Goal: Transaction & Acquisition: Purchase product/service

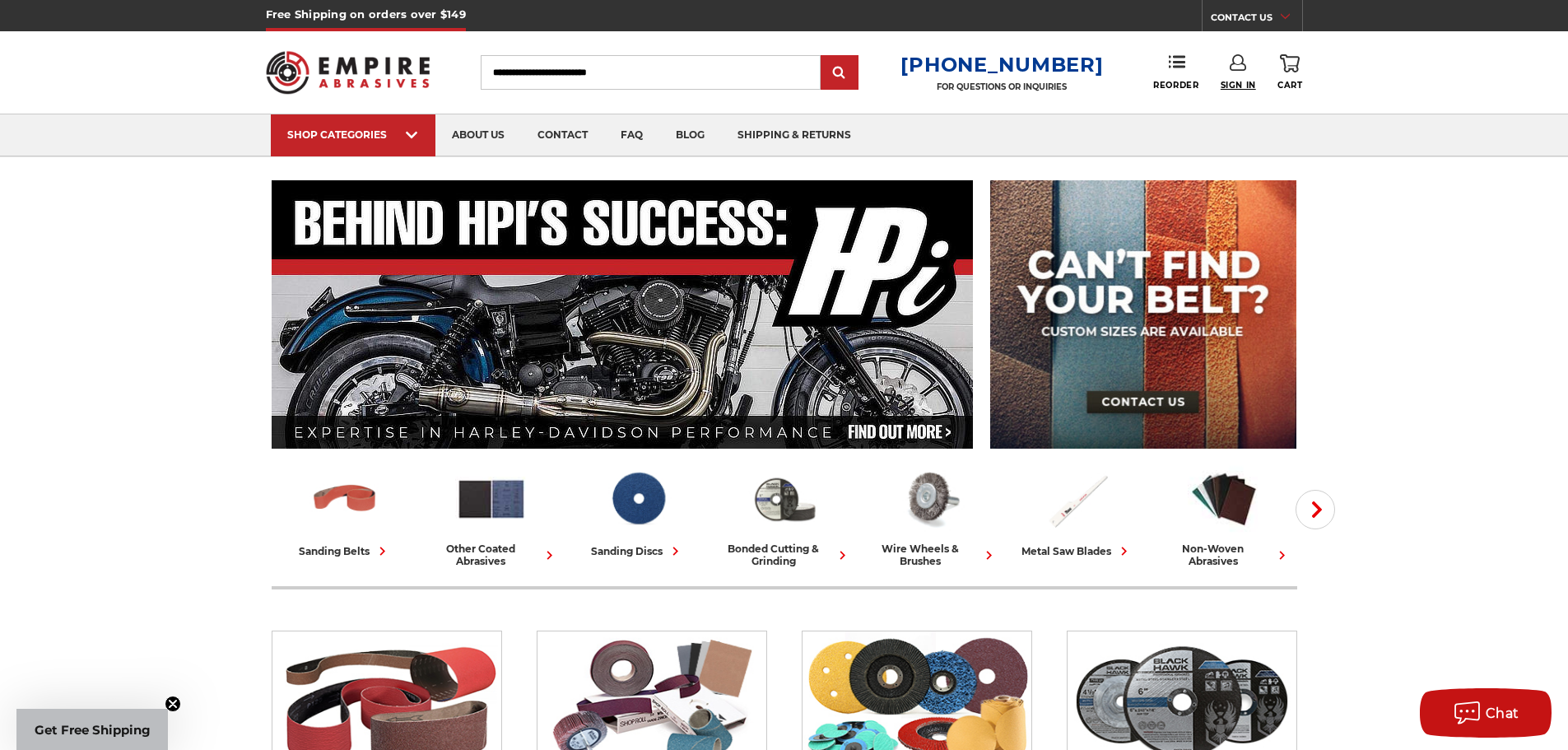
type input "**********"
click at [1232, 85] on span "Sign In" at bounding box center [1239, 85] width 36 height 11
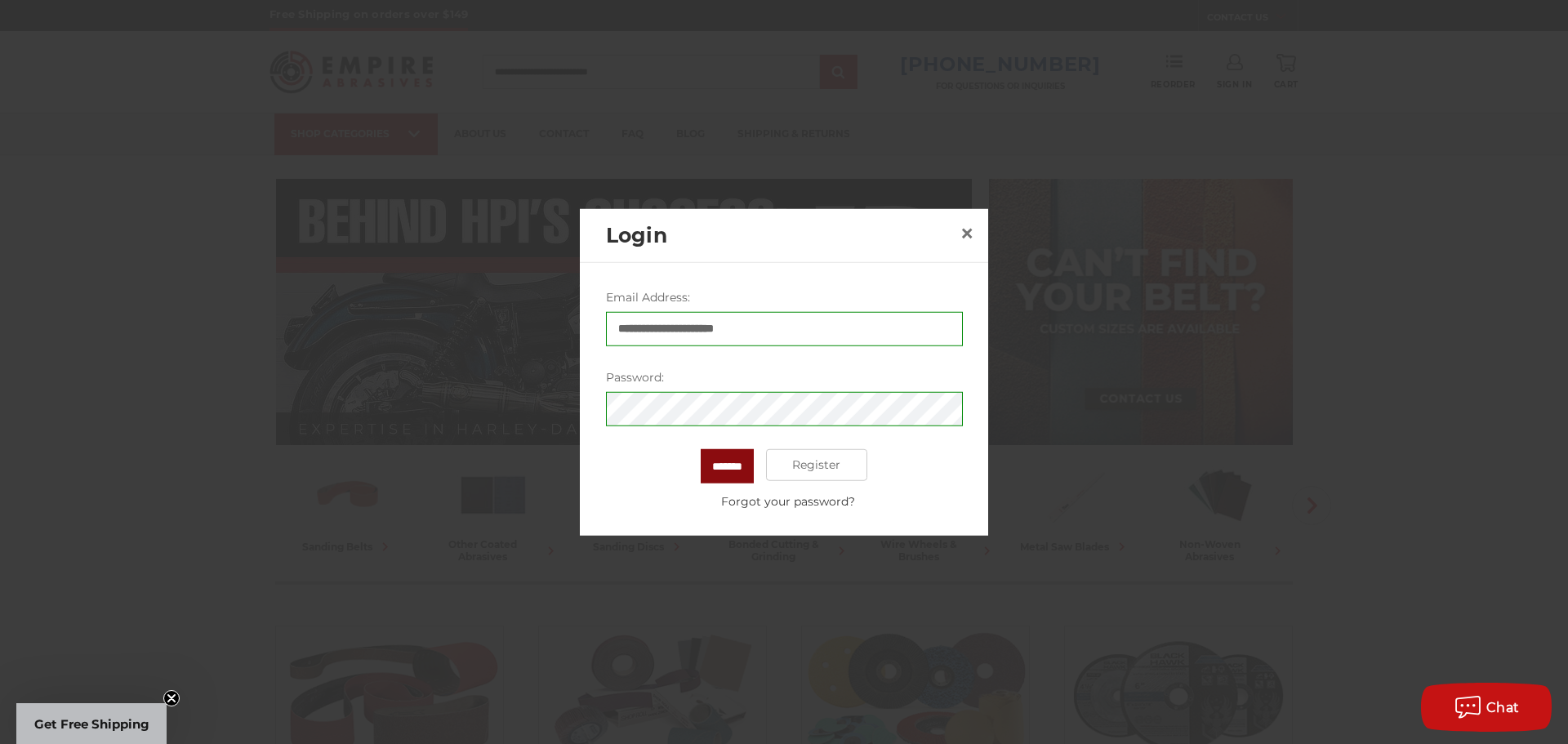
click at [723, 473] on input "*******" at bounding box center [727, 465] width 53 height 34
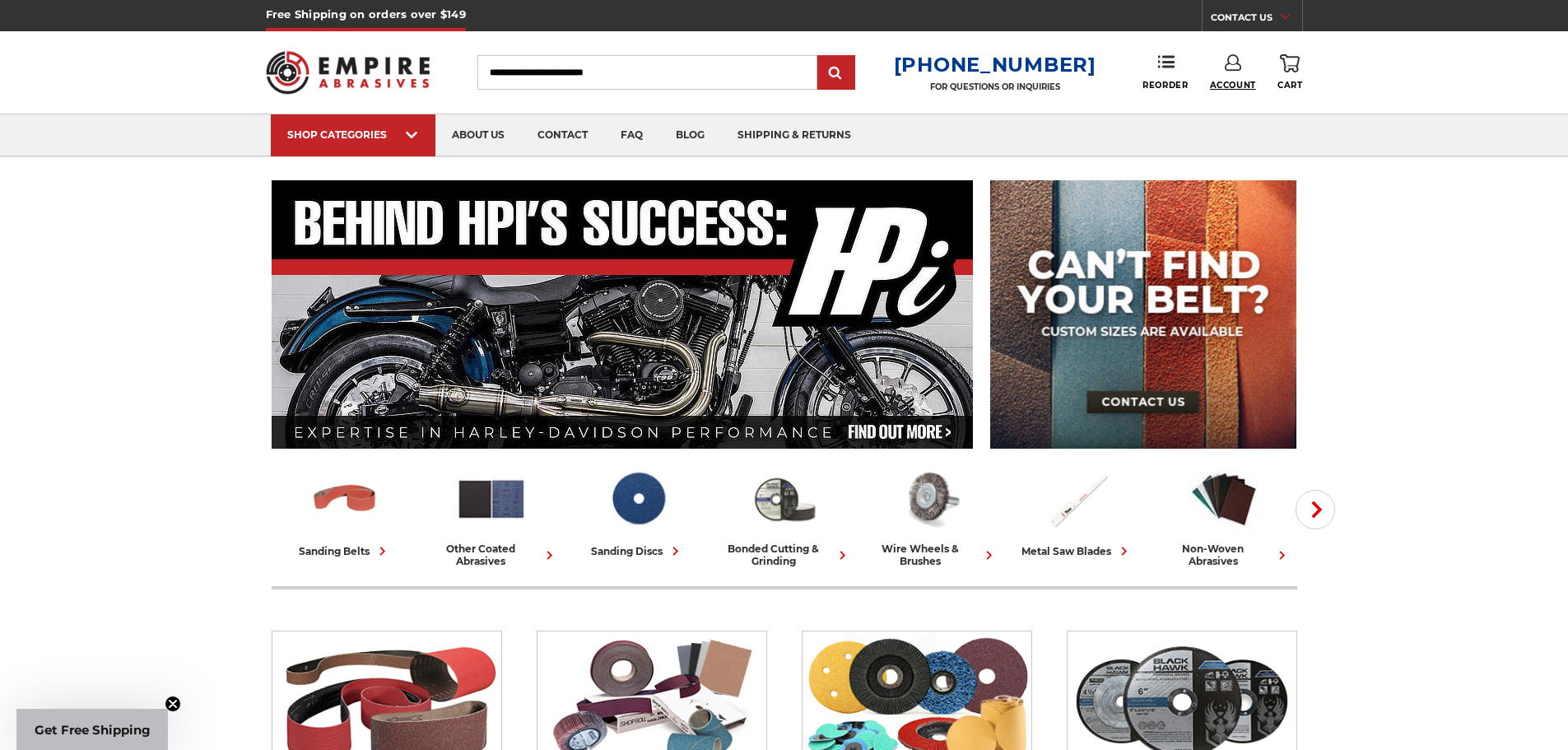
click at [1243, 88] on span "Account" at bounding box center [1234, 85] width 46 height 11
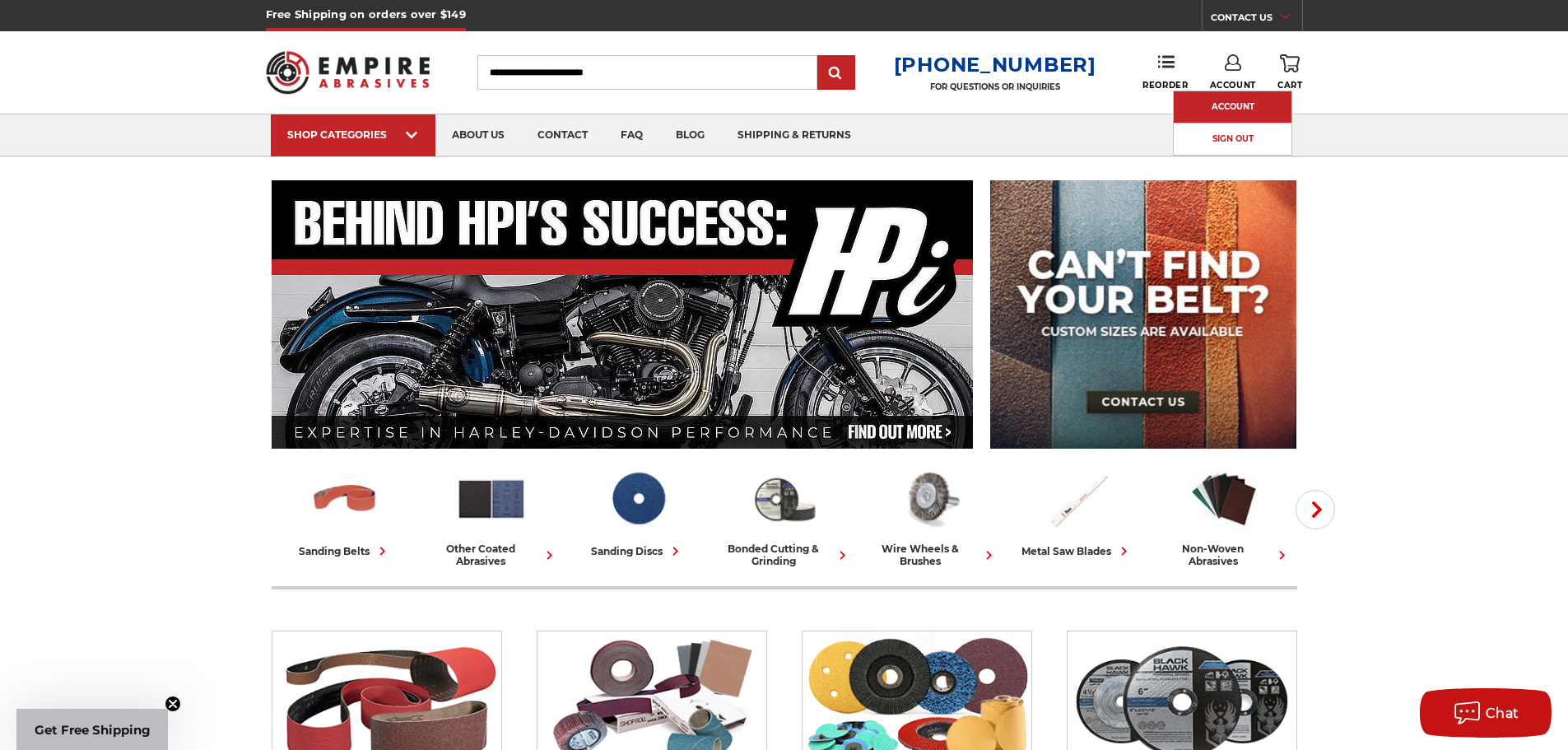
click at [1230, 110] on link "Account" at bounding box center [1233, 107] width 118 height 31
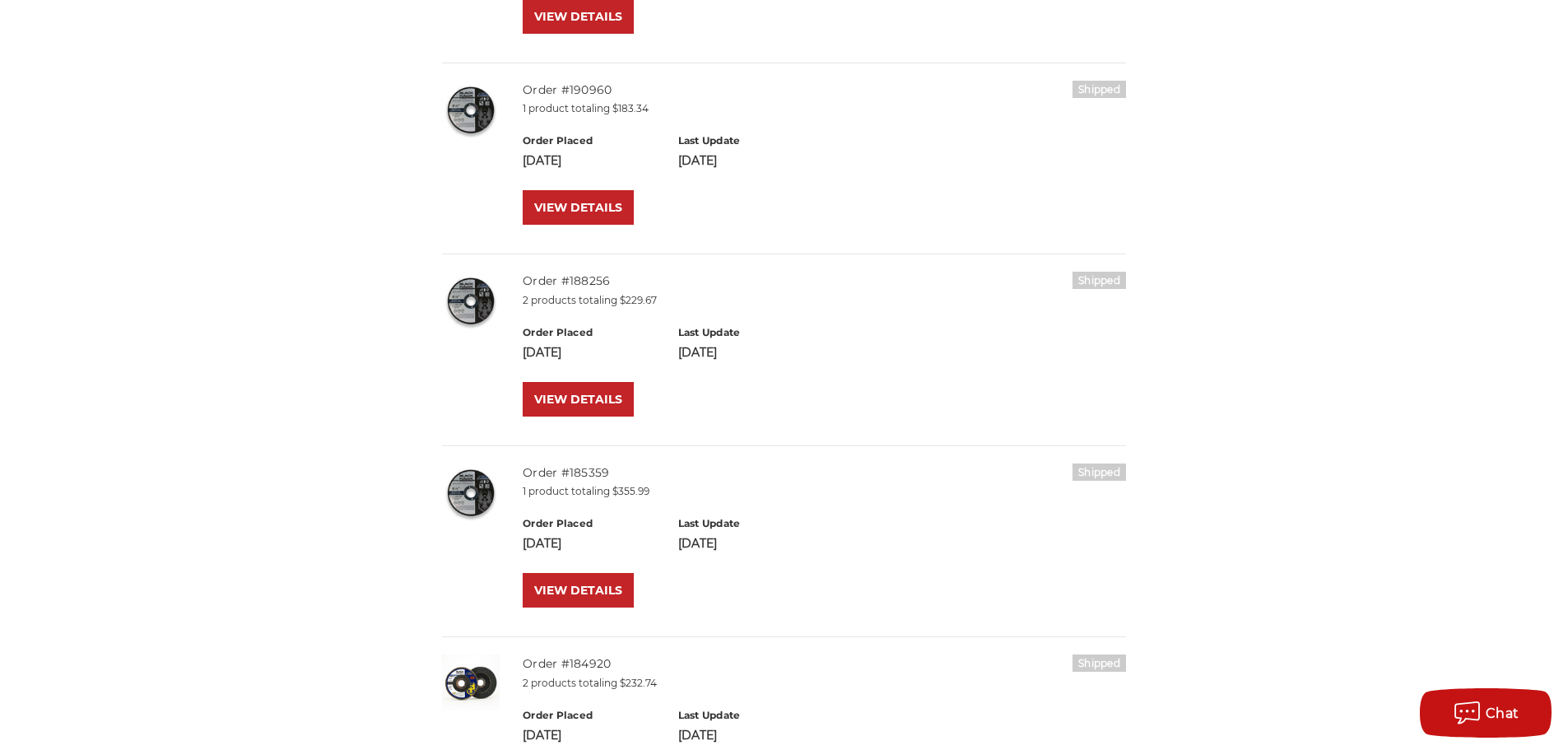
scroll to position [1373, 0]
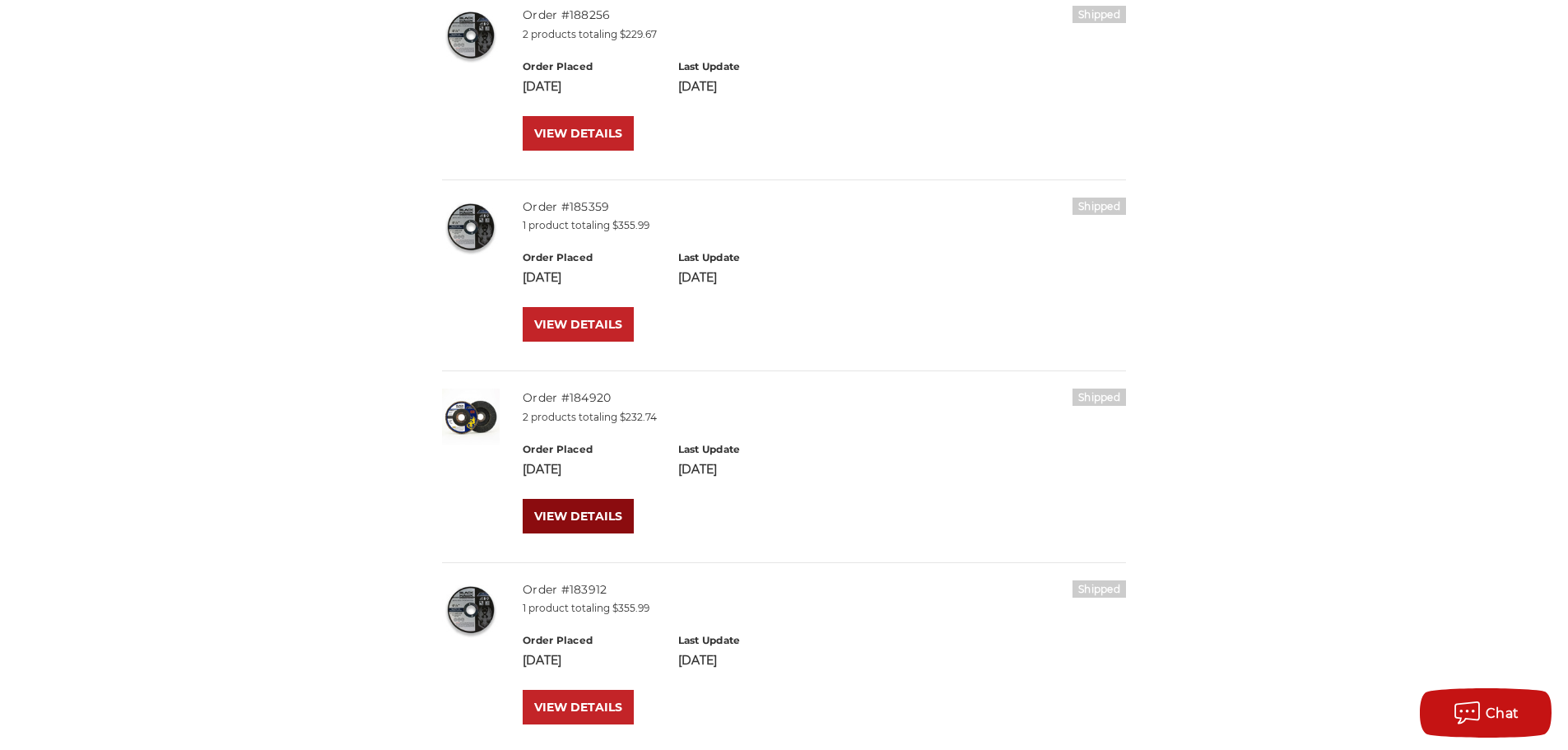
click at [558, 506] on link "VIEW DETAILS" at bounding box center [578, 516] width 111 height 35
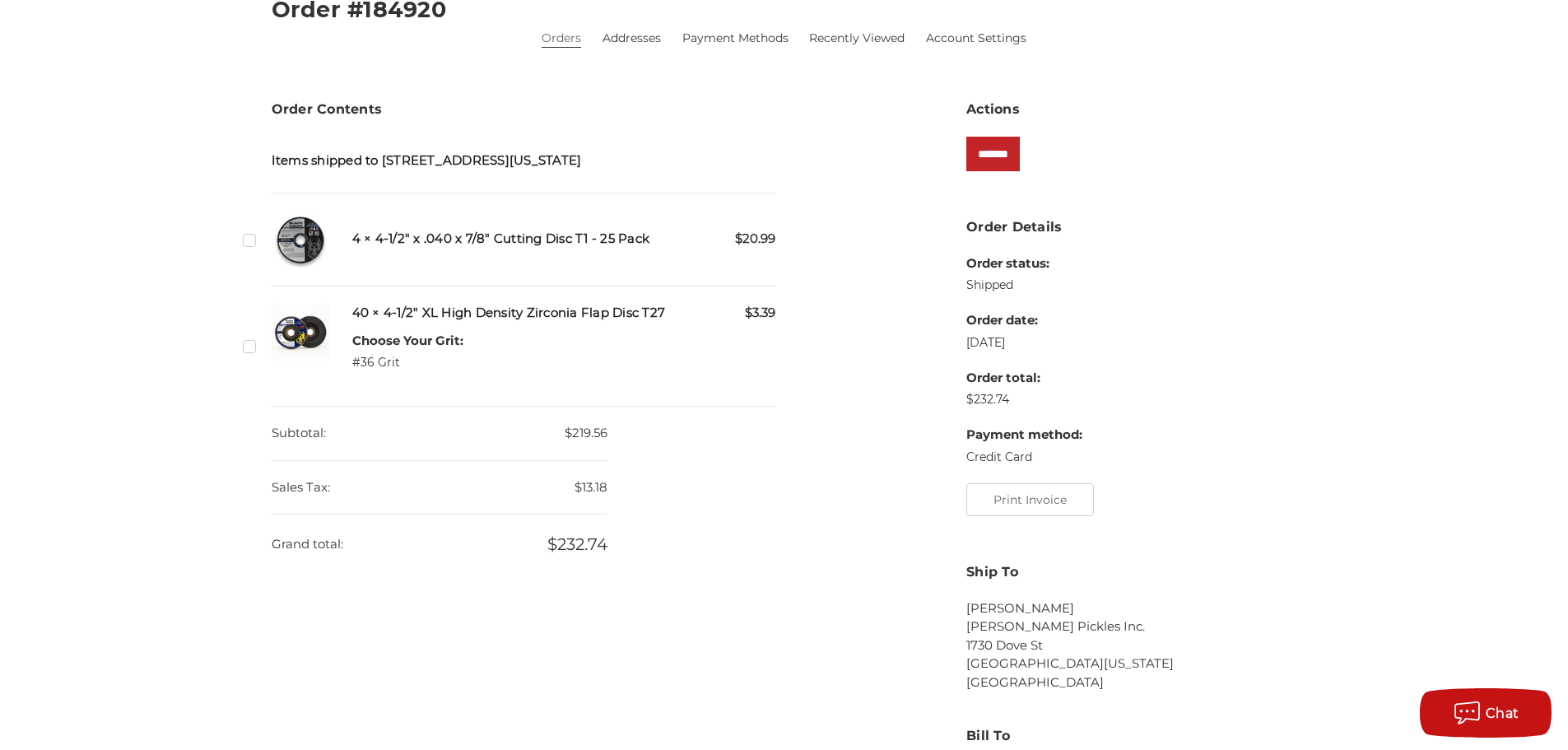
scroll to position [274, 0]
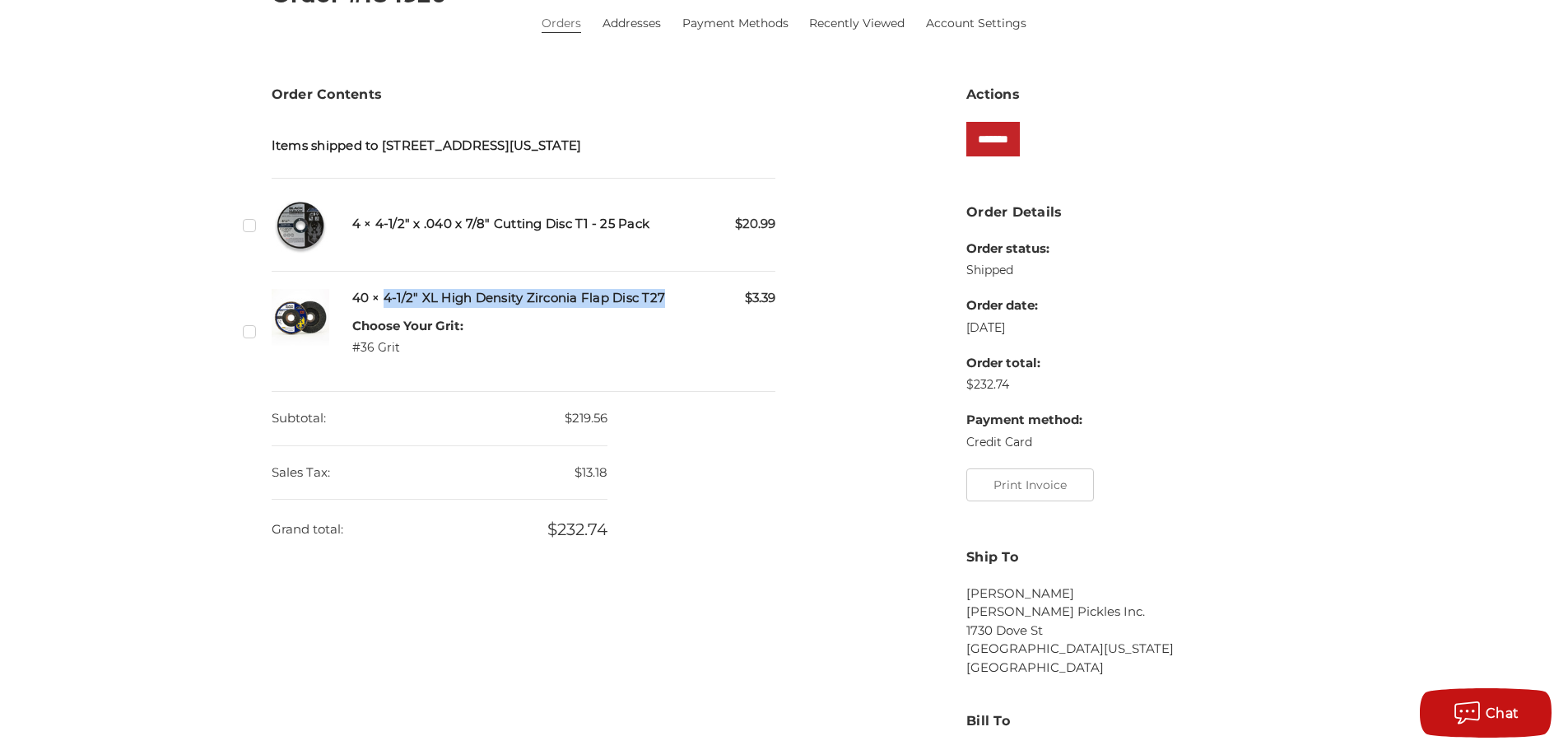
drag, startPoint x: 386, startPoint y: 298, endPoint x: 666, endPoint y: 299, distance: 280.0
click at [666, 299] on h5 "40 × 4-1/2" XL High Density Zirconia Flap Disc T27" at bounding box center [564, 298] width 424 height 19
copy h5 "4-1/2" XL High Density Zirconia Flap Disc T27"
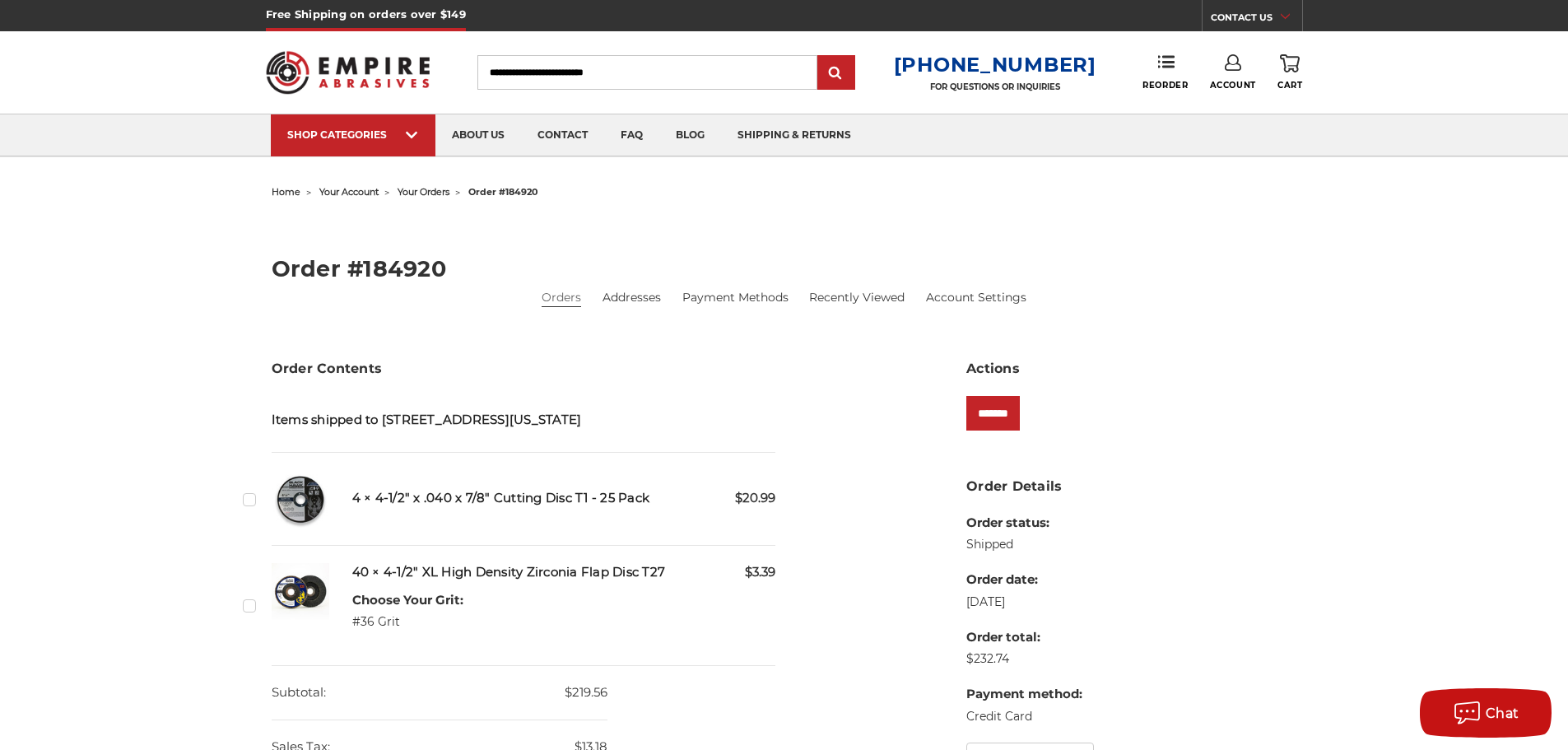
click at [622, 65] on input "Search" at bounding box center [647, 73] width 340 height 35
paste input "**********"
type input "**********"
click at [820, 57] on input "submit" at bounding box center [836, 74] width 33 height 33
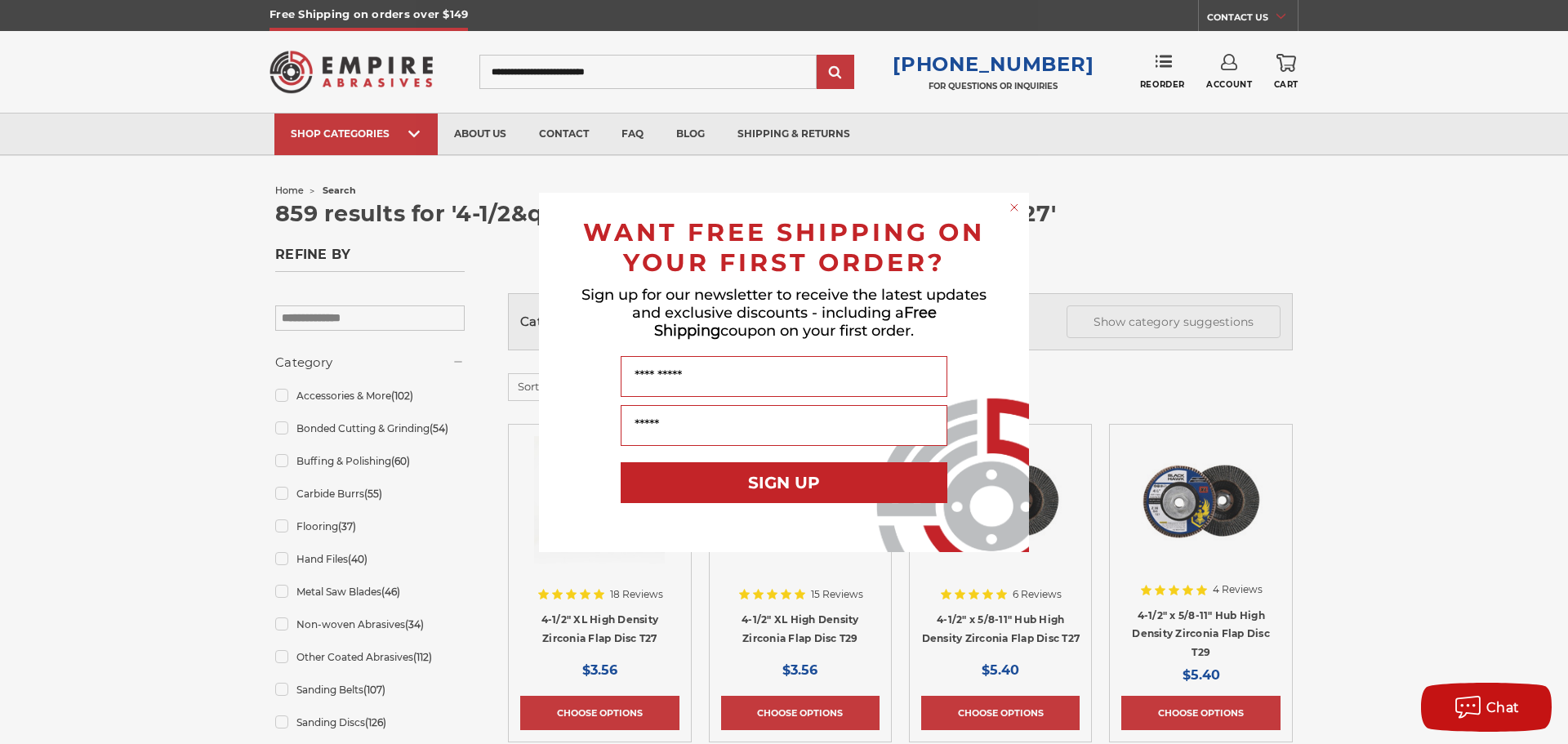
click at [1013, 211] on circle "Close dialog" at bounding box center [1014, 206] width 16 height 16
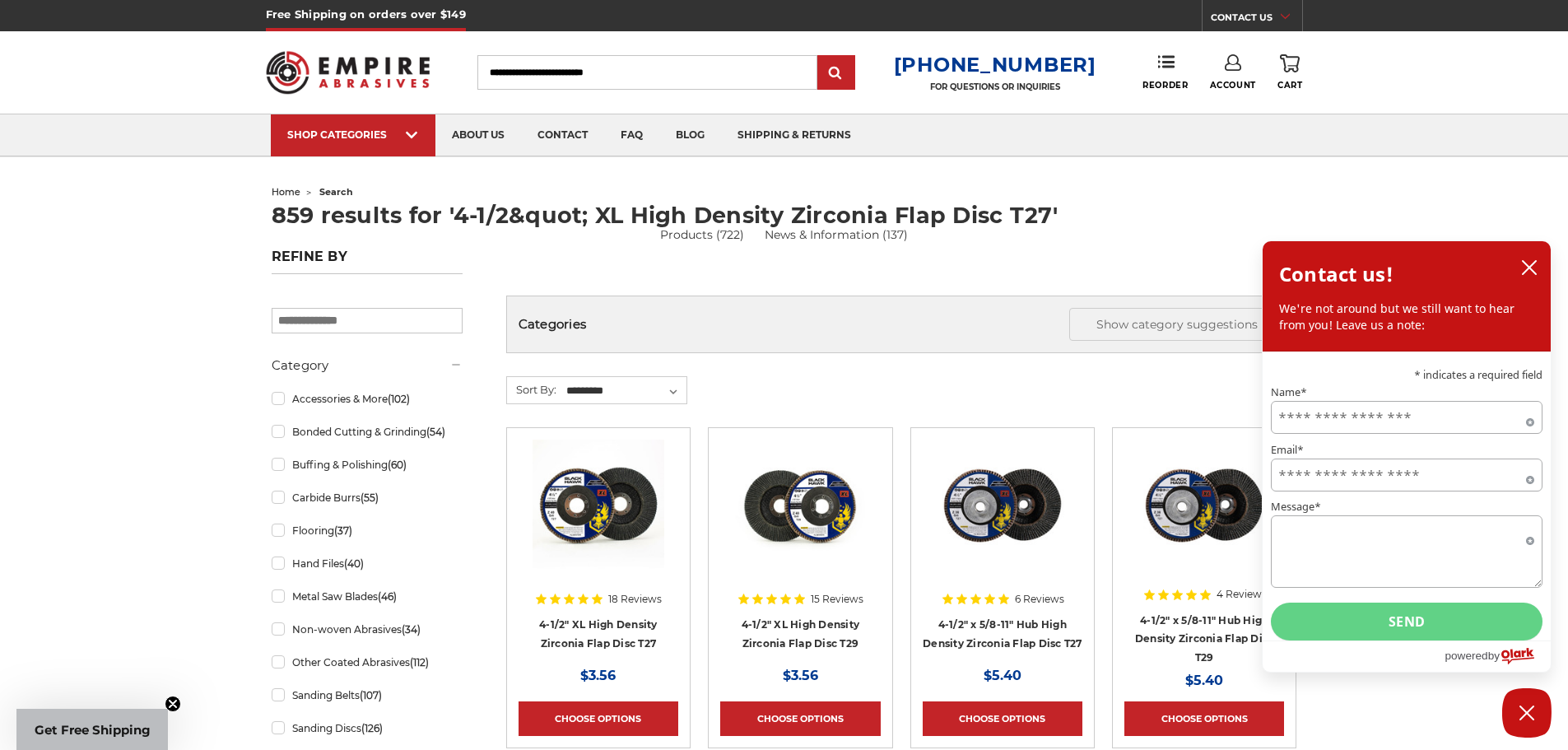
scroll to position [274, 0]
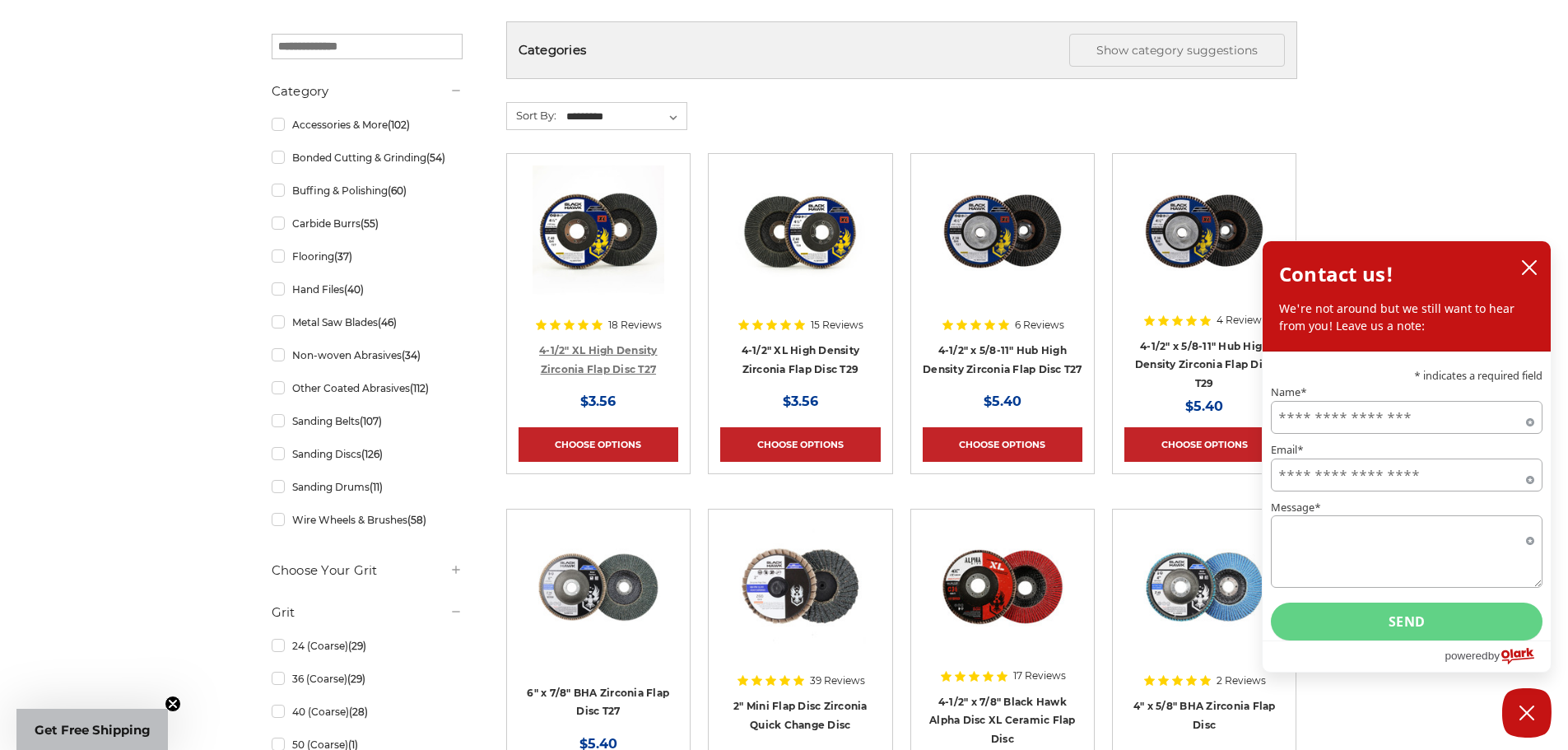
click at [639, 368] on link "4-1/2" XL High Density Zirconia Flap Disc T27" at bounding box center [599, 360] width 119 height 31
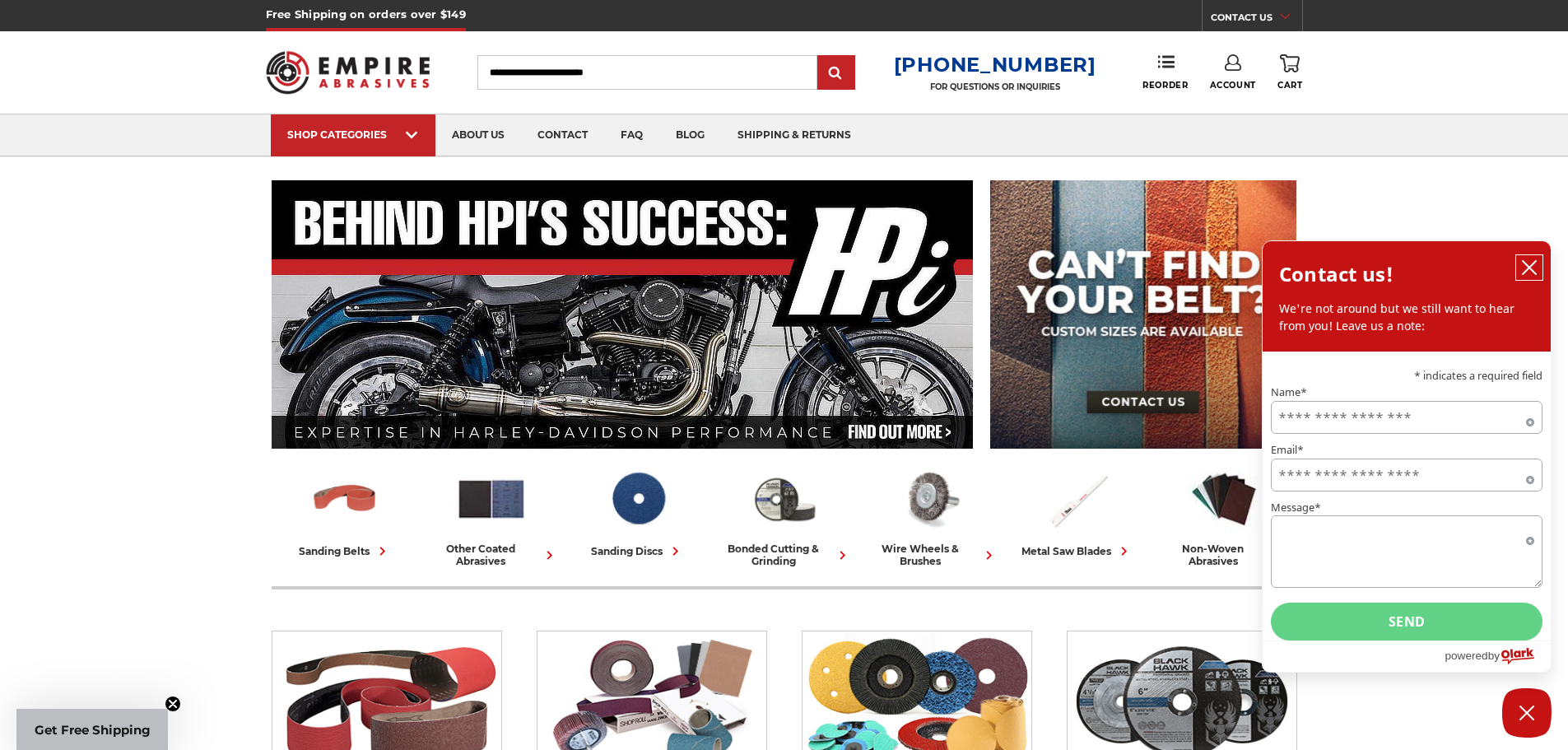
click at [1531, 276] on icon "close chatbox" at bounding box center [1529, 268] width 17 height 17
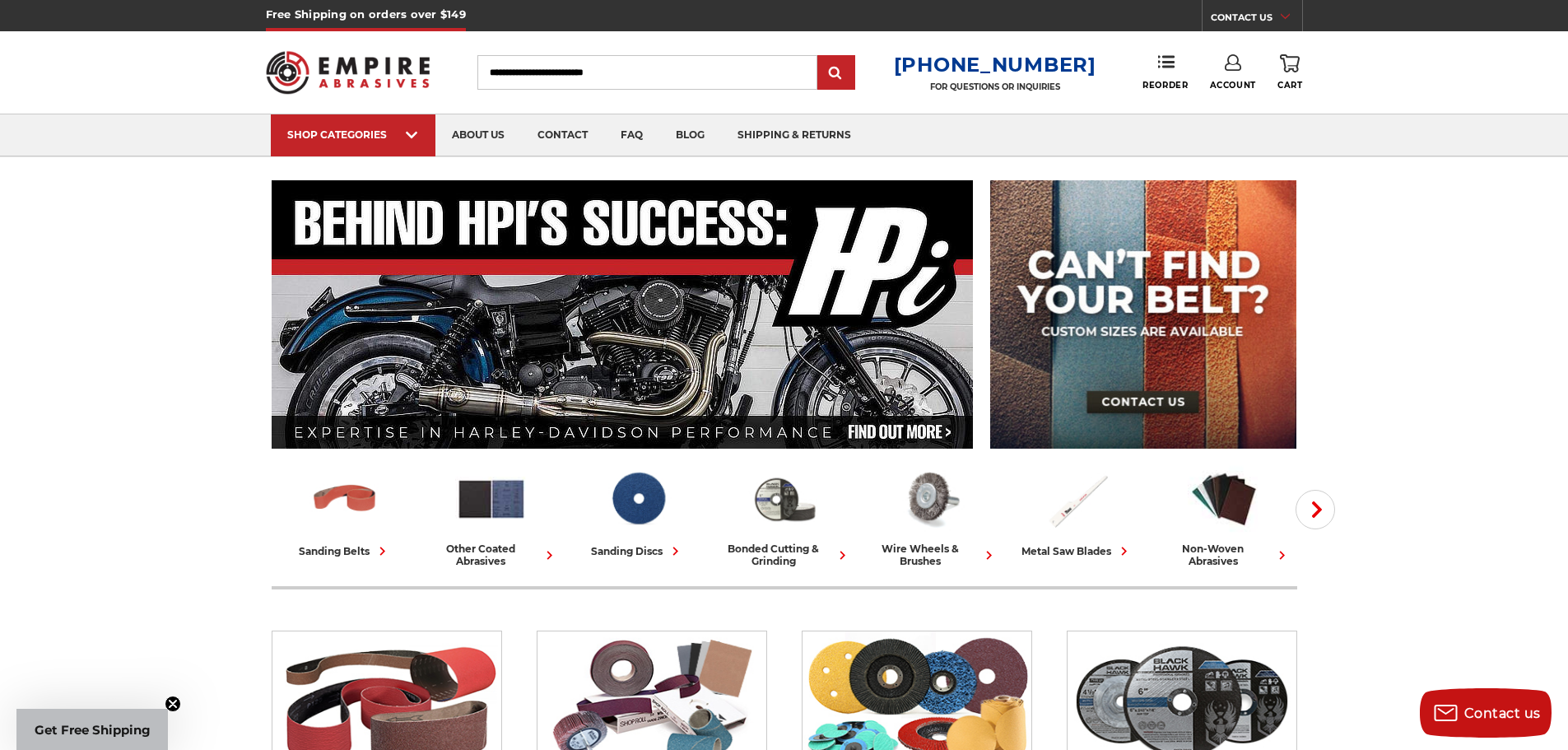
click at [621, 72] on input "Search" at bounding box center [647, 73] width 340 height 35
paste input "**********"
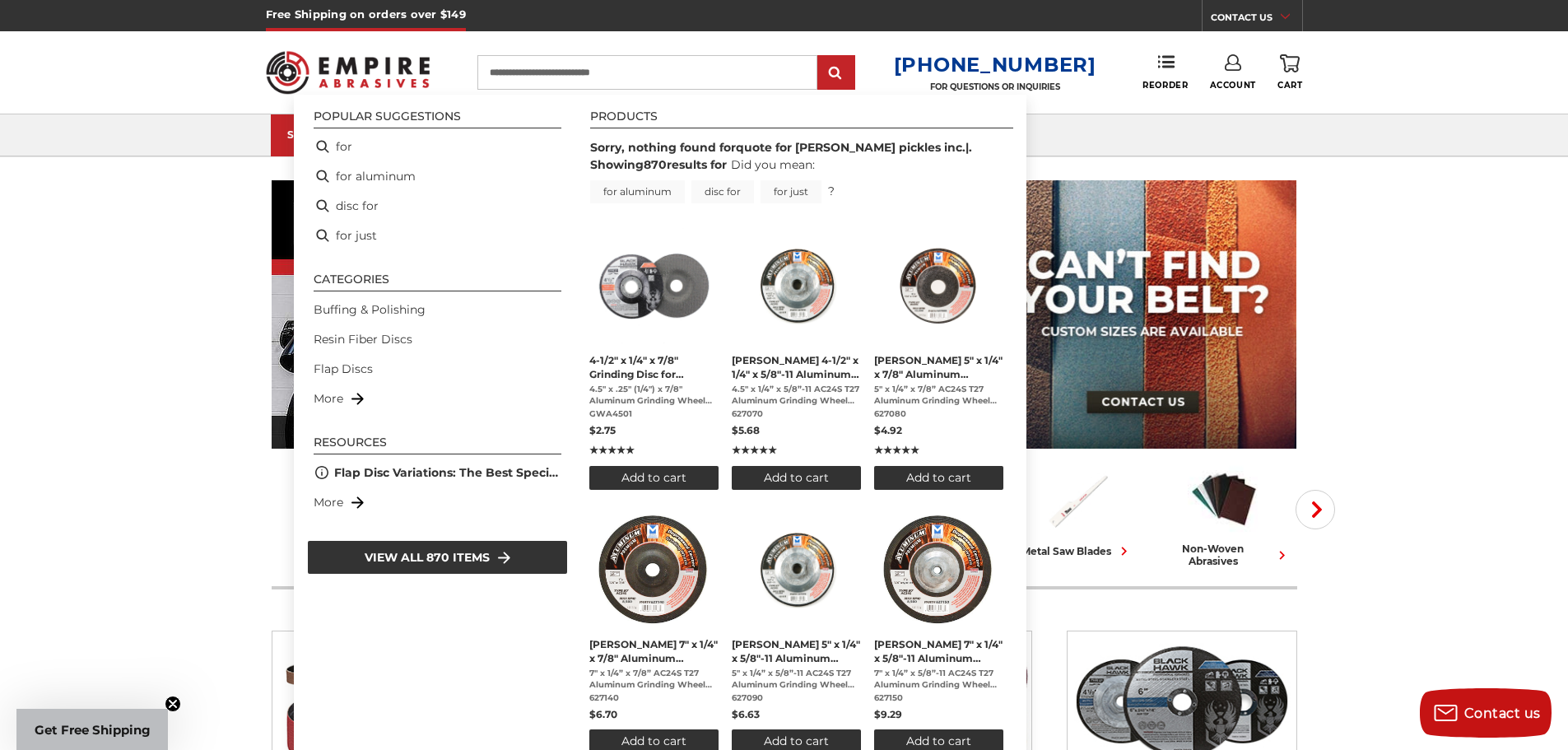
drag, startPoint x: 690, startPoint y: 68, endPoint x: 315, endPoint y: 73, distance: 375.0
click at [315, 71] on div "**********" at bounding box center [784, 73] width 1037 height 83
type input "**********"
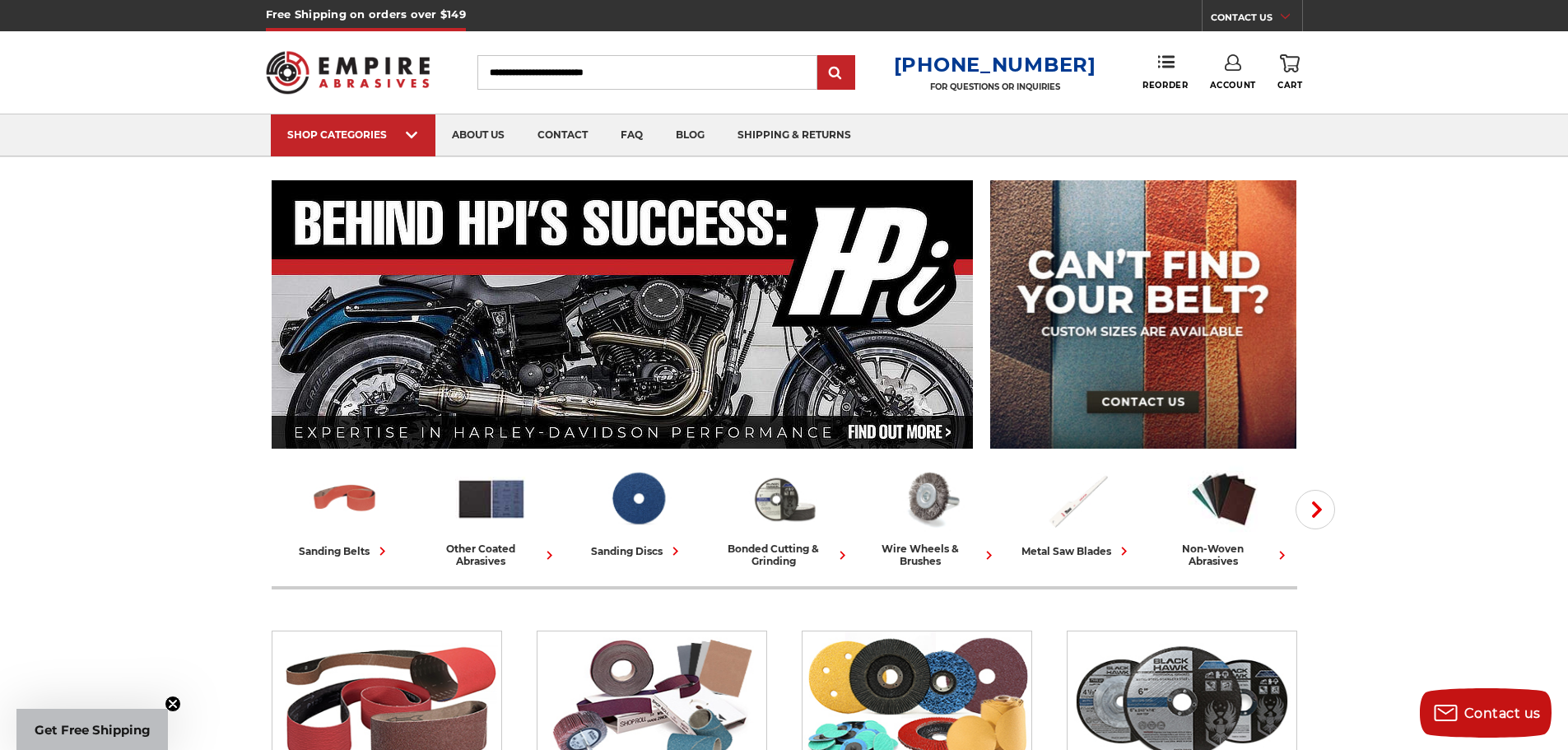
click at [651, 74] on input "Search" at bounding box center [647, 73] width 340 height 35
click at [1227, 81] on span "Account" at bounding box center [1234, 85] width 46 height 11
click at [1246, 99] on link "Account" at bounding box center [1233, 107] width 118 height 31
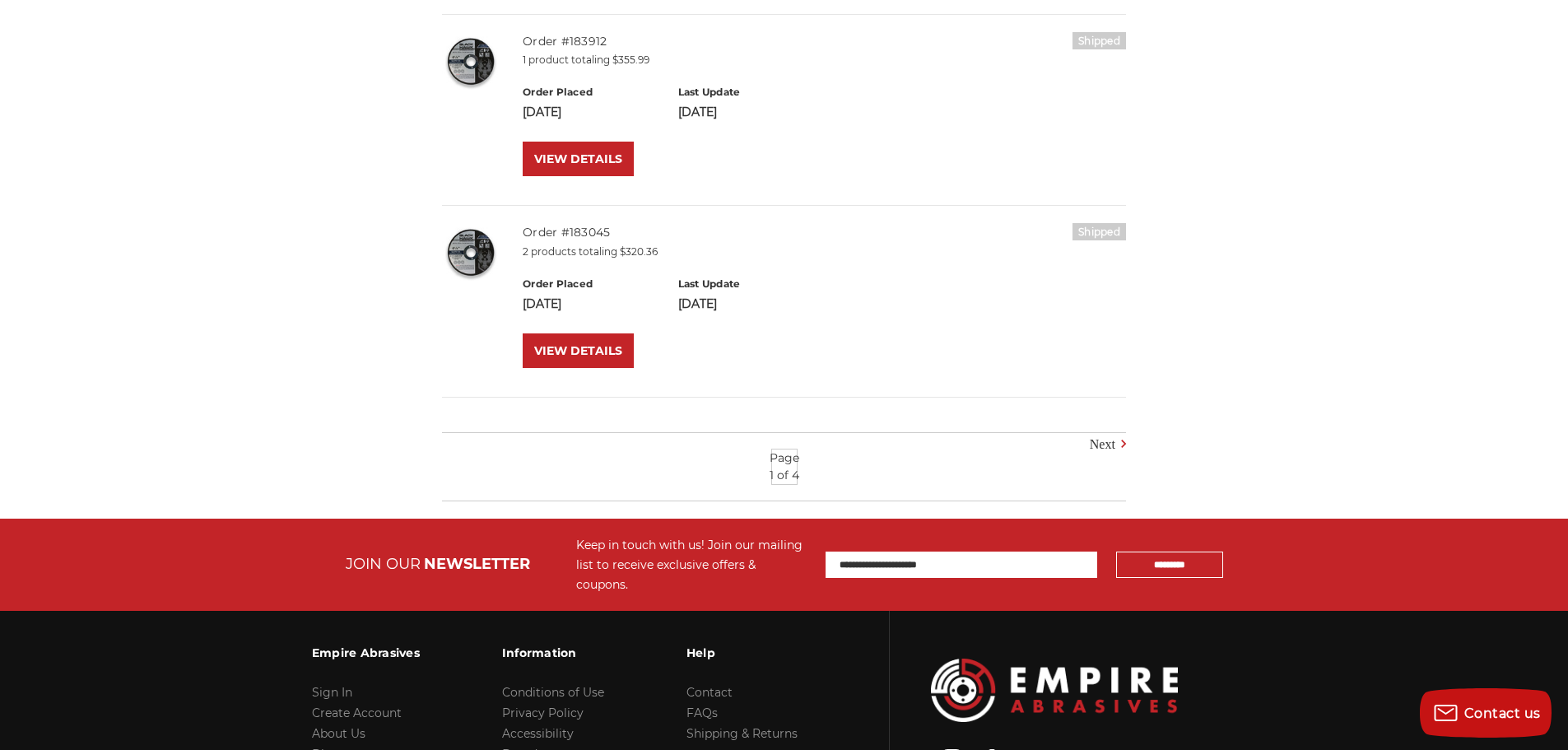
scroll to position [1373, 0]
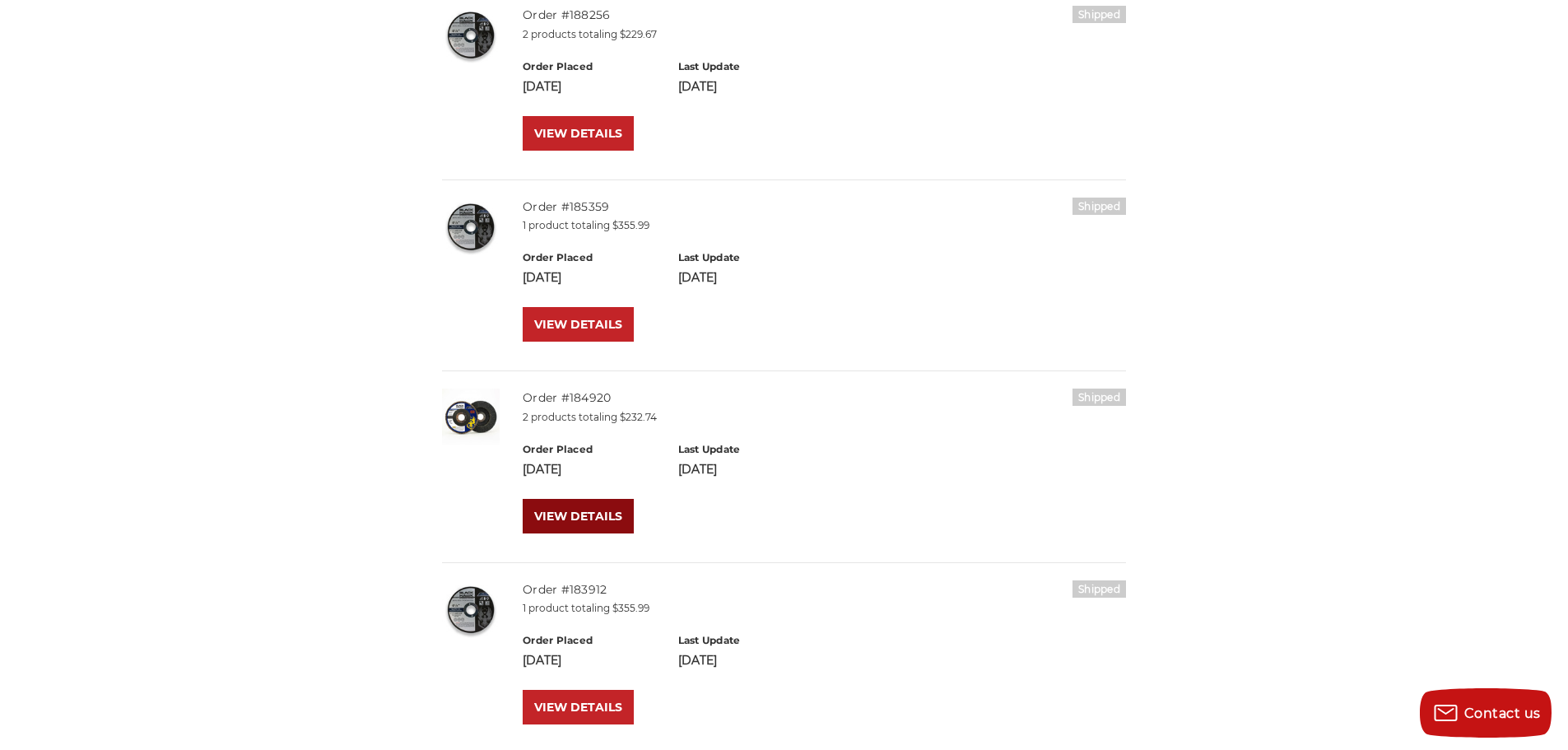
click at [558, 506] on link "VIEW DETAILS" at bounding box center [578, 516] width 111 height 35
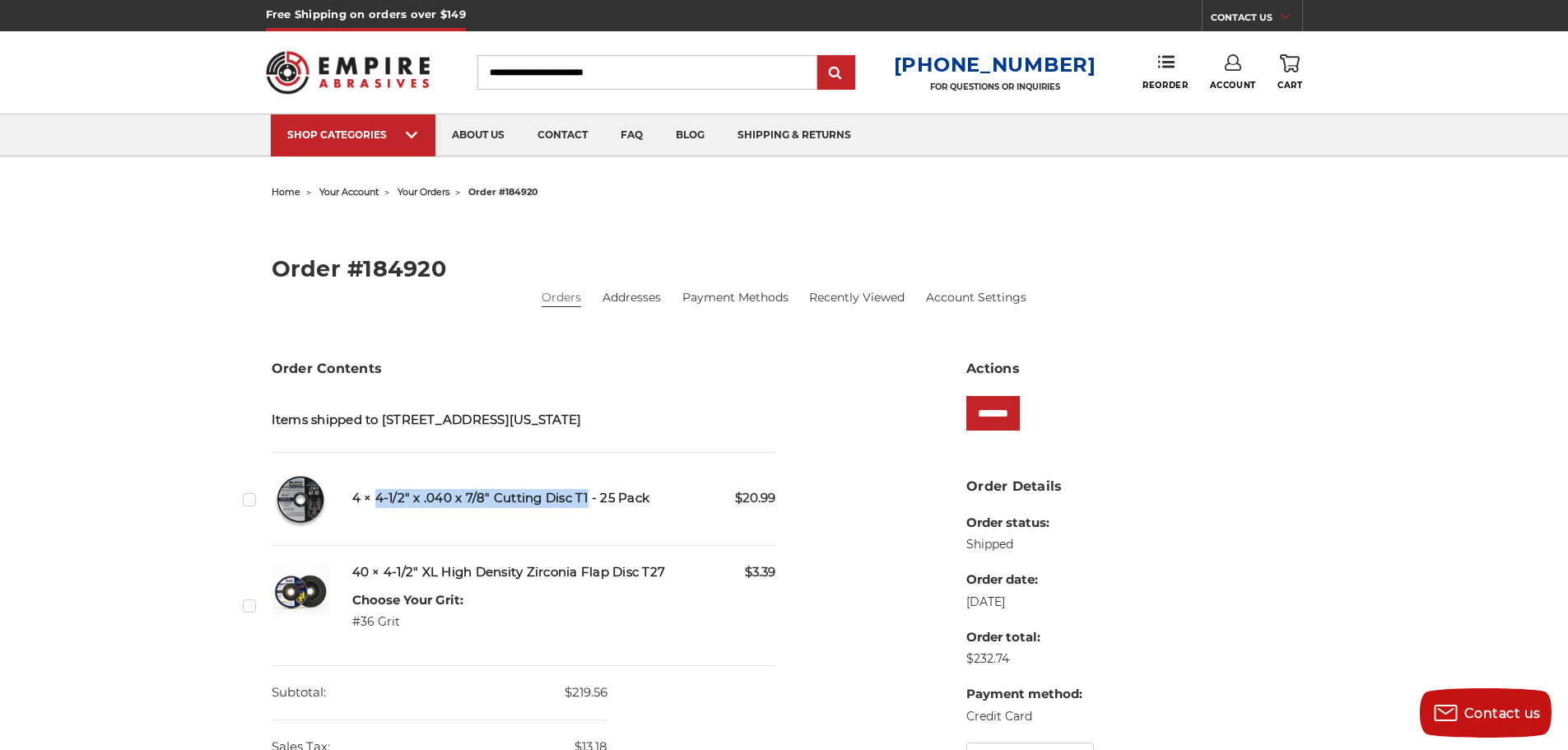
drag, startPoint x: 377, startPoint y: 497, endPoint x: 588, endPoint y: 496, distance: 211.0
click at [588, 496] on h5 "4 × 4-1/2" x .040 x 7/8" Cutting Disc T1 - 25 Pack" at bounding box center [564, 498] width 424 height 19
copy h5 "4-1/2" x .040 x 7/8" Cutting Disc T1"
click at [621, 75] on input "Search" at bounding box center [647, 73] width 340 height 35
paste input "**********"
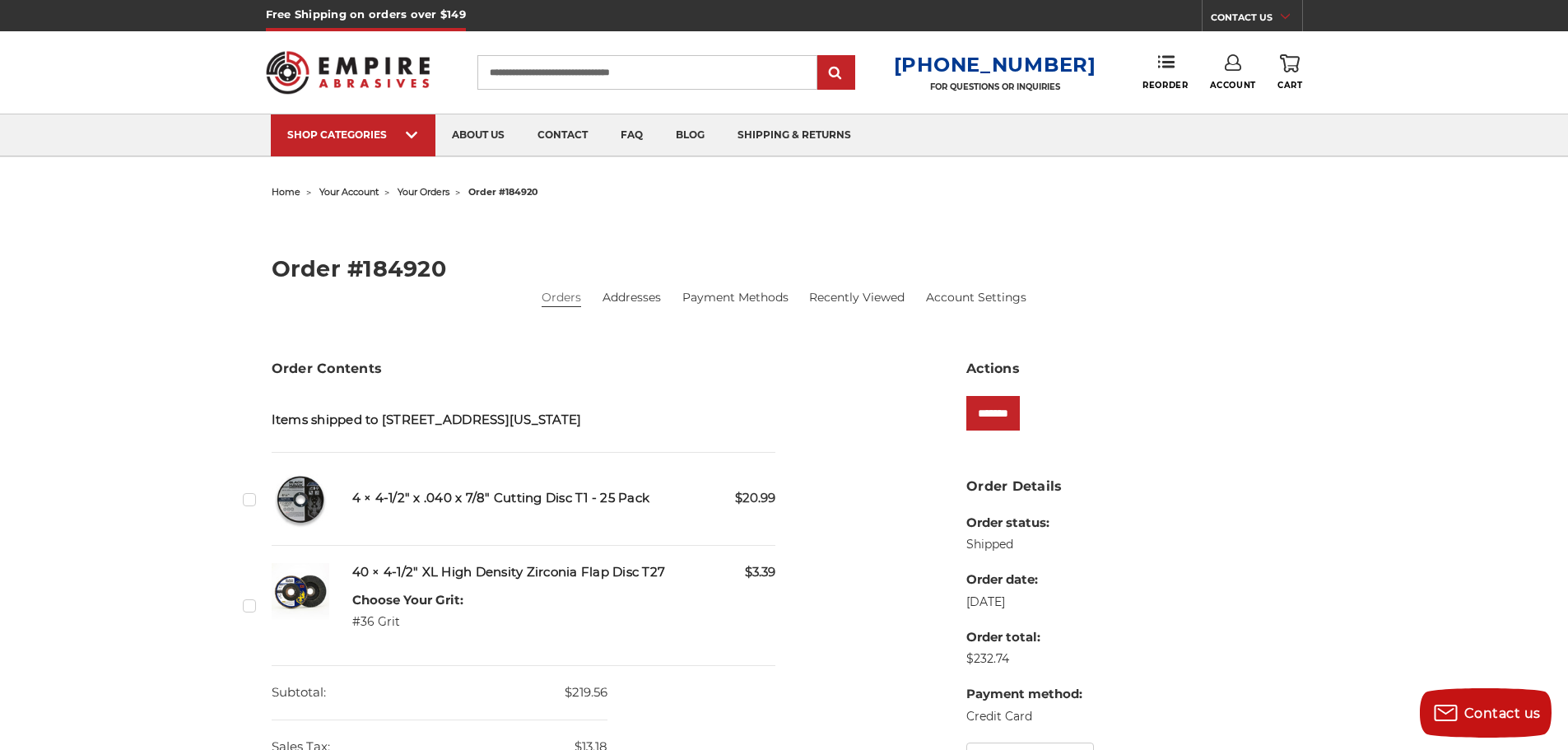
type input "**********"
click at [820, 57] on input "submit" at bounding box center [836, 74] width 33 height 33
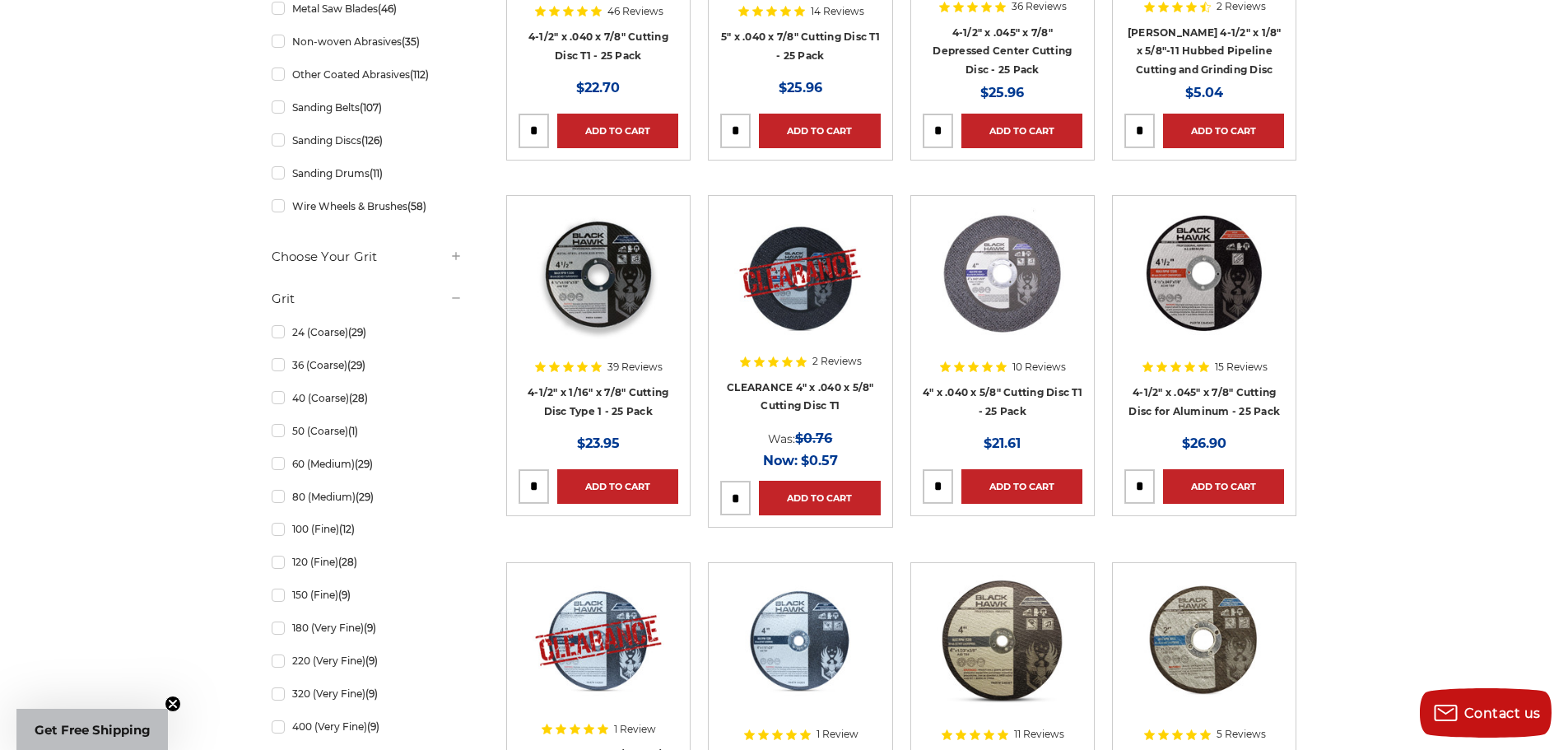
scroll to position [542, 0]
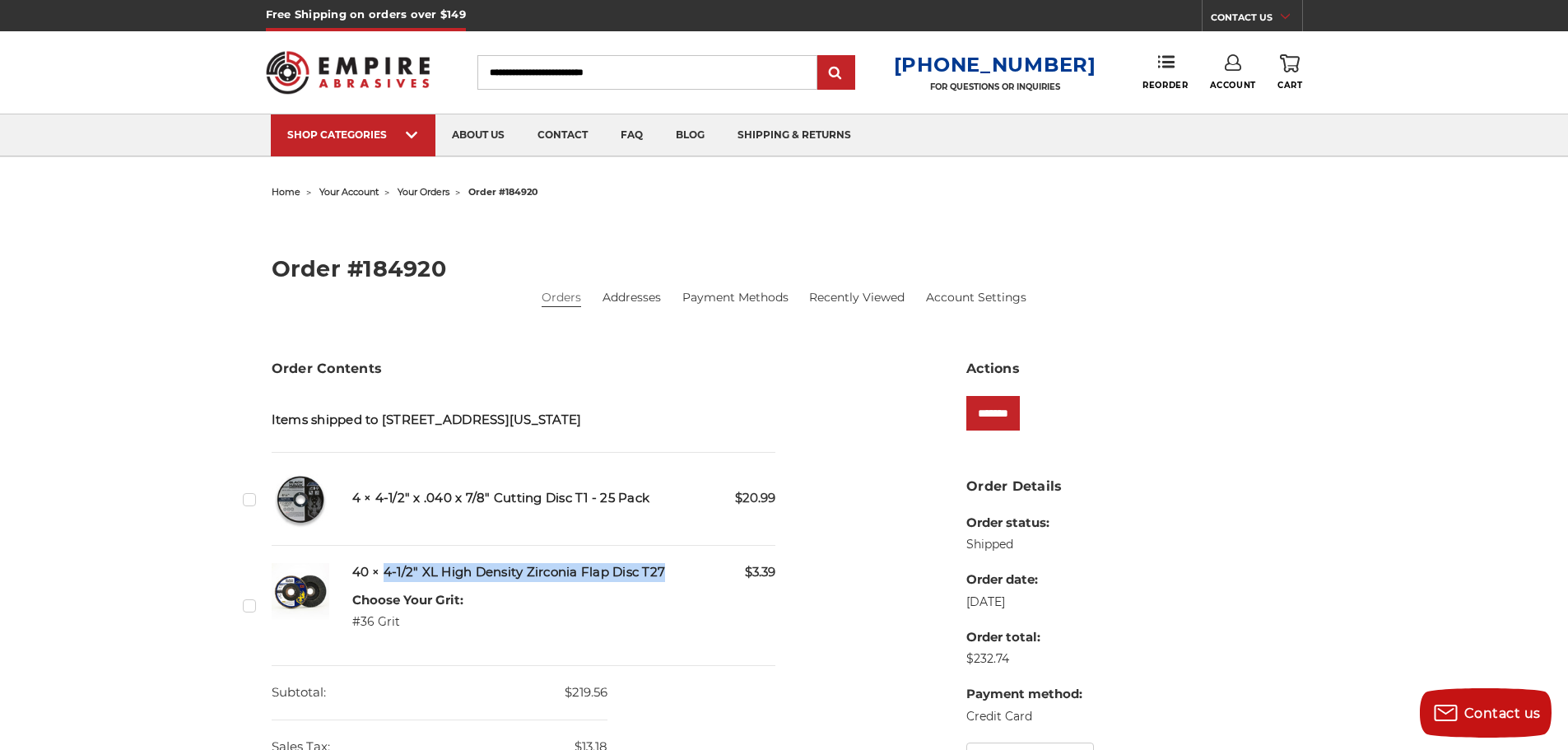
drag, startPoint x: 382, startPoint y: 571, endPoint x: 653, endPoint y: 570, distance: 271.0
click at [663, 570] on h5 "40 × 4-1/2" XL High Density Zirconia Flap Disc T27" at bounding box center [564, 572] width 424 height 19
copy h5 "4-1/2" XL High Density Zirconia Flap Disc T27"
drag, startPoint x: 608, startPoint y: 75, endPoint x: 599, endPoint y: 258, distance: 183.2
click at [608, 75] on input "Search" at bounding box center [647, 73] width 340 height 35
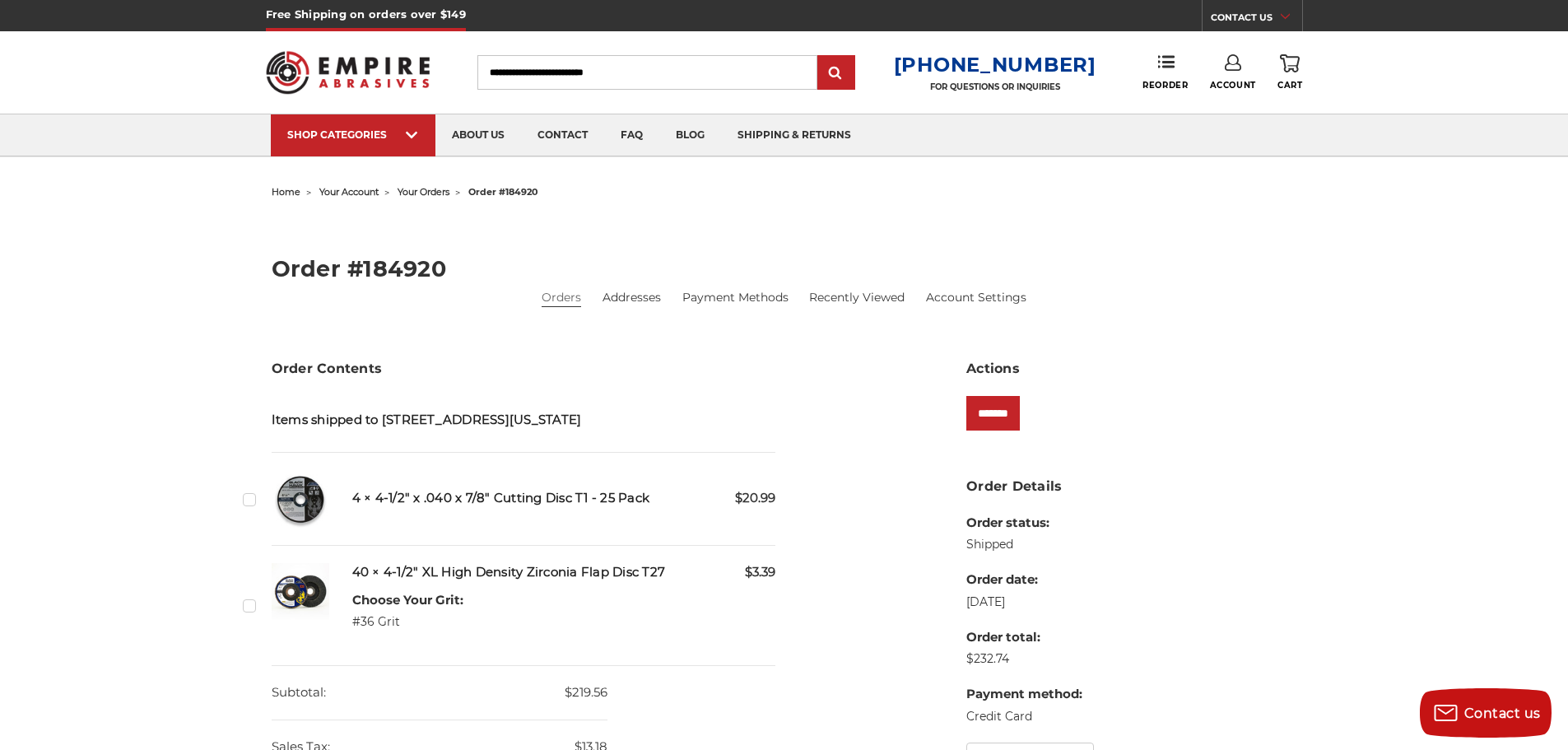
paste input "**********"
type input "**********"
click at [839, 69] on input "submit" at bounding box center [836, 74] width 33 height 33
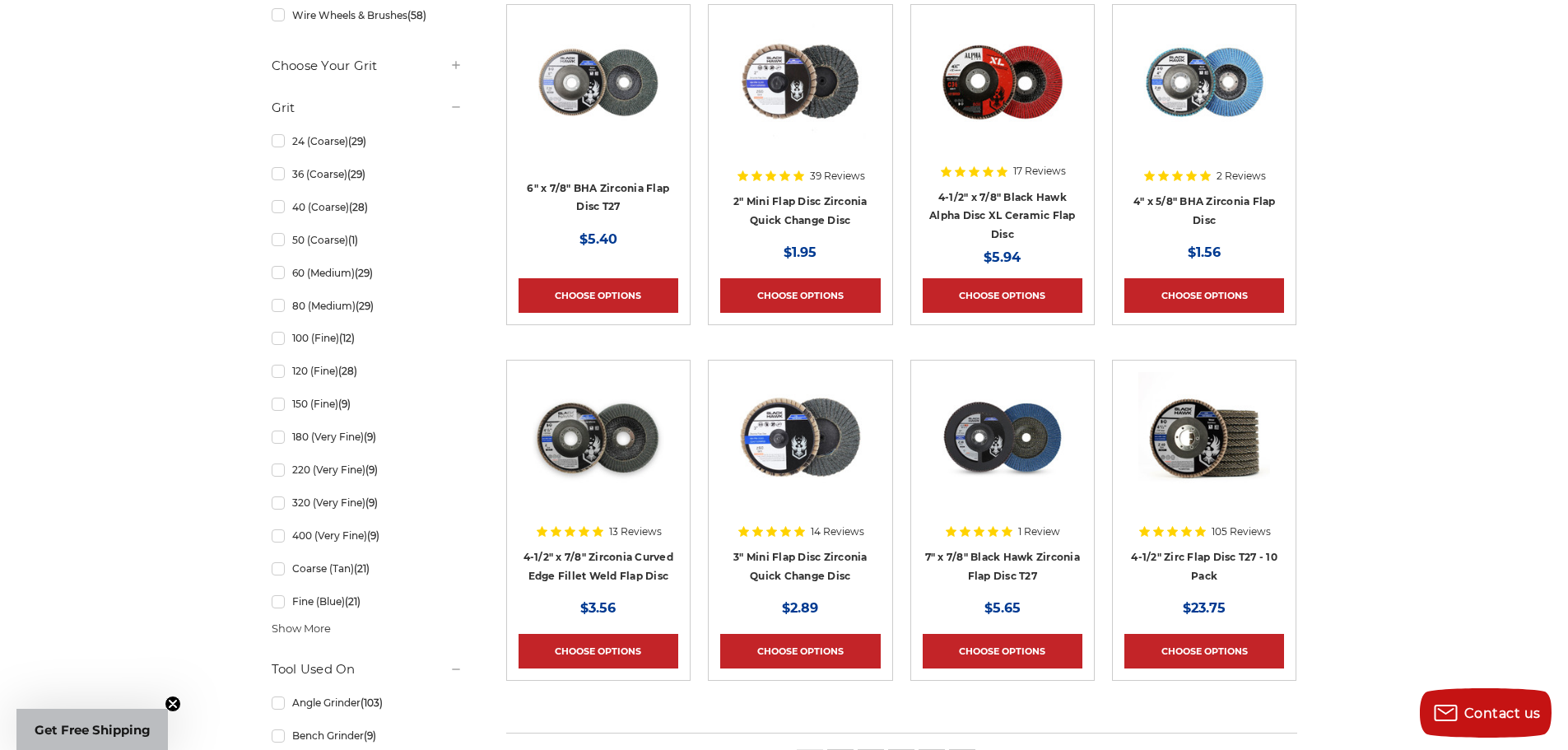
scroll to position [824, 0]
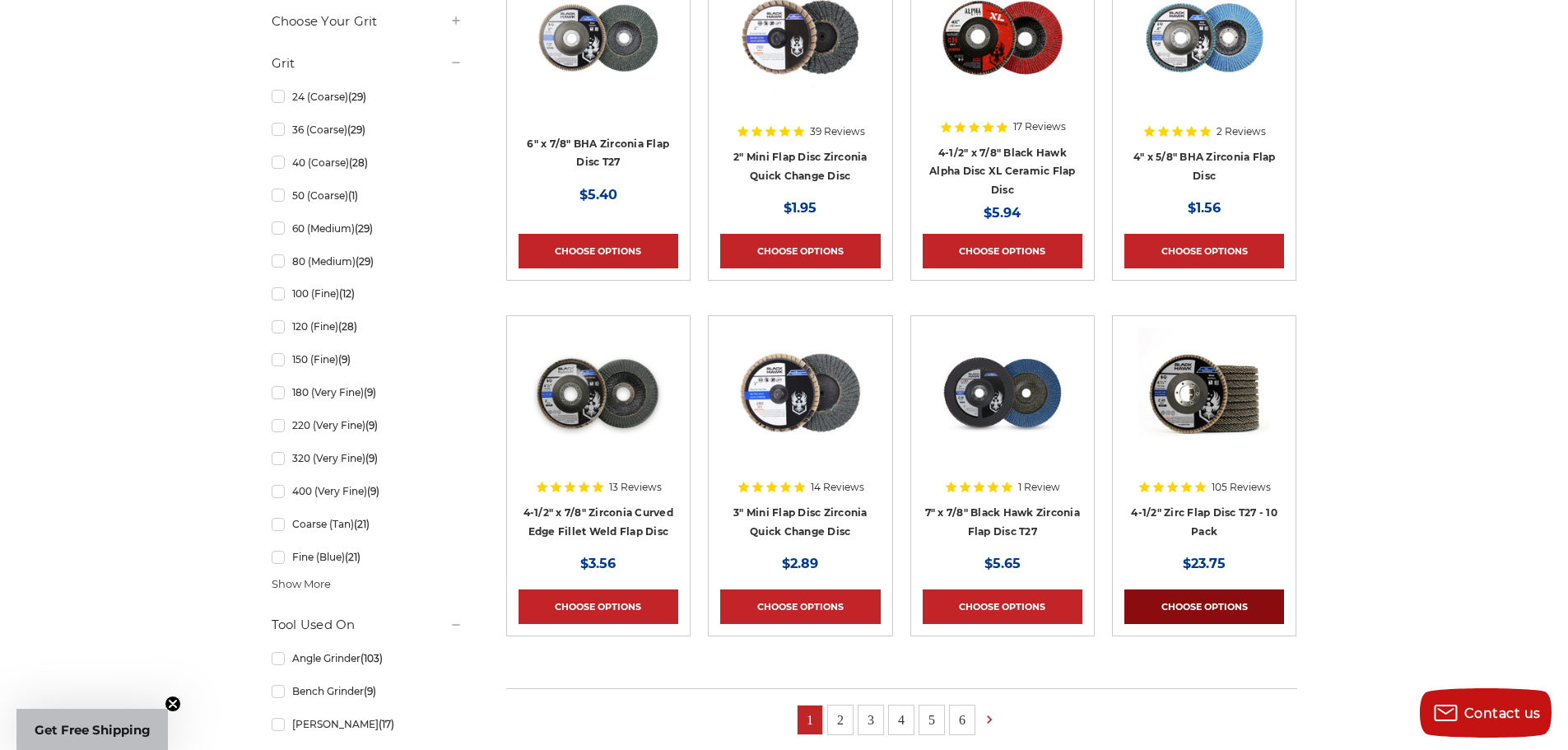
click at [1248, 600] on link "Choose Options" at bounding box center [1204, 607] width 159 height 35
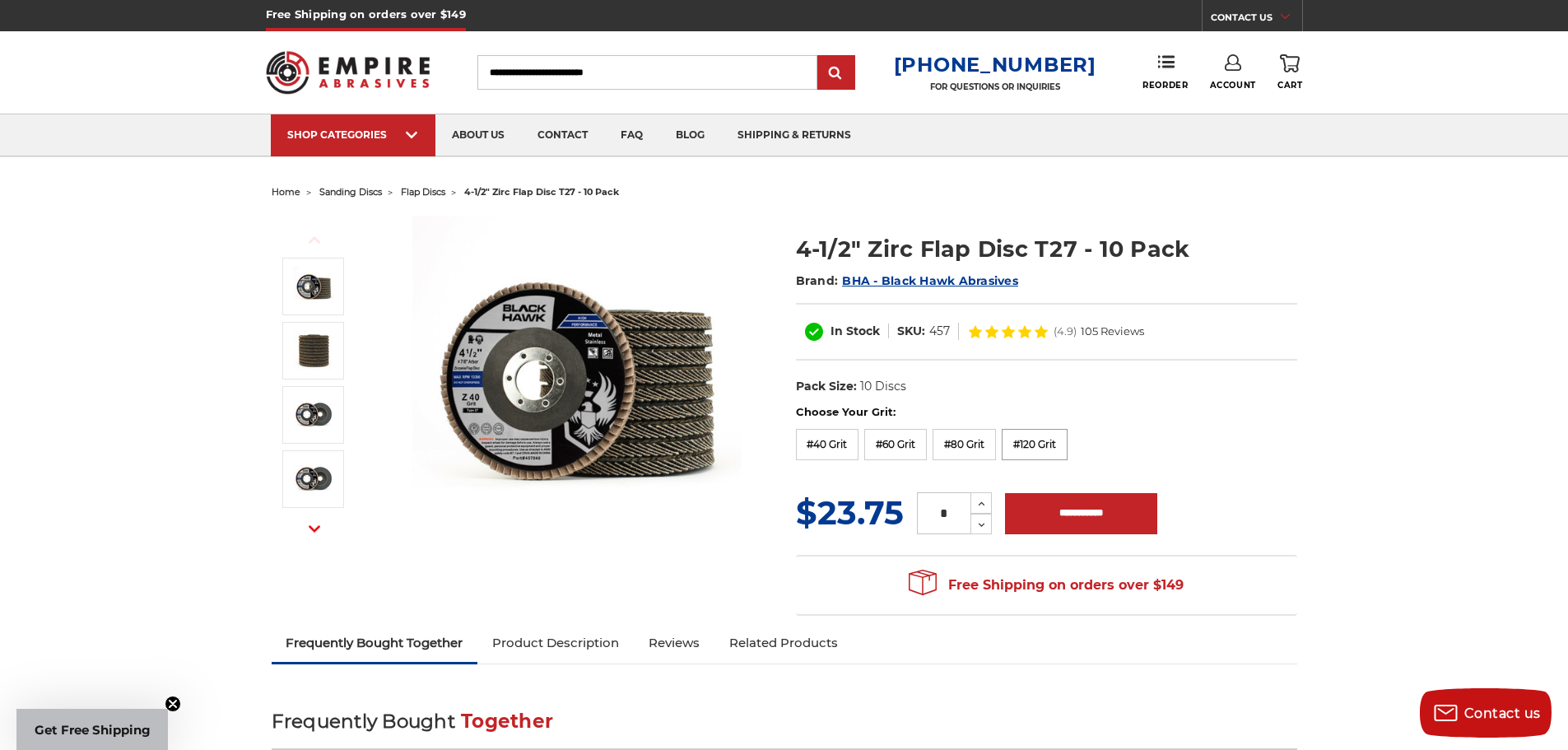
click at [1035, 453] on label "#120 Grit" at bounding box center [1035, 444] width 66 height 31
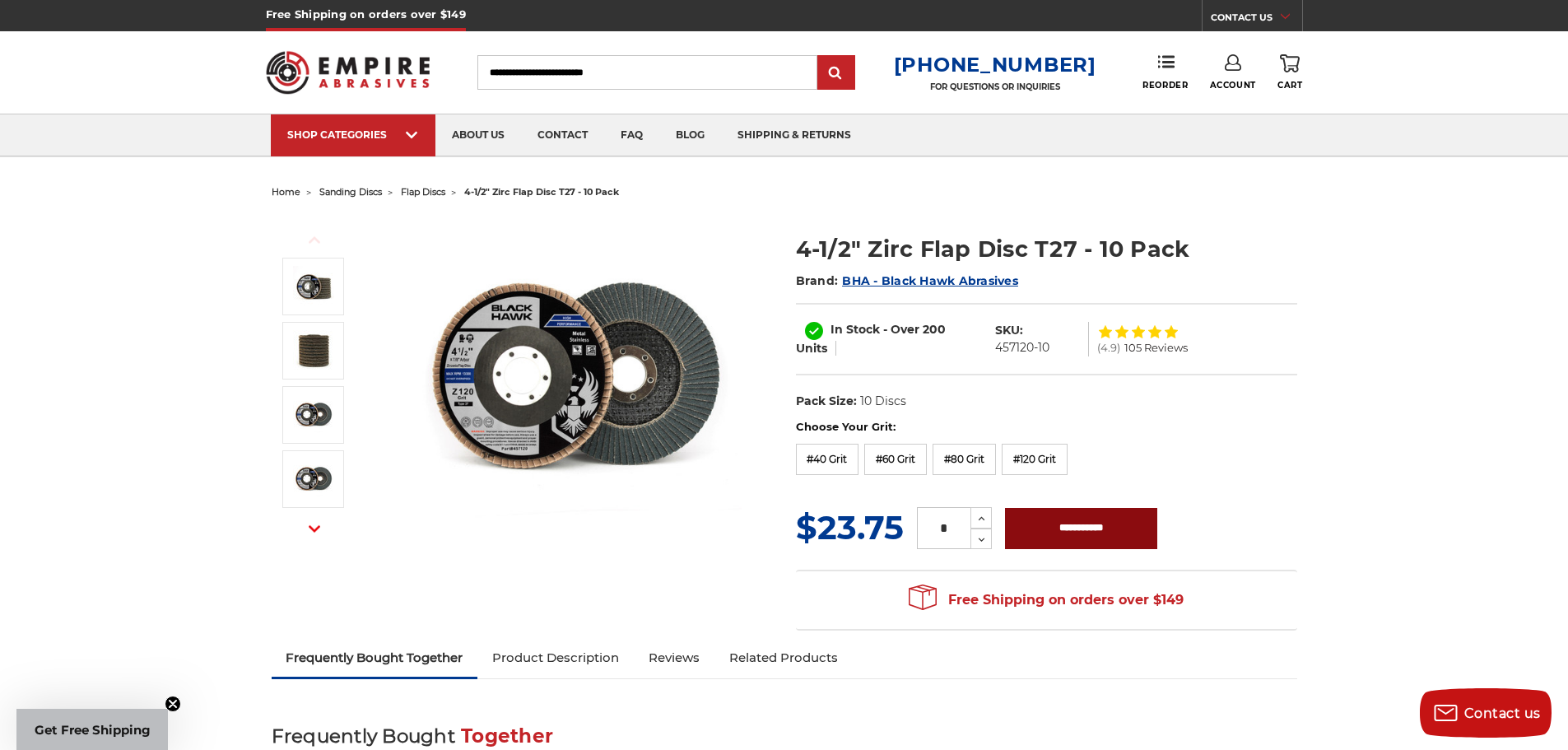
click at [1097, 524] on input "**********" at bounding box center [1081, 529] width 152 height 41
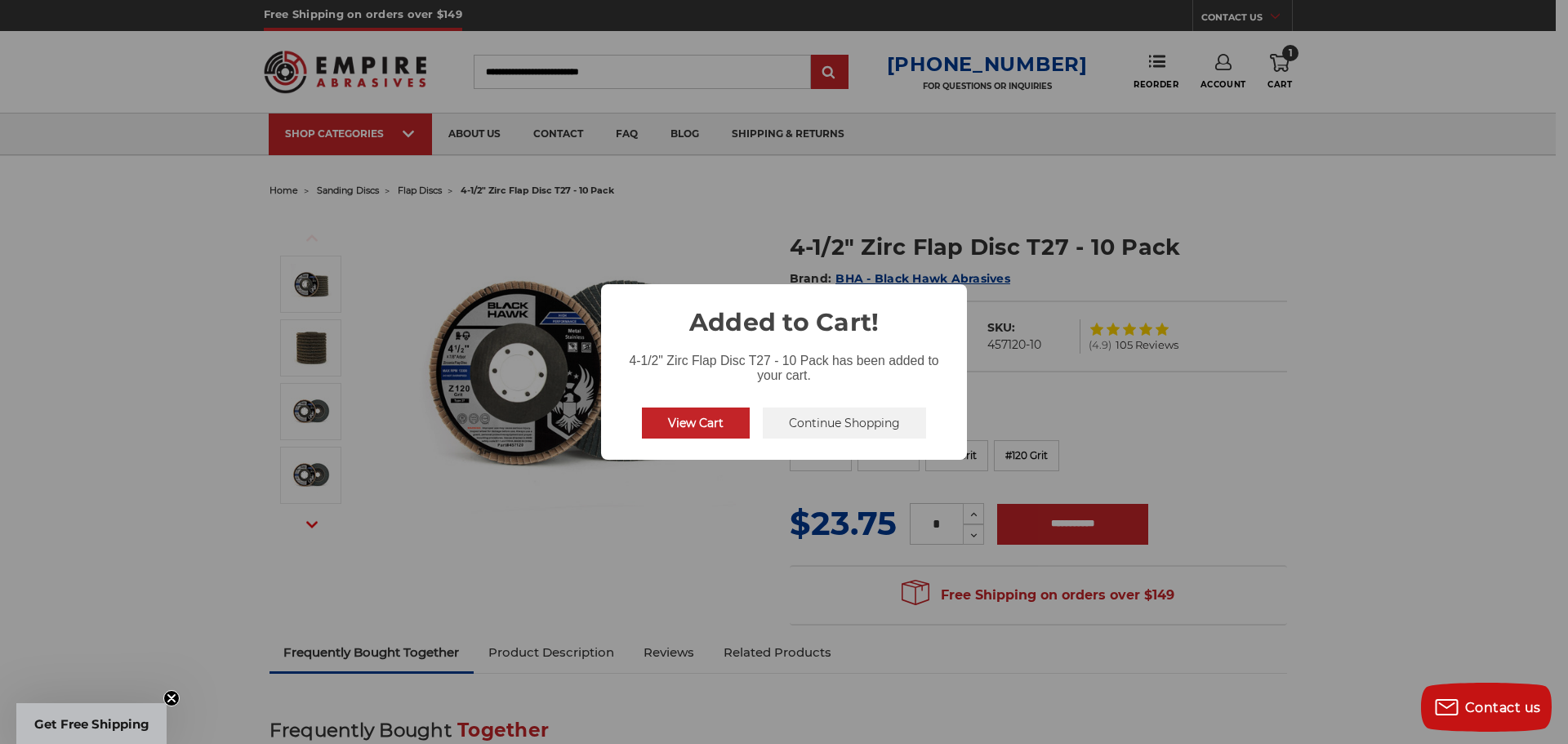
click at [839, 430] on button "Continue Shopping" at bounding box center [844, 423] width 163 height 31
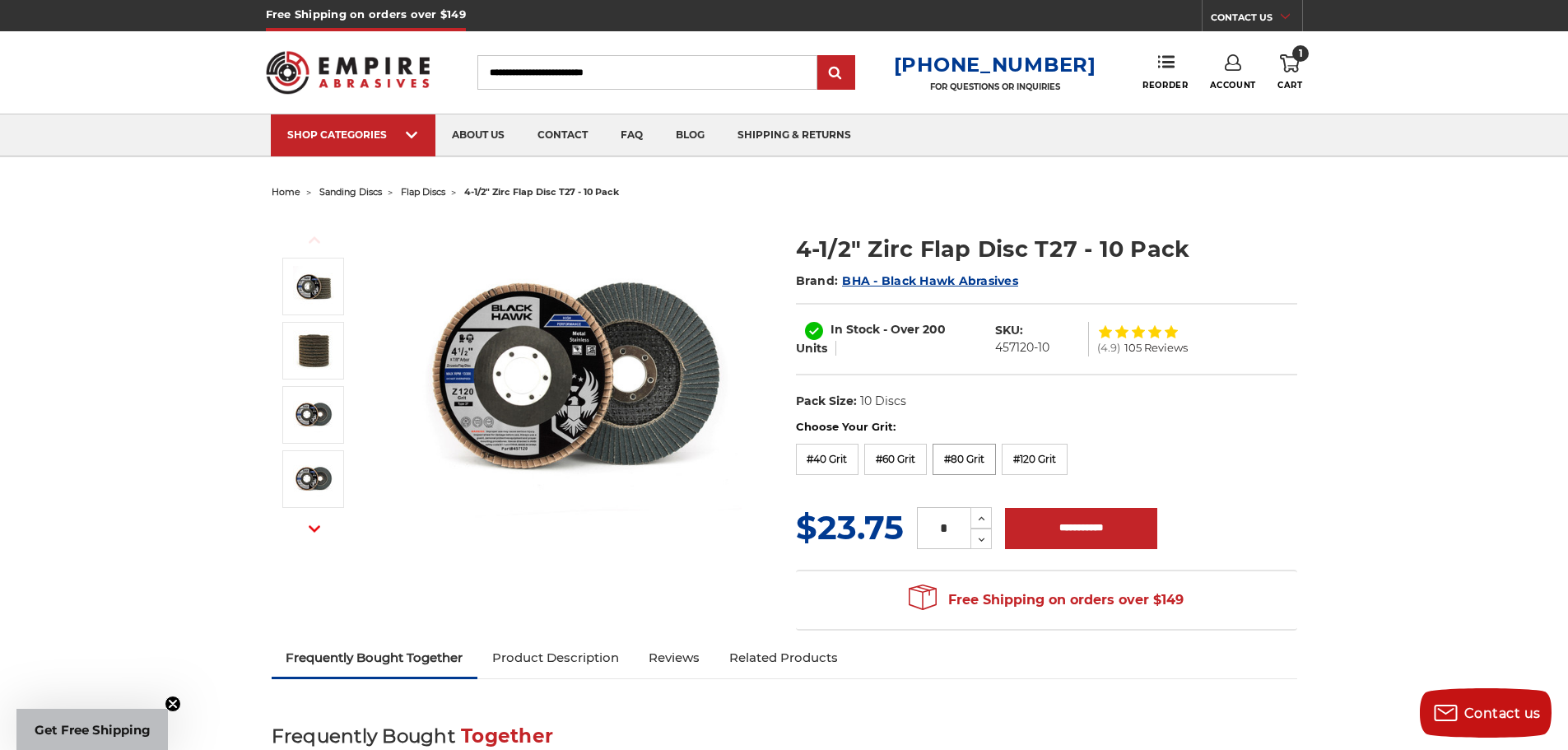
click at [959, 462] on label "#80 Grit" at bounding box center [964, 459] width 64 height 31
click at [1070, 531] on input "**********" at bounding box center [1081, 529] width 152 height 41
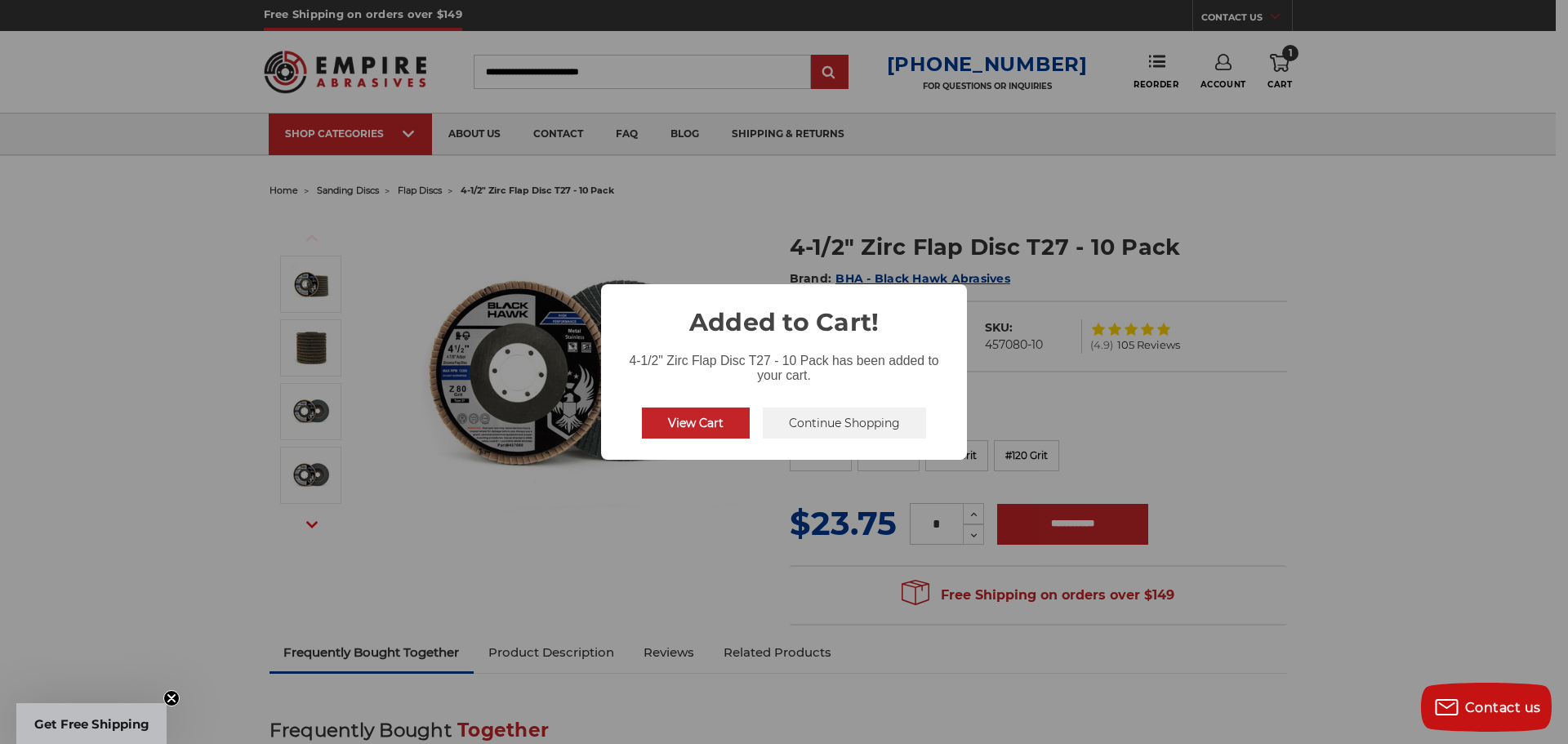
click at [856, 430] on button "Continue Shopping" at bounding box center [844, 423] width 163 height 31
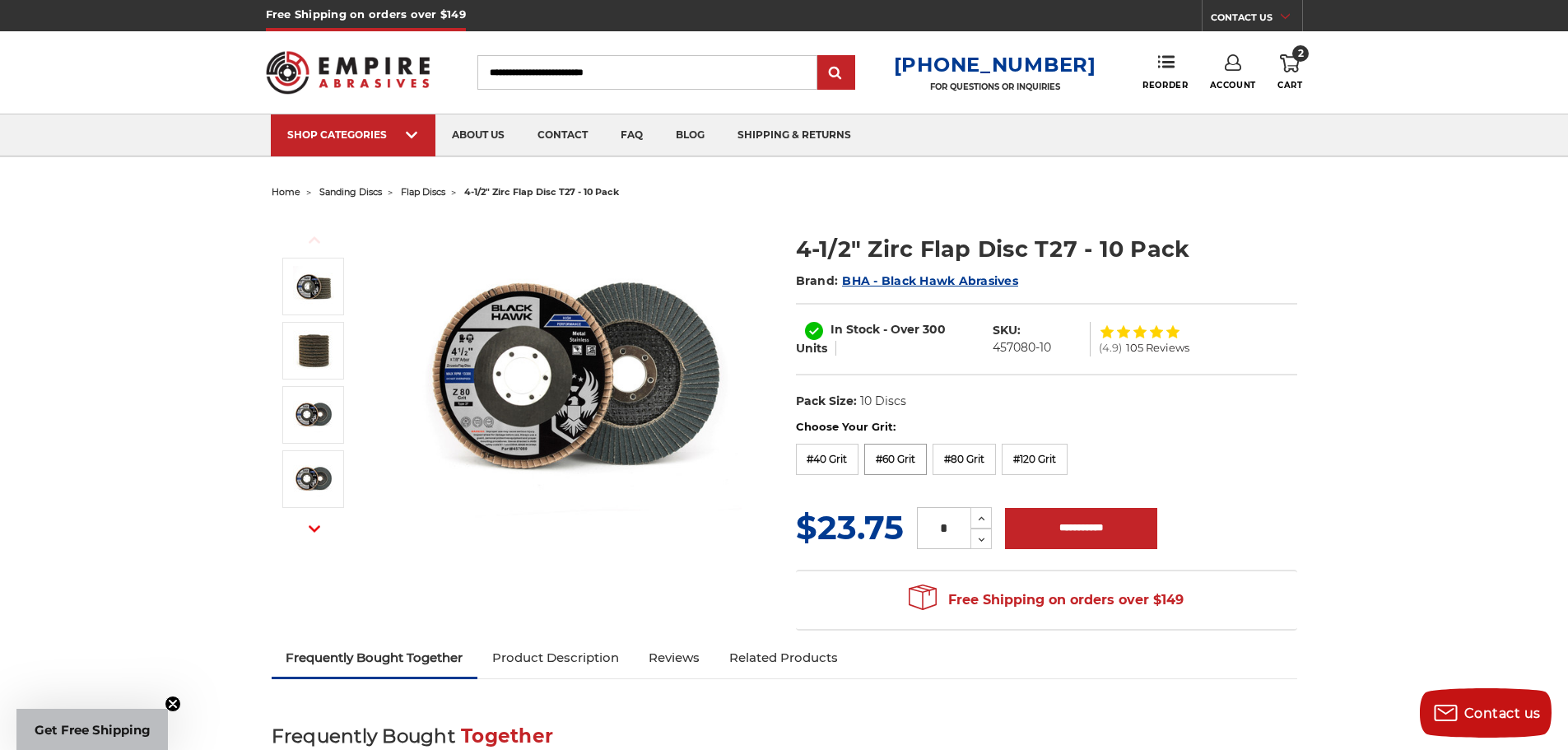
click at [902, 465] on label "#60 Grit" at bounding box center [896, 459] width 63 height 31
click at [1037, 525] on input "**********" at bounding box center [1081, 529] width 152 height 41
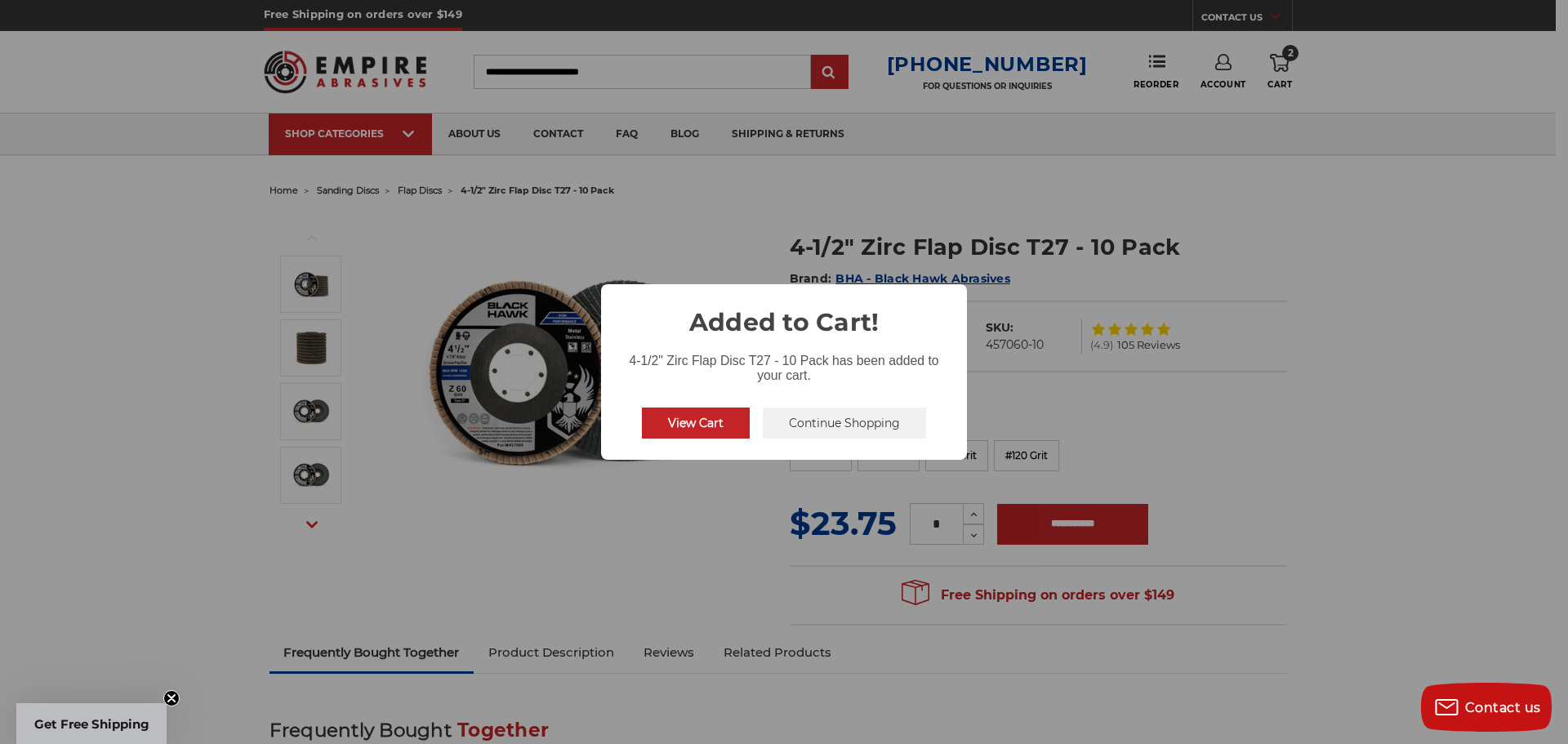
click at [823, 420] on button "Continue Shopping" at bounding box center [844, 423] width 163 height 31
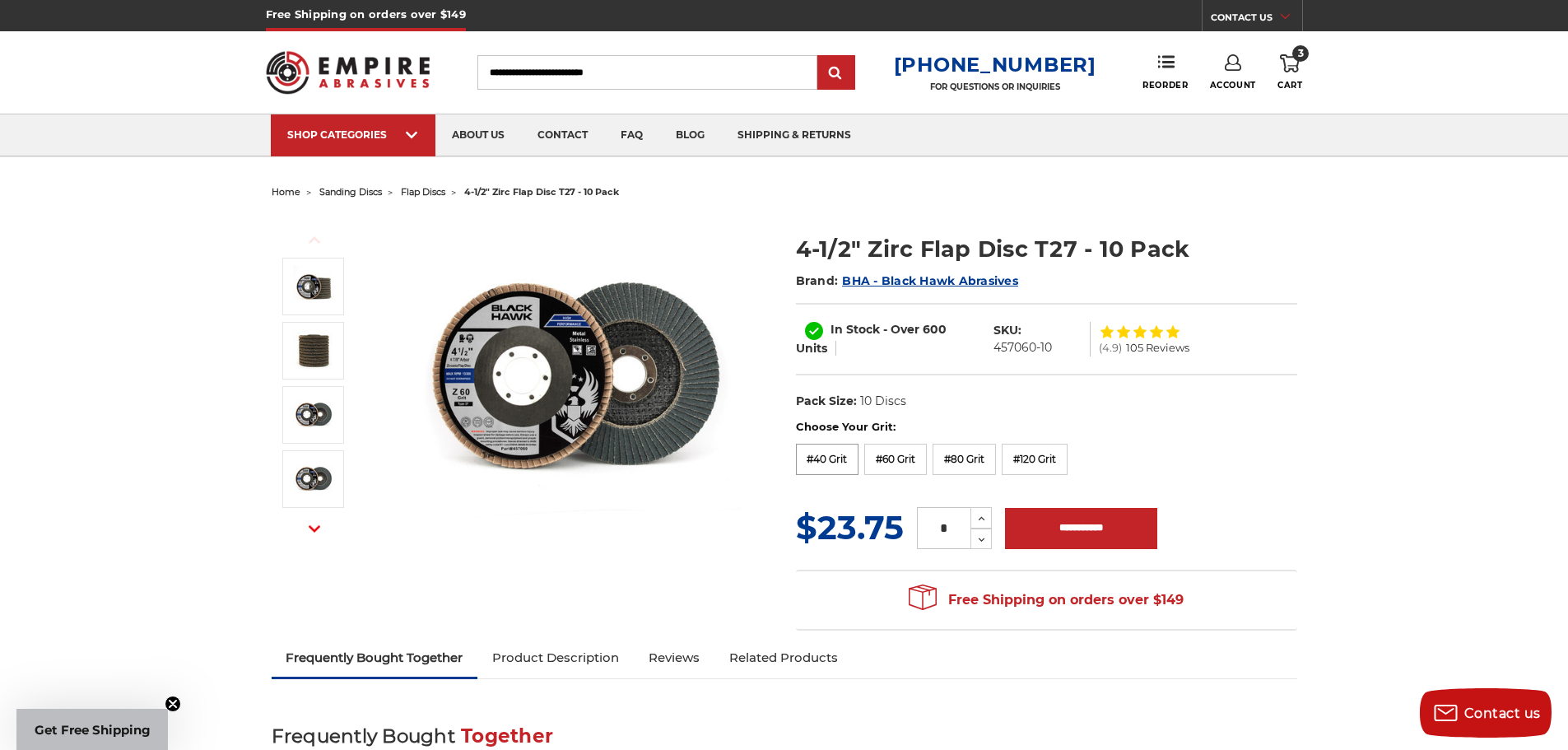
click at [825, 461] on label "#40 Grit" at bounding box center [827, 459] width 64 height 31
click at [1078, 527] on input "**********" at bounding box center [1081, 529] width 152 height 41
type input "**********"
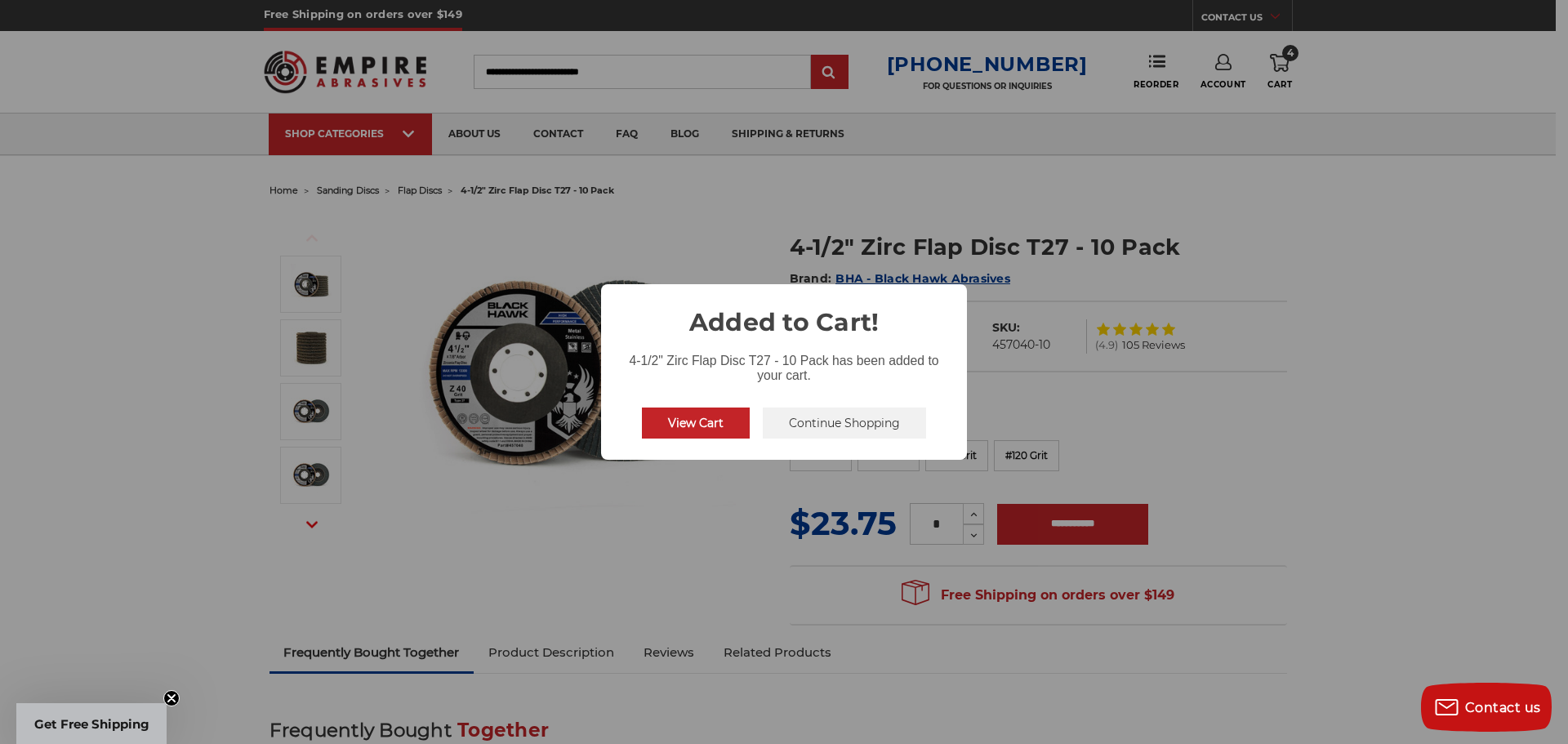
click at [849, 414] on button "Continue Shopping" at bounding box center [844, 423] width 163 height 31
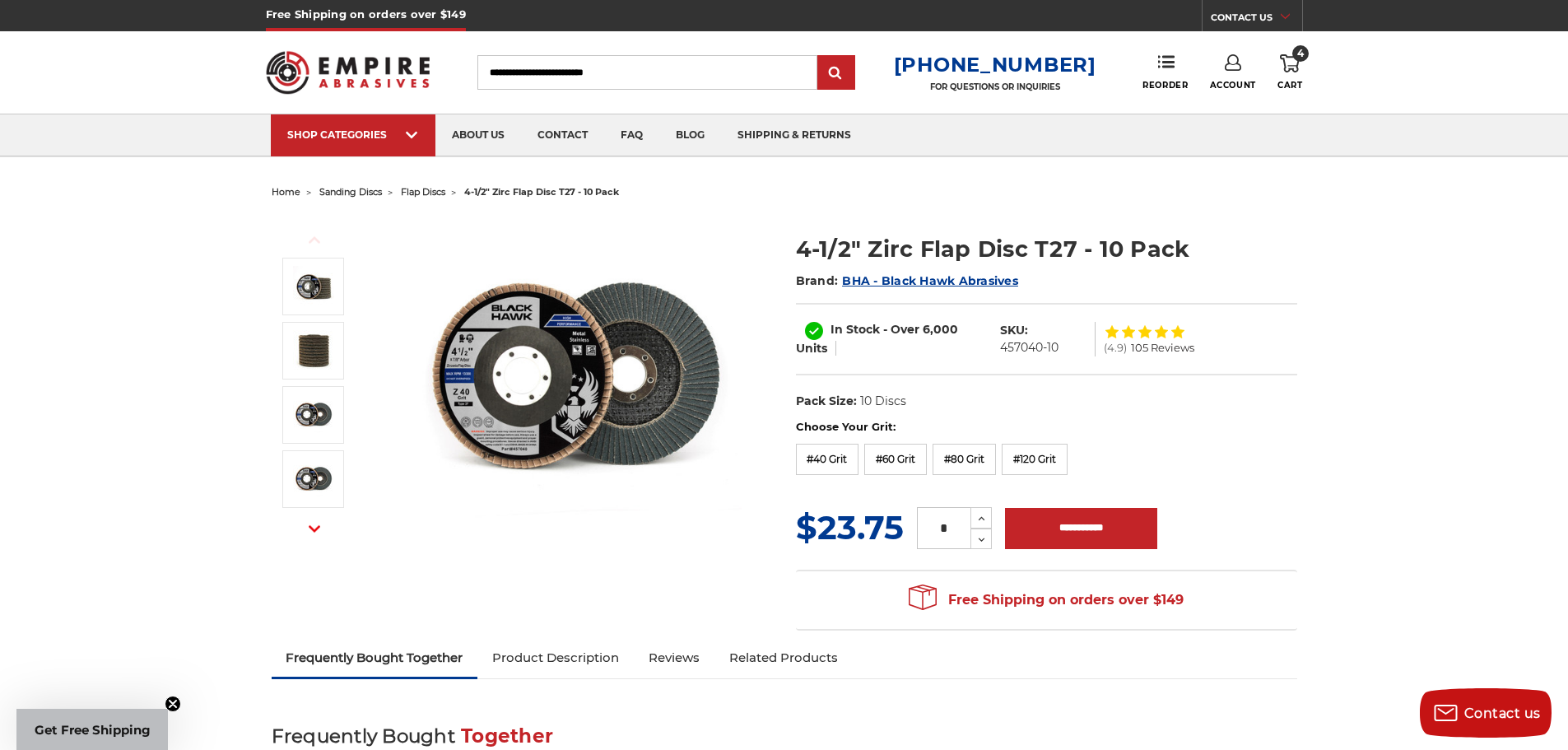
click at [1246, 76] on link "Account" at bounding box center [1234, 73] width 46 height 36
click at [1225, 103] on link "Account" at bounding box center [1233, 107] width 118 height 31
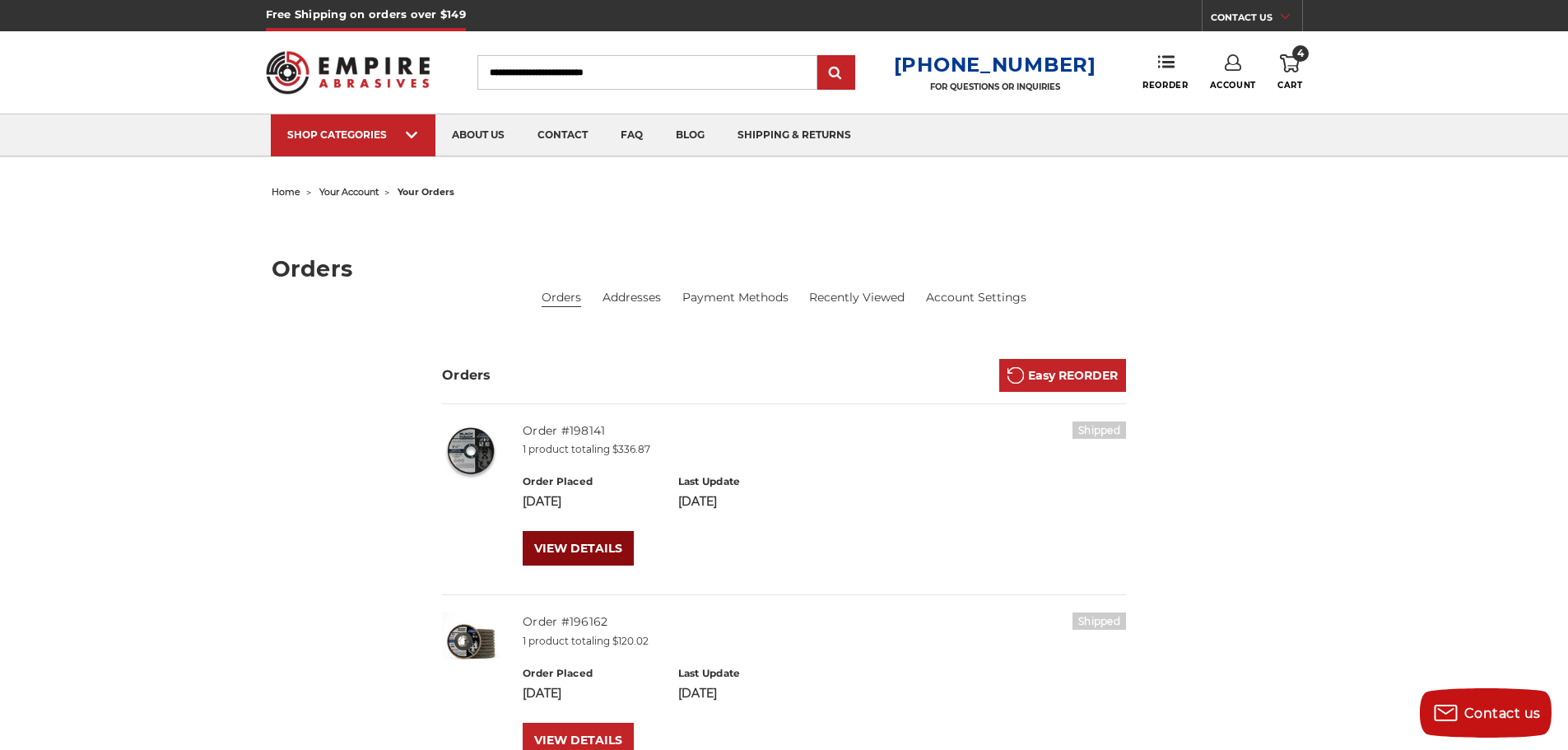
click at [583, 549] on link "VIEW DETAILS" at bounding box center [578, 548] width 111 height 35
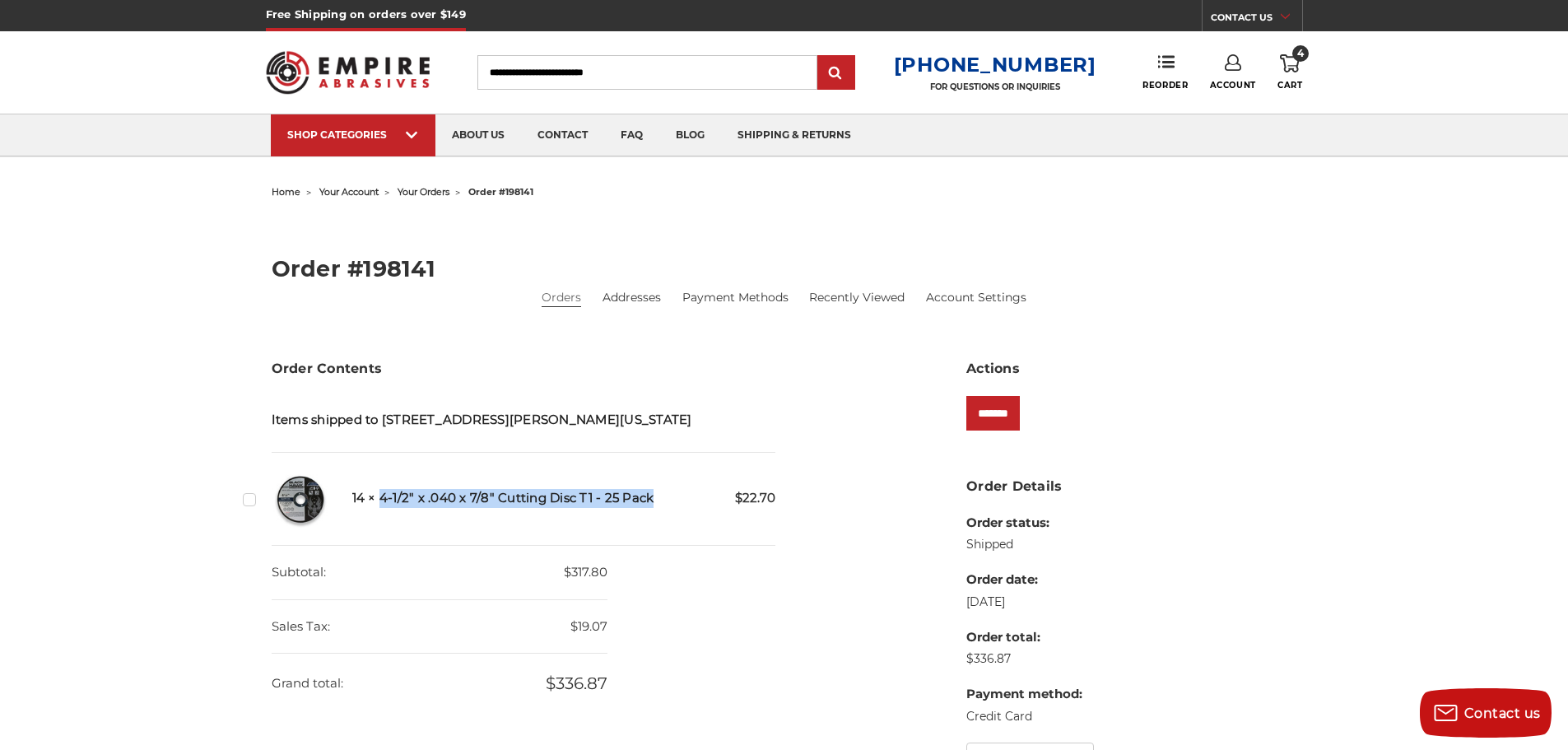
drag, startPoint x: 380, startPoint y: 496, endPoint x: 653, endPoint y: 498, distance: 273.0
click at [656, 498] on h5 "14 × 4-1/2" x .040 x 7/8" Cutting Disc T1 - 25 Pack" at bounding box center [564, 498] width 424 height 19
copy h5 "4-1/2" x .040 x 7/8" Cutting Disc T1 - 25 Pack"
click at [669, 74] on input "Search" at bounding box center [647, 73] width 340 height 35
paste input "**********"
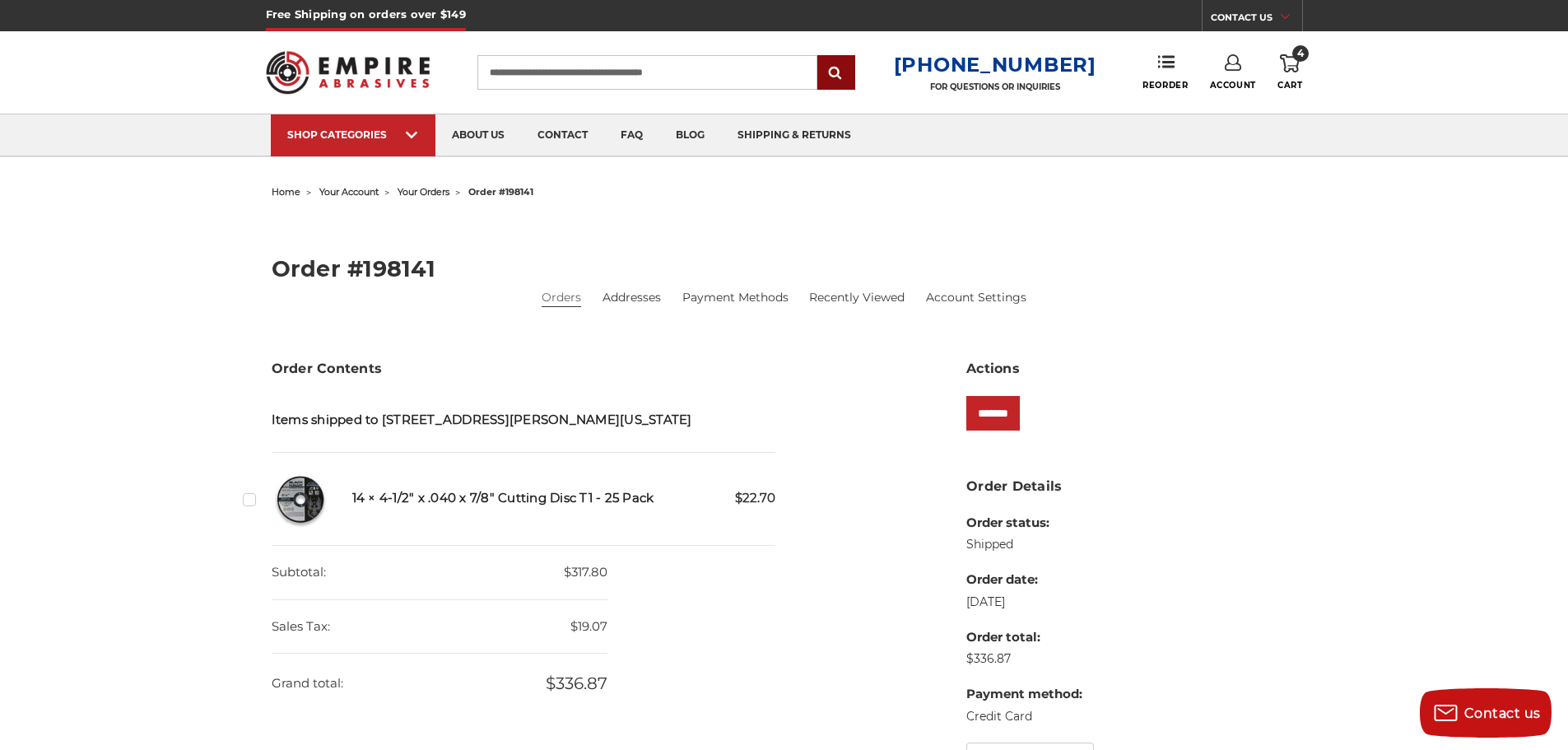
type input "**********"
click at [846, 74] on input "submit" at bounding box center [836, 74] width 33 height 33
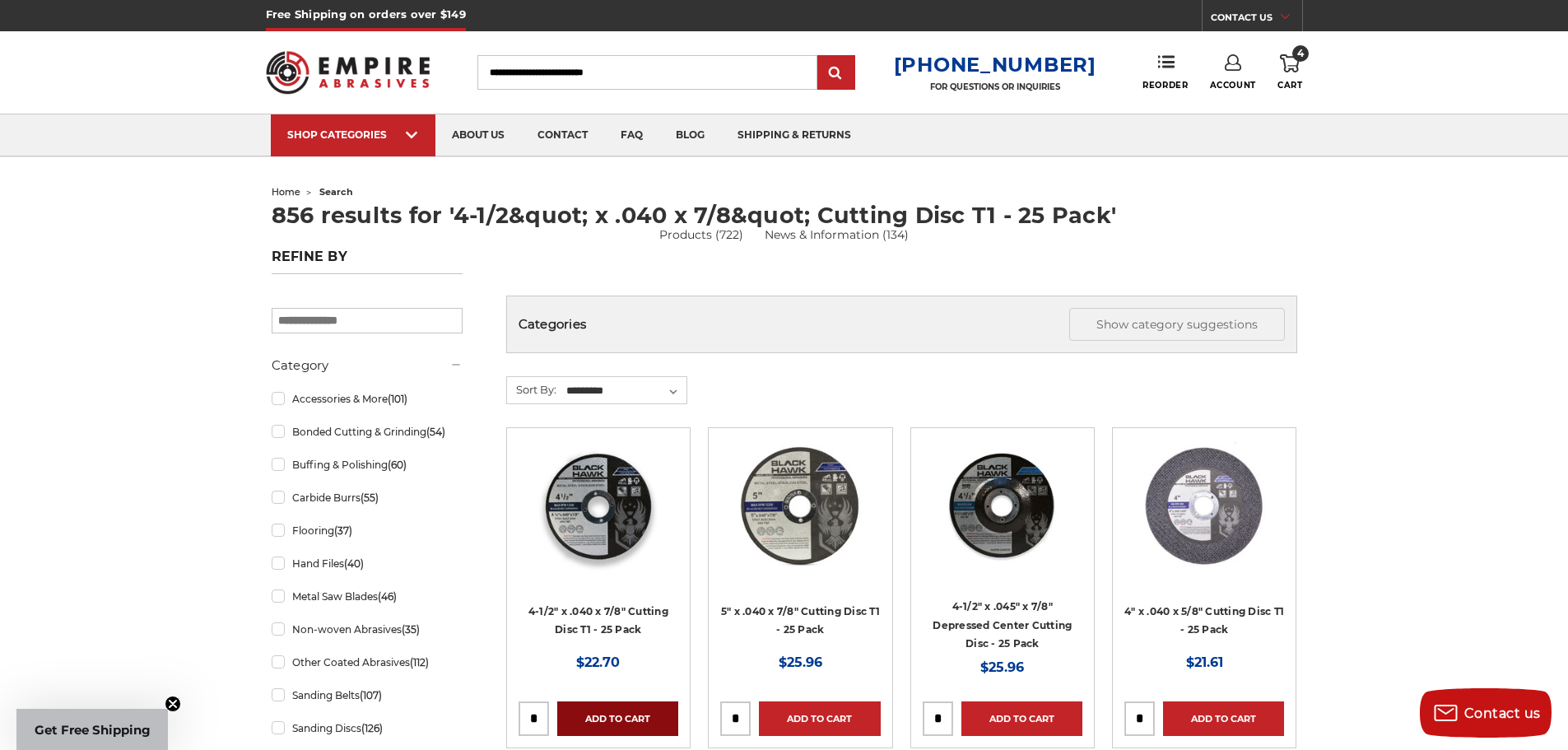
click at [634, 723] on link "Add to Cart" at bounding box center [618, 719] width 121 height 35
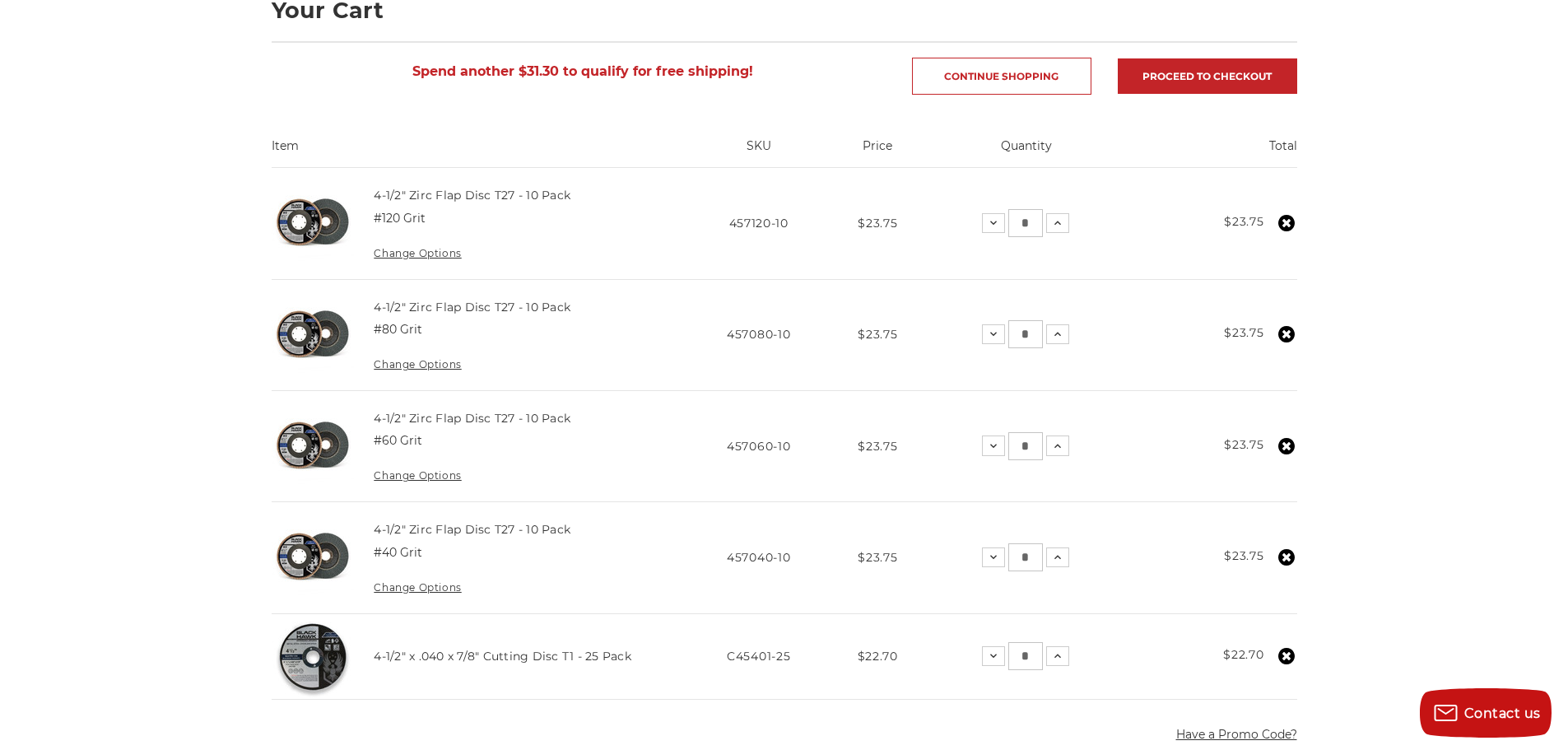
scroll to position [274, 0]
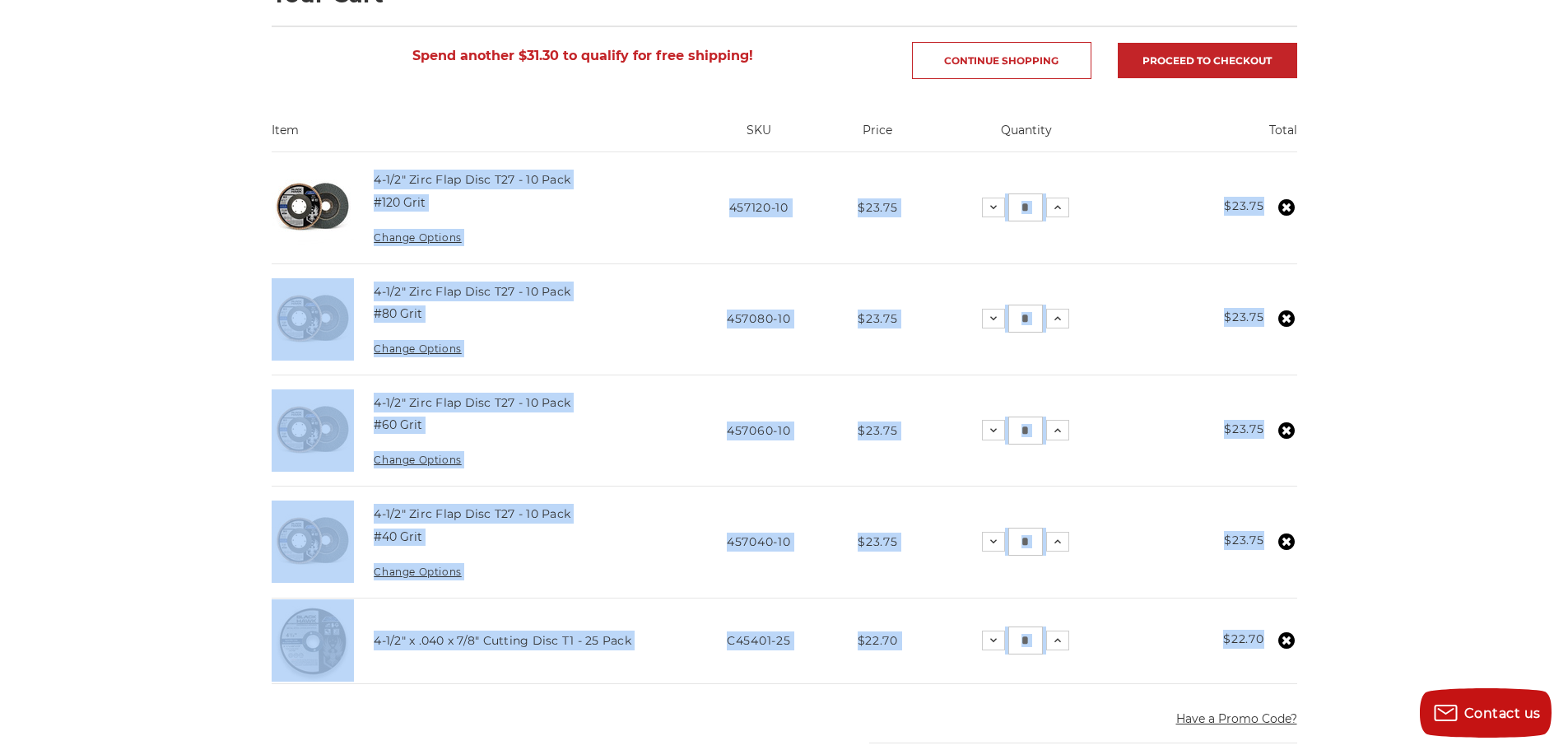
drag, startPoint x: 367, startPoint y: 157, endPoint x: 1272, endPoint y: 674, distance: 1042.3
click at [1272, 674] on tbody "4-1/2" Zirc Flap Disc T27 - 10 Pack #120 Grit Change Options SKU 457120-10 Pric…" at bounding box center [784, 418] width 1026 height 532
copy tbody "4-1/2" Zirc Flap Disc T27 - 10 Pack #120 Grit Change Options SKU 457120-10 Pric…"
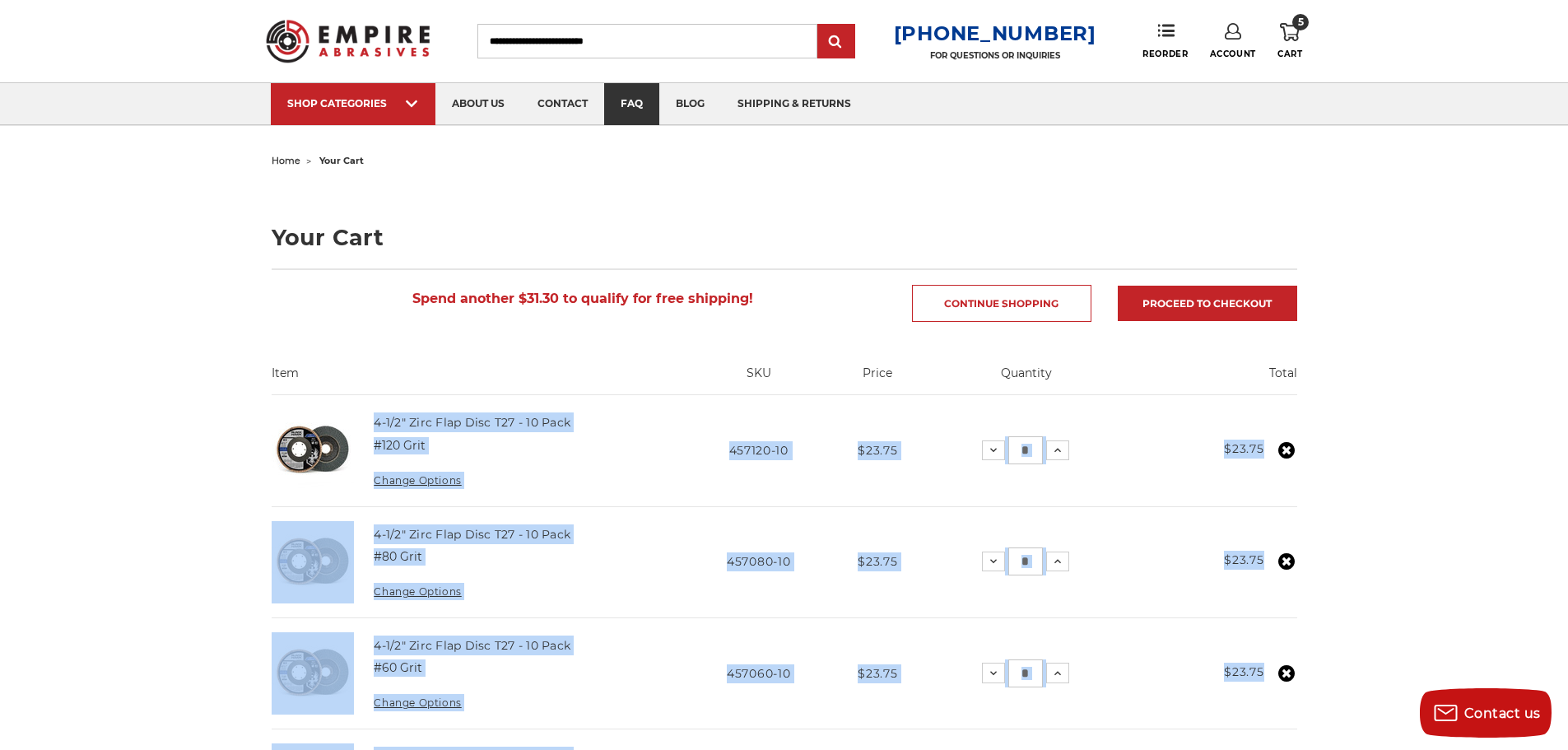
scroll to position [0, 0]
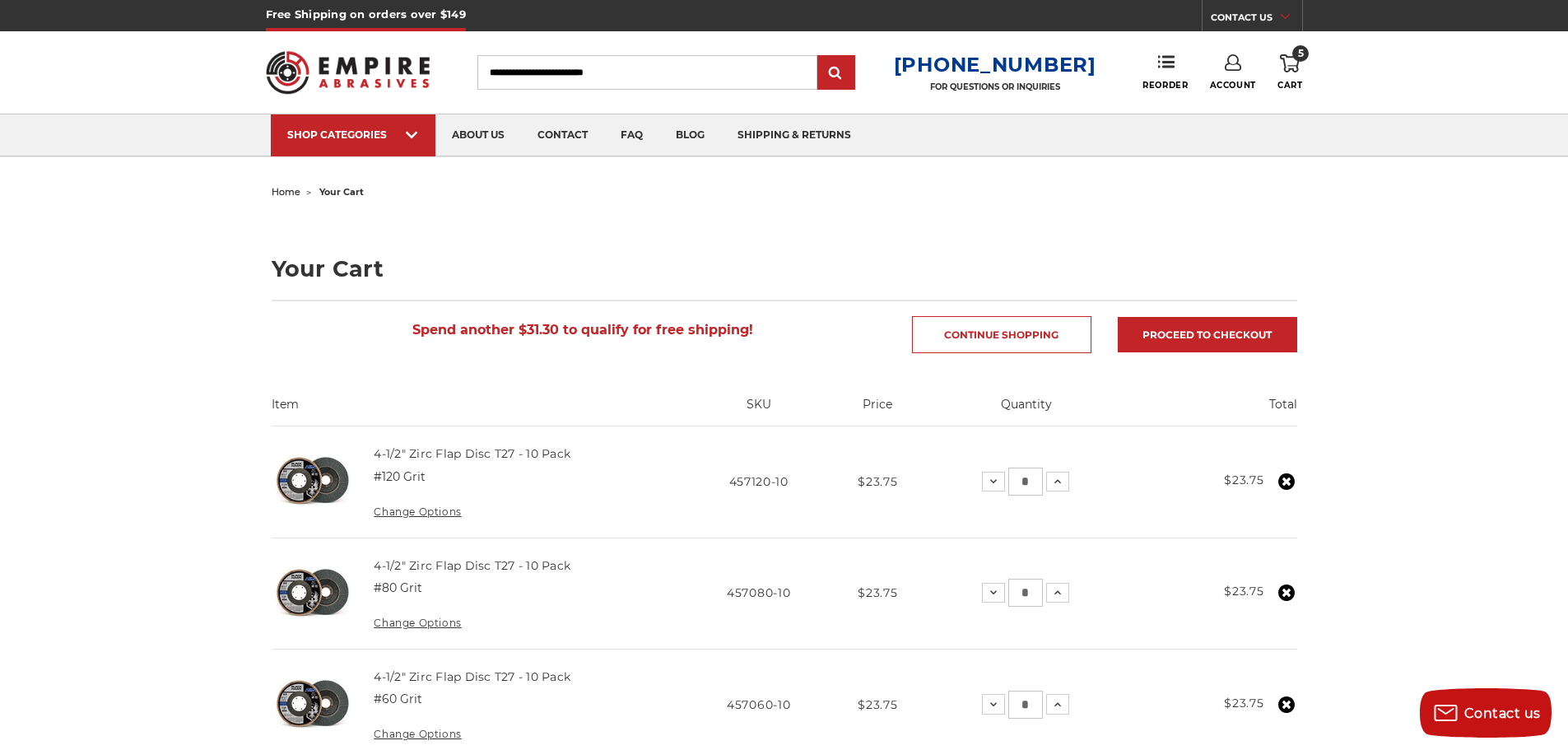
click at [616, 72] on input "Search" at bounding box center [647, 73] width 340 height 35
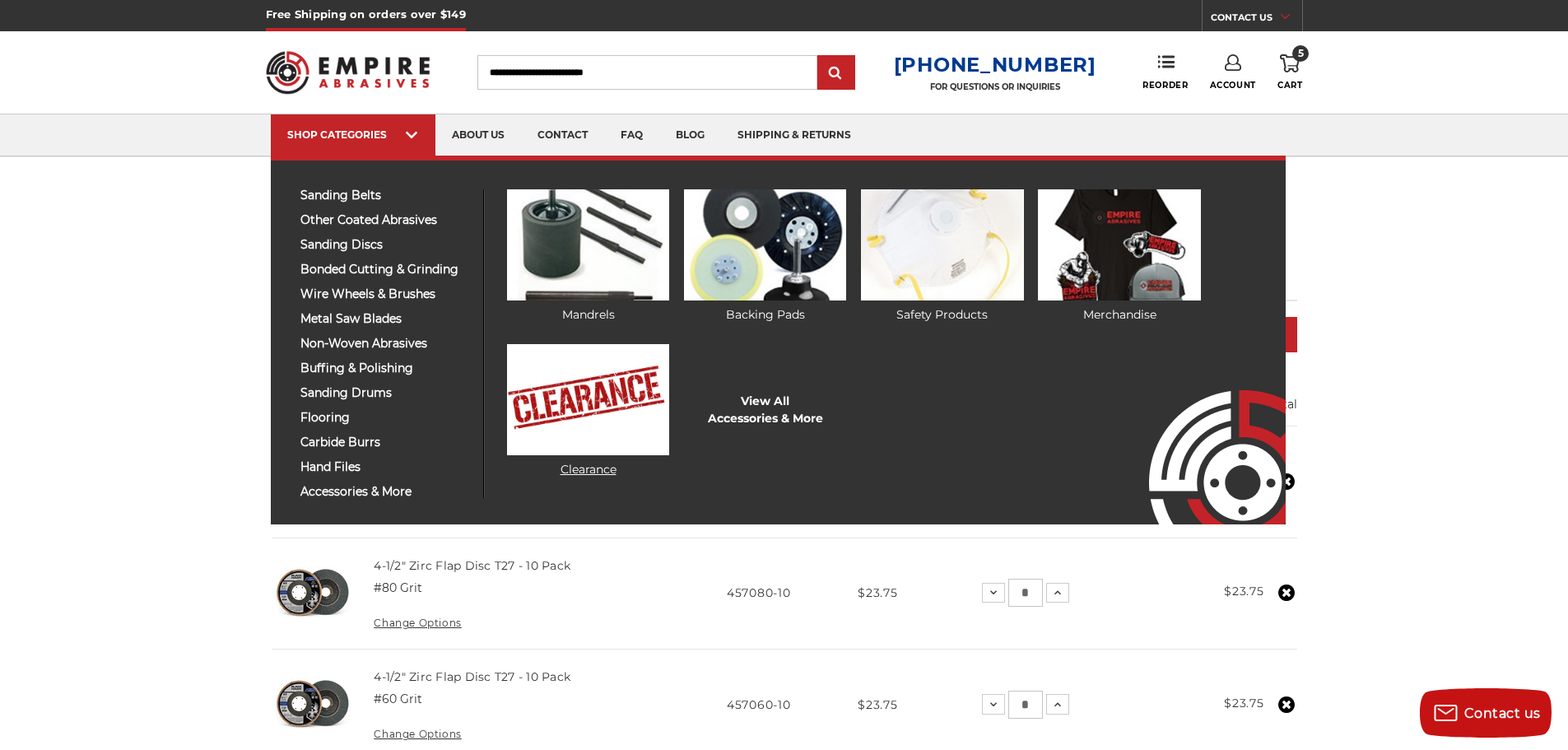
click at [595, 427] on img at bounding box center [588, 400] width 162 height 112
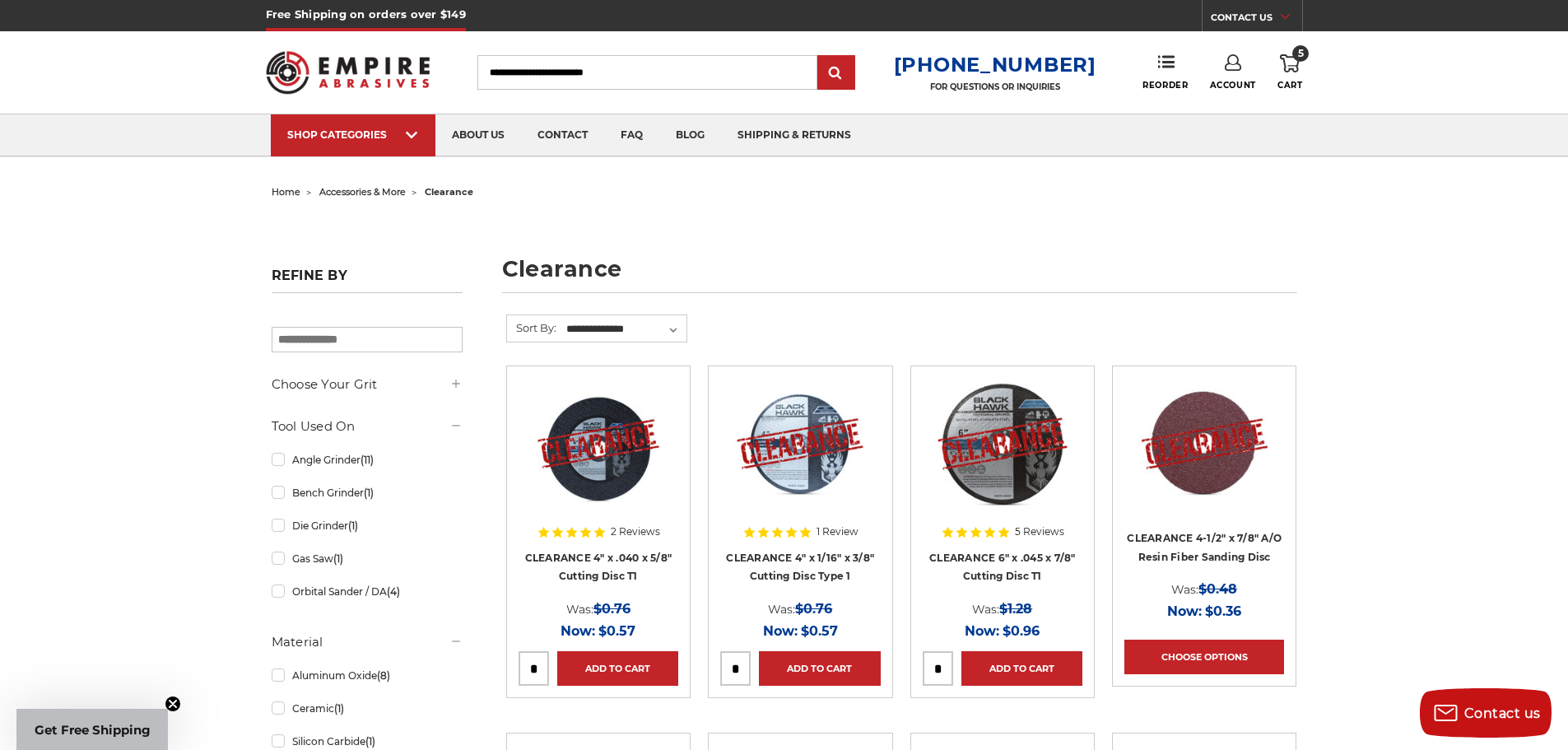
click at [1286, 64] on icon at bounding box center [1290, 64] width 20 height 18
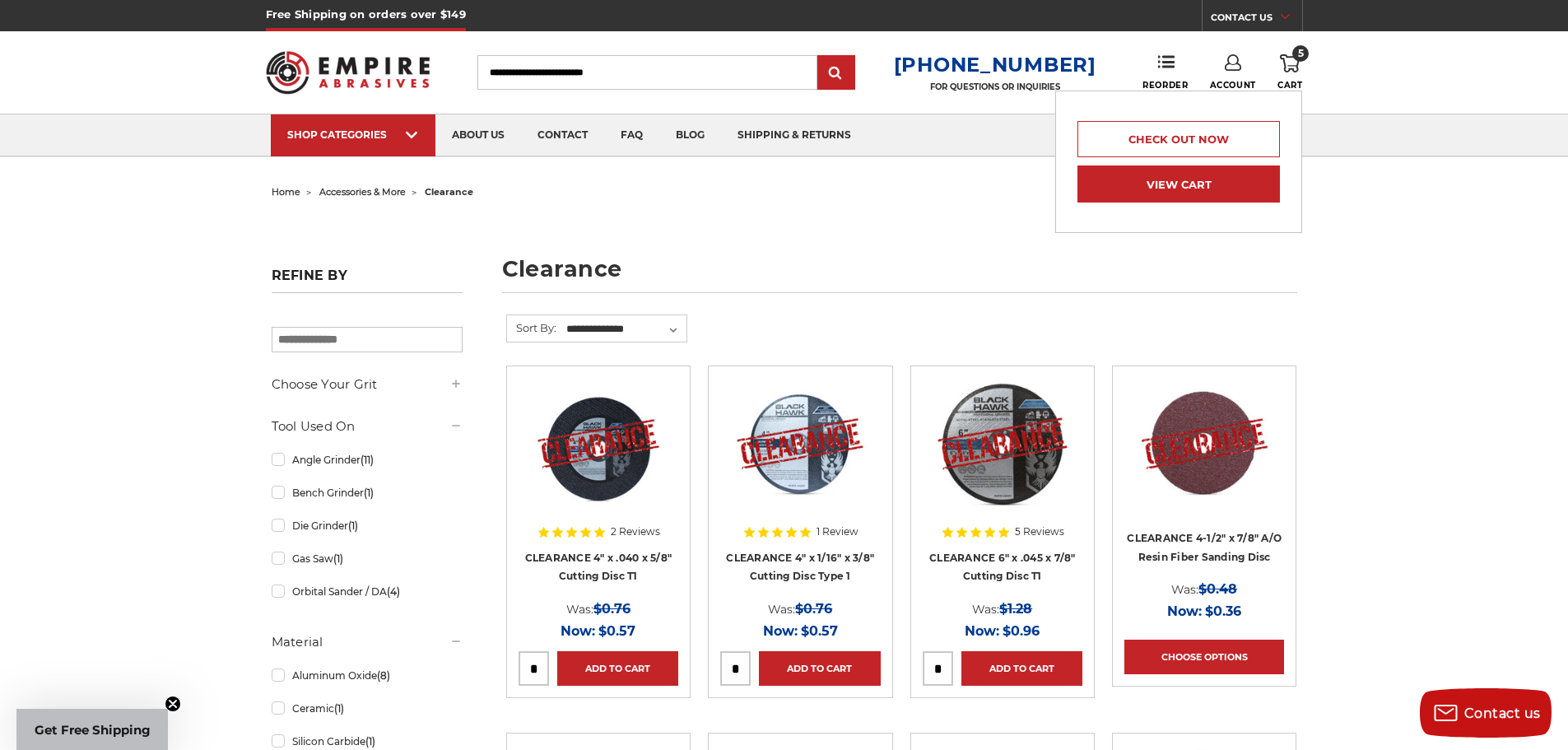
click at [1211, 183] on link "View Cart" at bounding box center [1178, 183] width 202 height 37
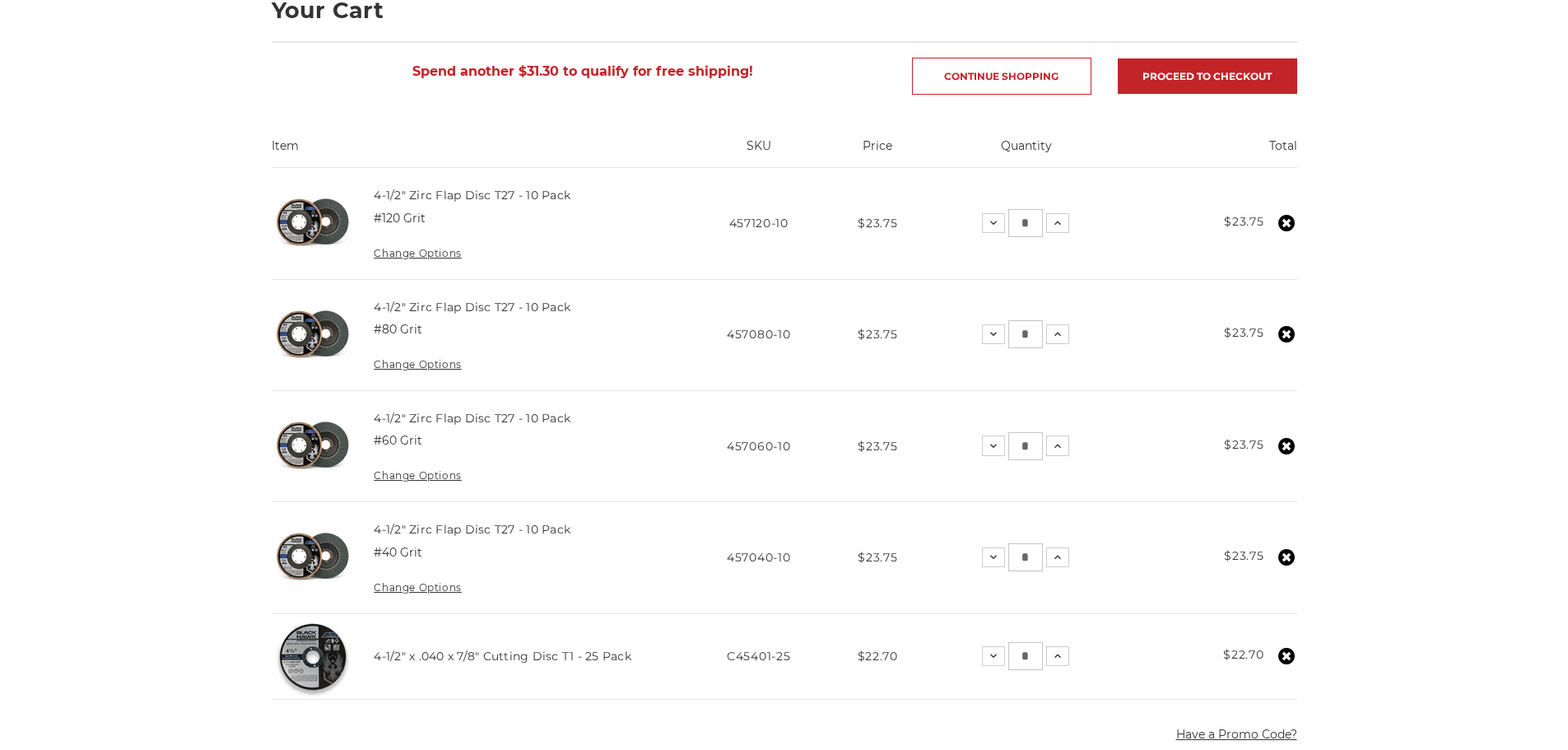
scroll to position [274, 0]
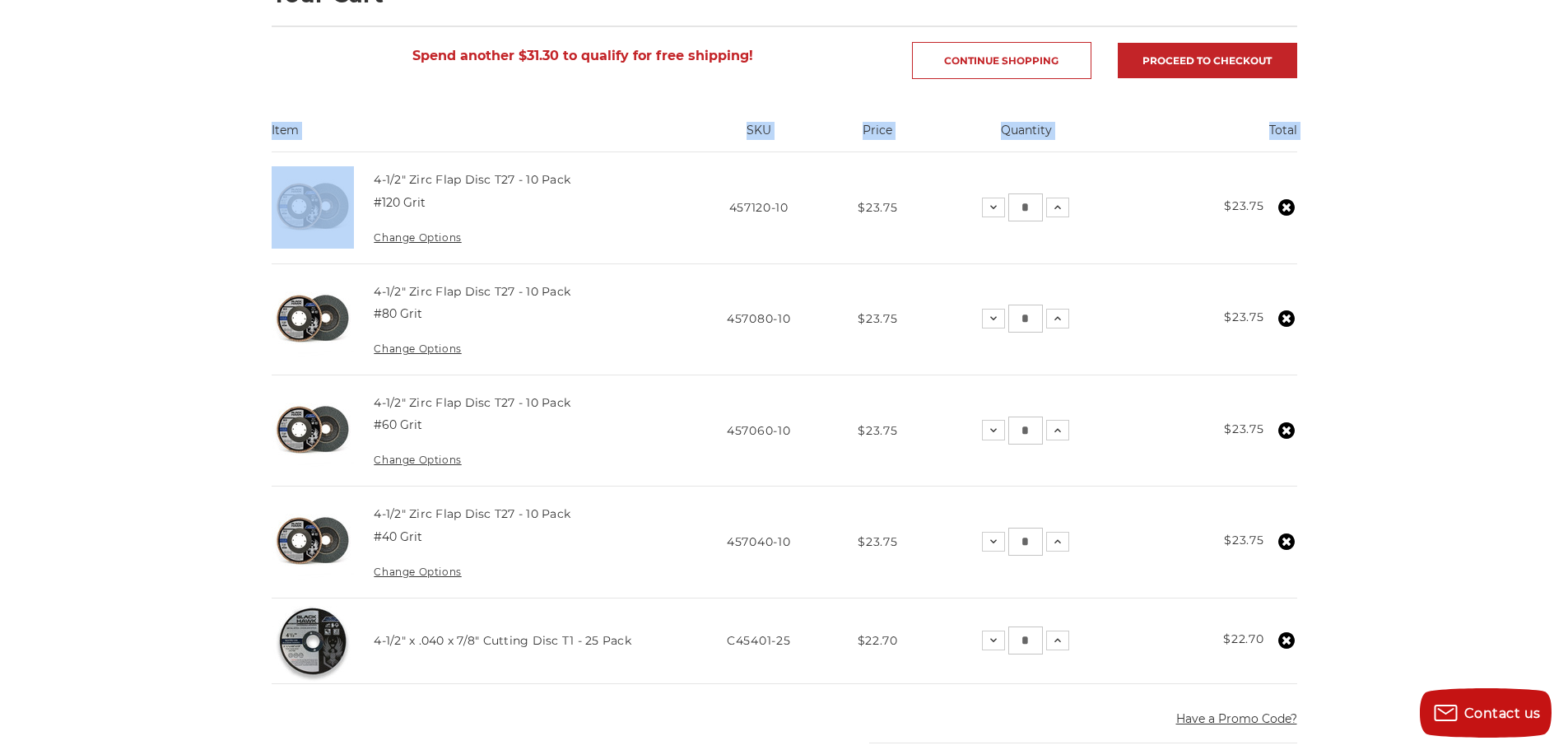
drag, startPoint x: 369, startPoint y: 161, endPoint x: 1438, endPoint y: 440, distance: 1104.8
click at [1438, 440] on div "home your cart Your Cart Spend another $31.30 to qualify for free shipping! Con…" at bounding box center [784, 629] width 1568 height 1448
click at [1449, 444] on div "home your cart Your Cart Spend another $31.30 to qualify for free shipping! Con…" at bounding box center [784, 640] width 1568 height 1469
drag, startPoint x: 372, startPoint y: 160, endPoint x: 1331, endPoint y: 658, distance: 1080.6
click at [1331, 658] on div "home your cart Your Cart Spend another $31.30 to qualify for free shipping! Con…" at bounding box center [784, 640] width 1164 height 1469
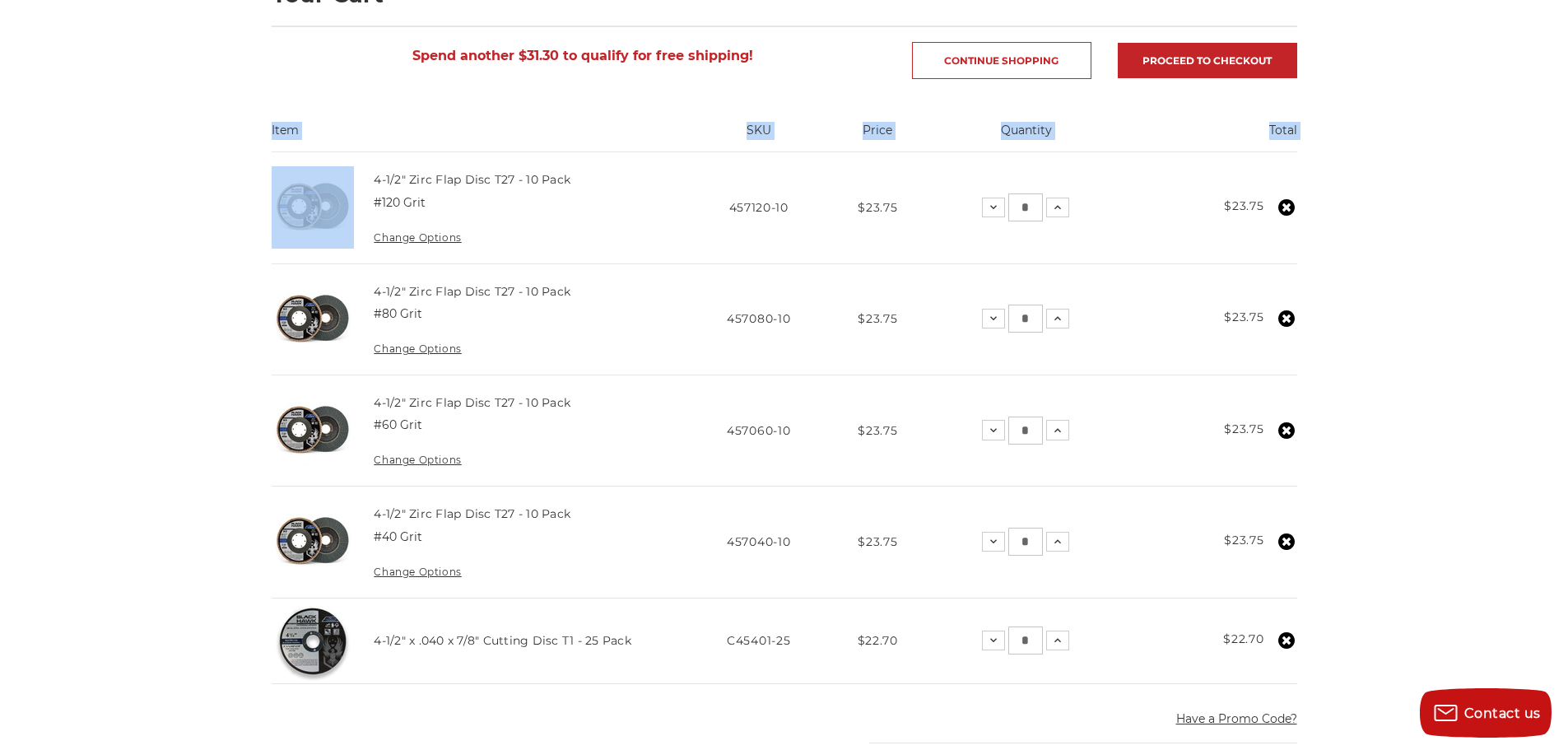
copy table "Item SKU Price Quantity Total"
click at [1428, 355] on div "home your cart Your Cart Spend another $31.30 to qualify for free shipping! Con…" at bounding box center [784, 640] width 1568 height 1469
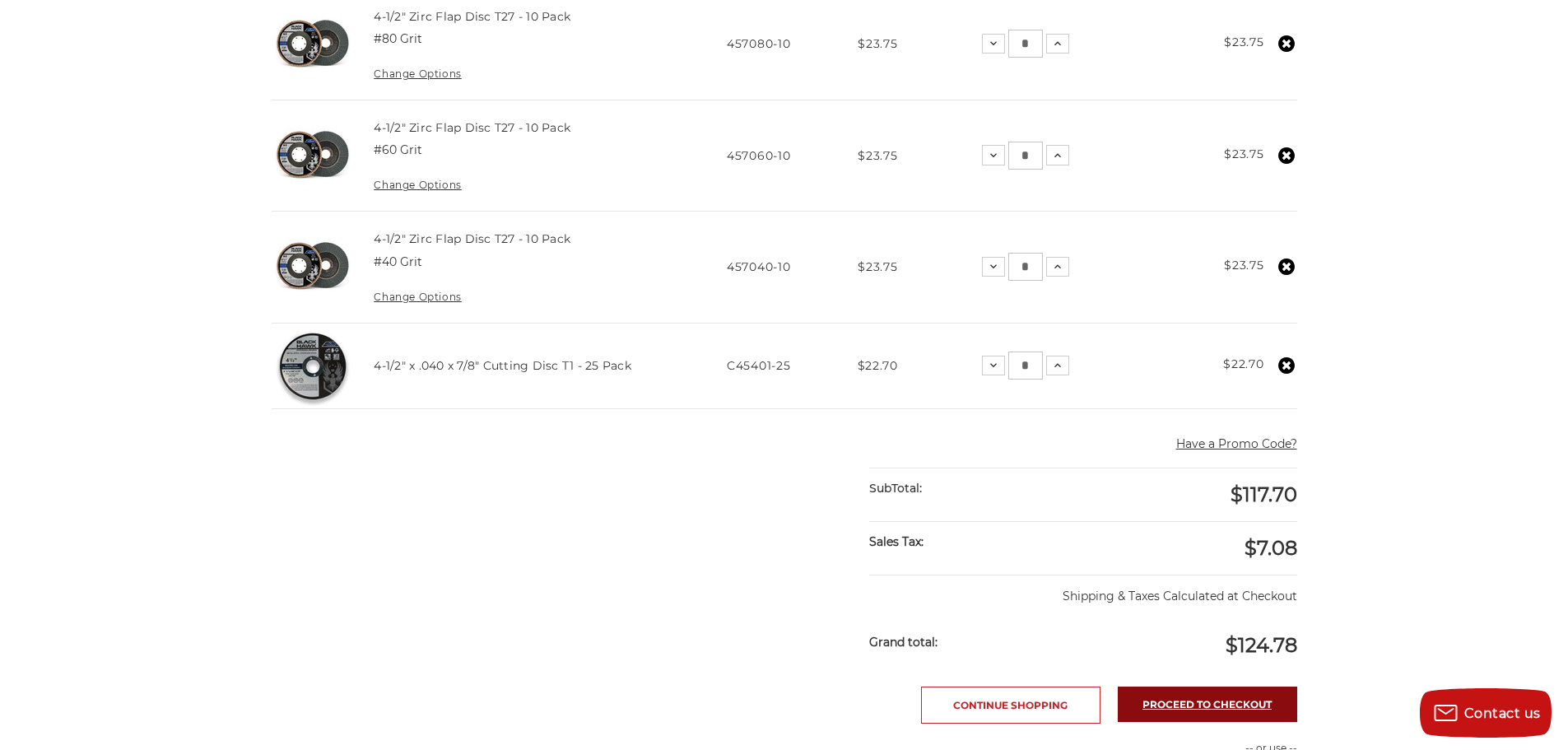
click at [1246, 712] on link "Proceed to checkout" at bounding box center [1207, 704] width 179 height 36
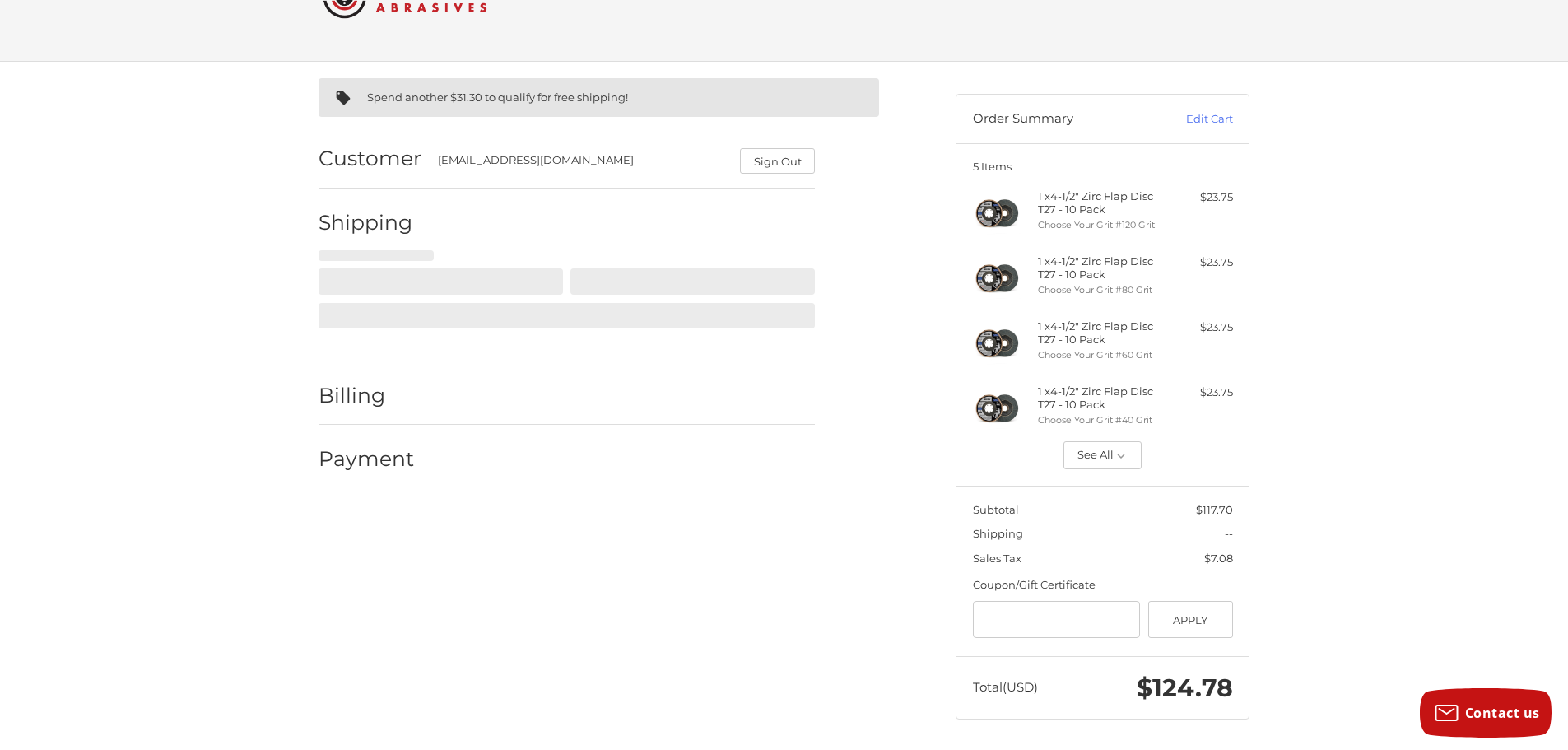
scroll to position [69, 0]
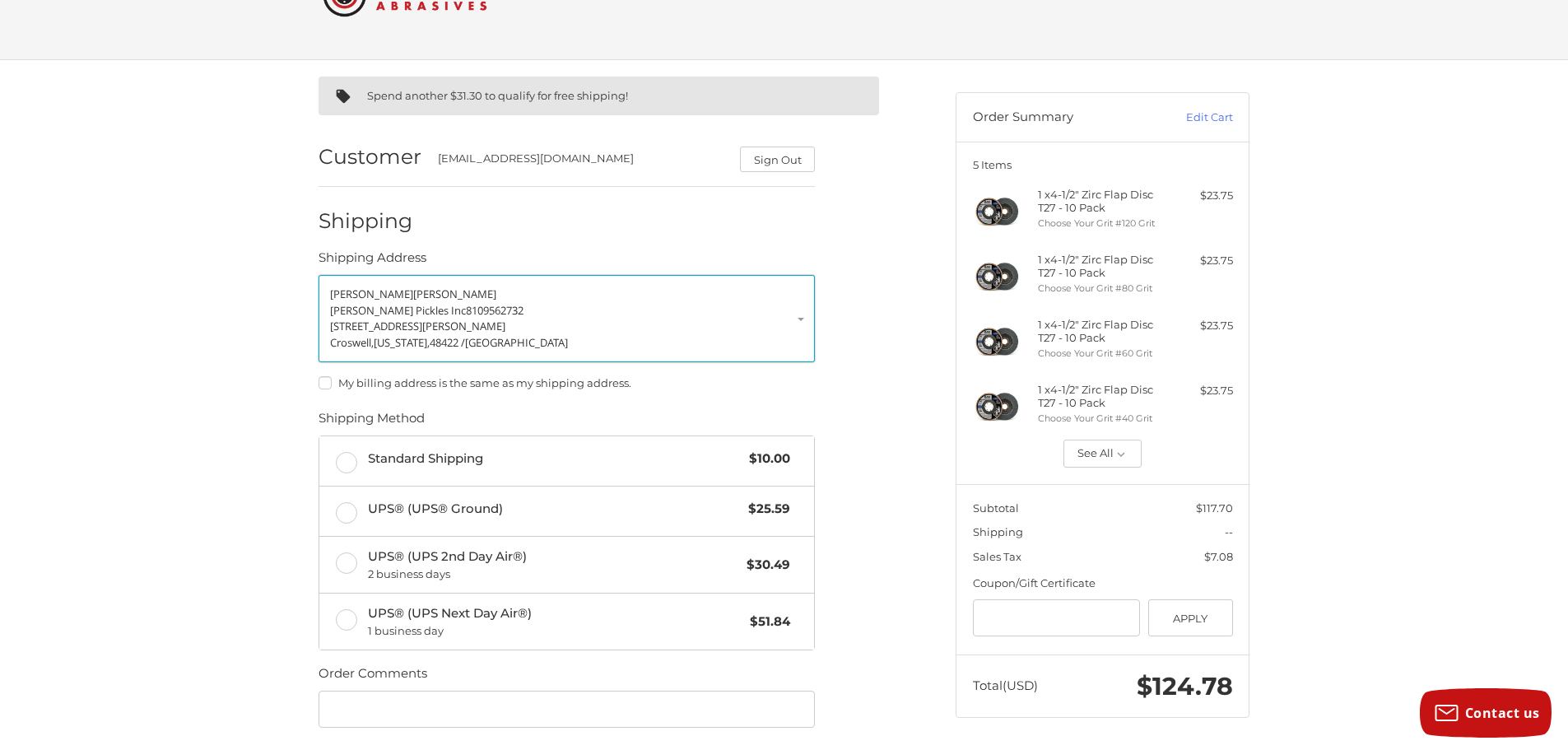
click at [800, 317] on link "[PERSON_NAME] [PERSON_NAME] Pickles Inc 8109562732 [STREET_ADDRESS][PERSON_NAME…" at bounding box center [566, 319] width 496 height 88
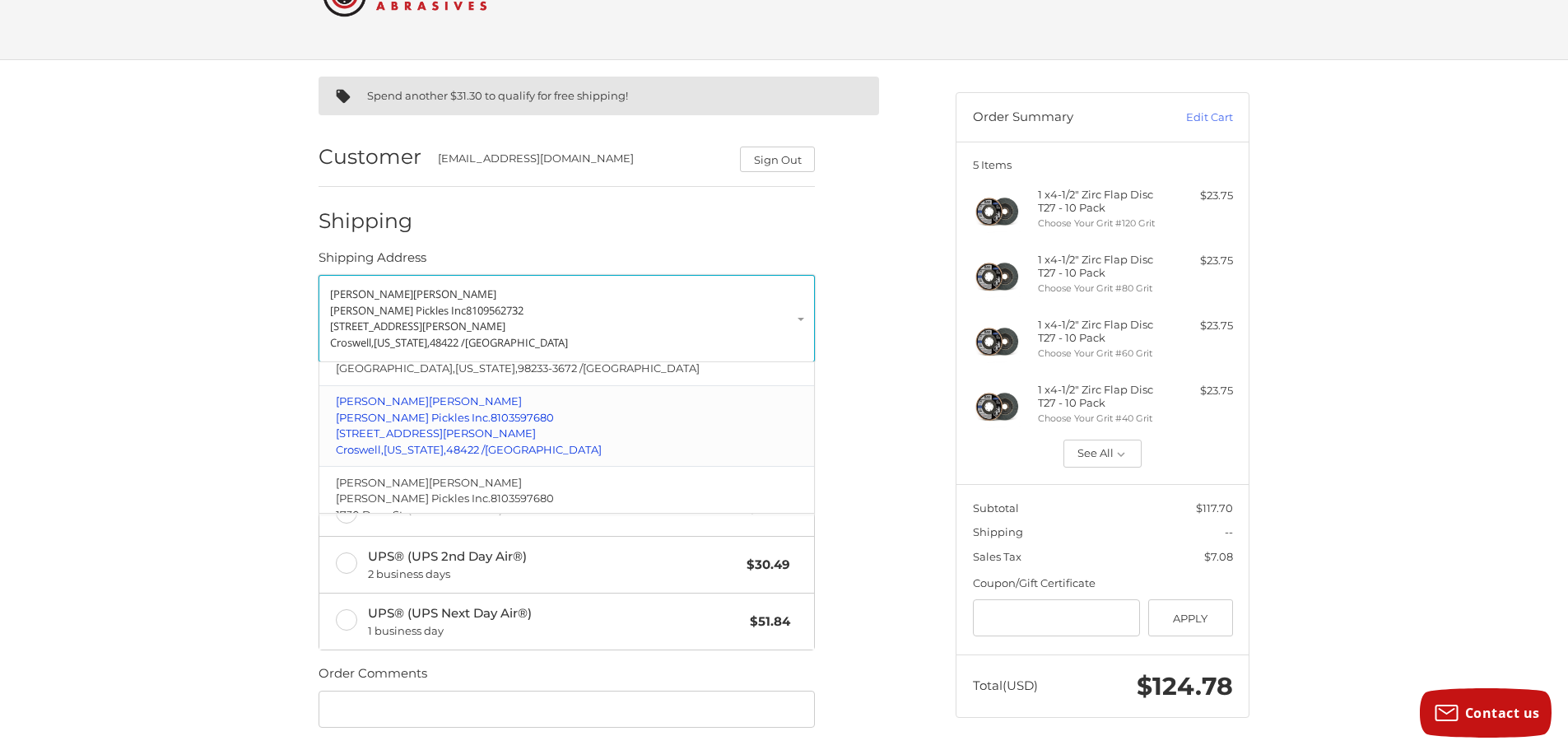
scroll to position [277, 0]
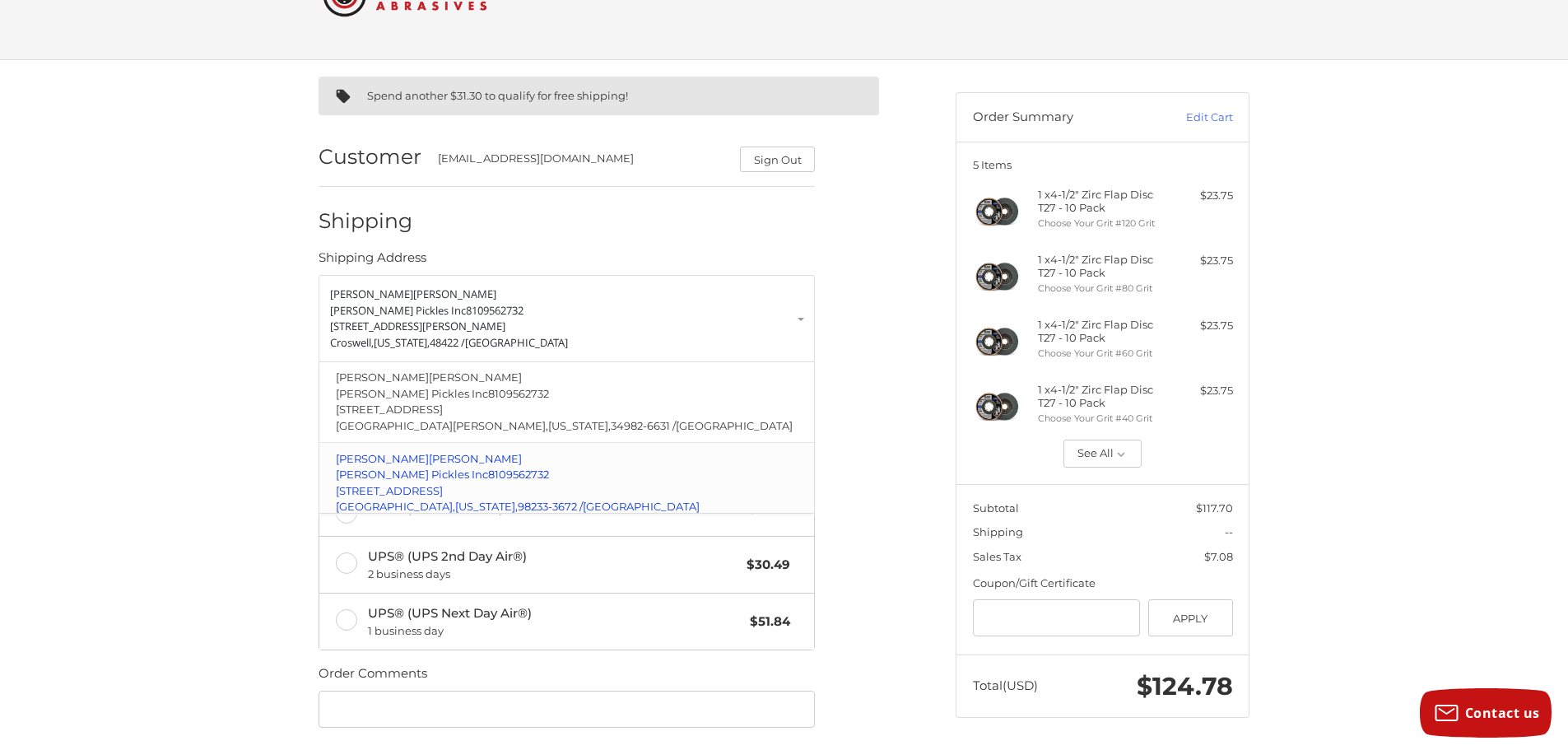
click at [443, 484] on span "11768 Westar Ln STE J" at bounding box center [390, 491] width 107 height 13
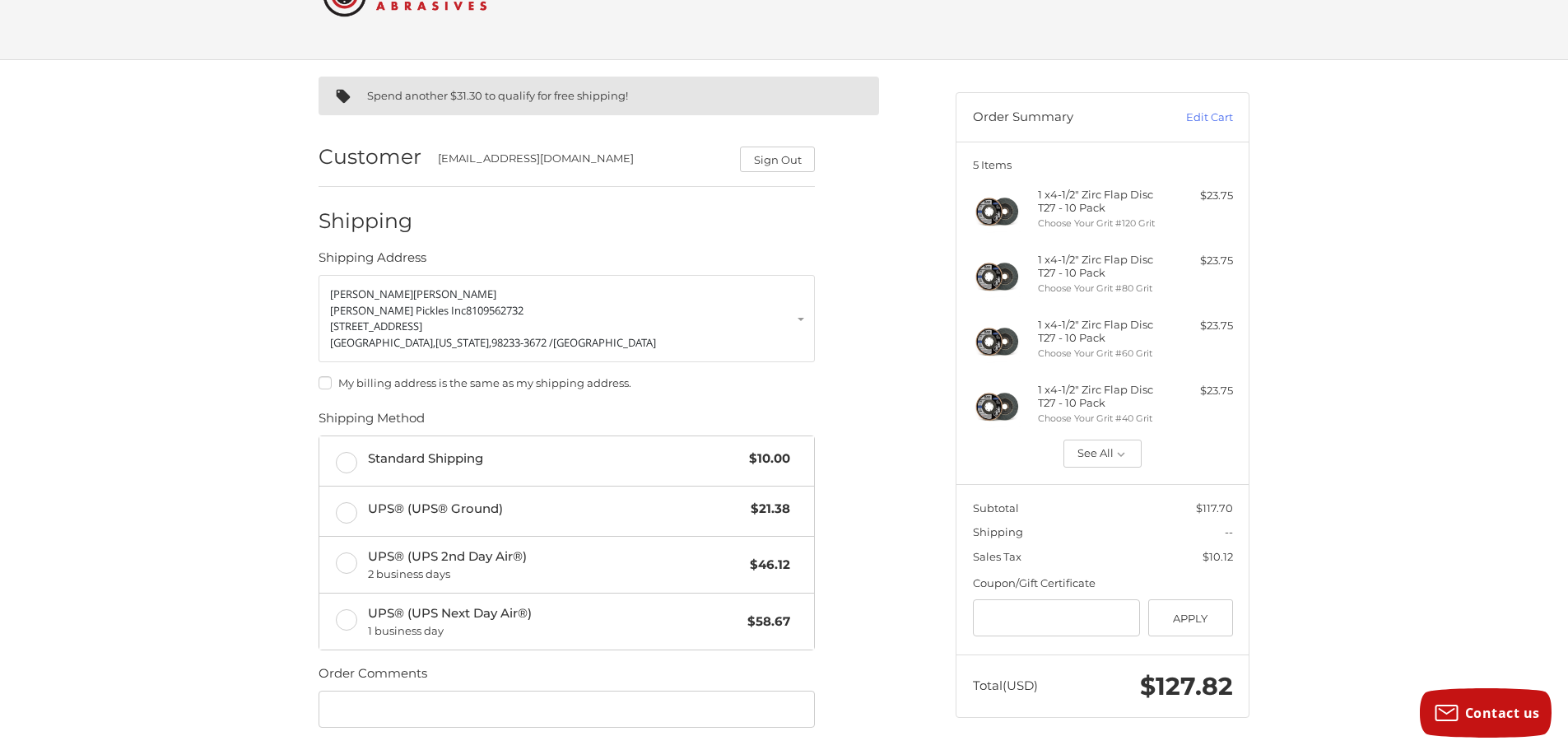
click at [322, 382] on label "My billing address is the same as my shipping address." at bounding box center [566, 383] width 496 height 13
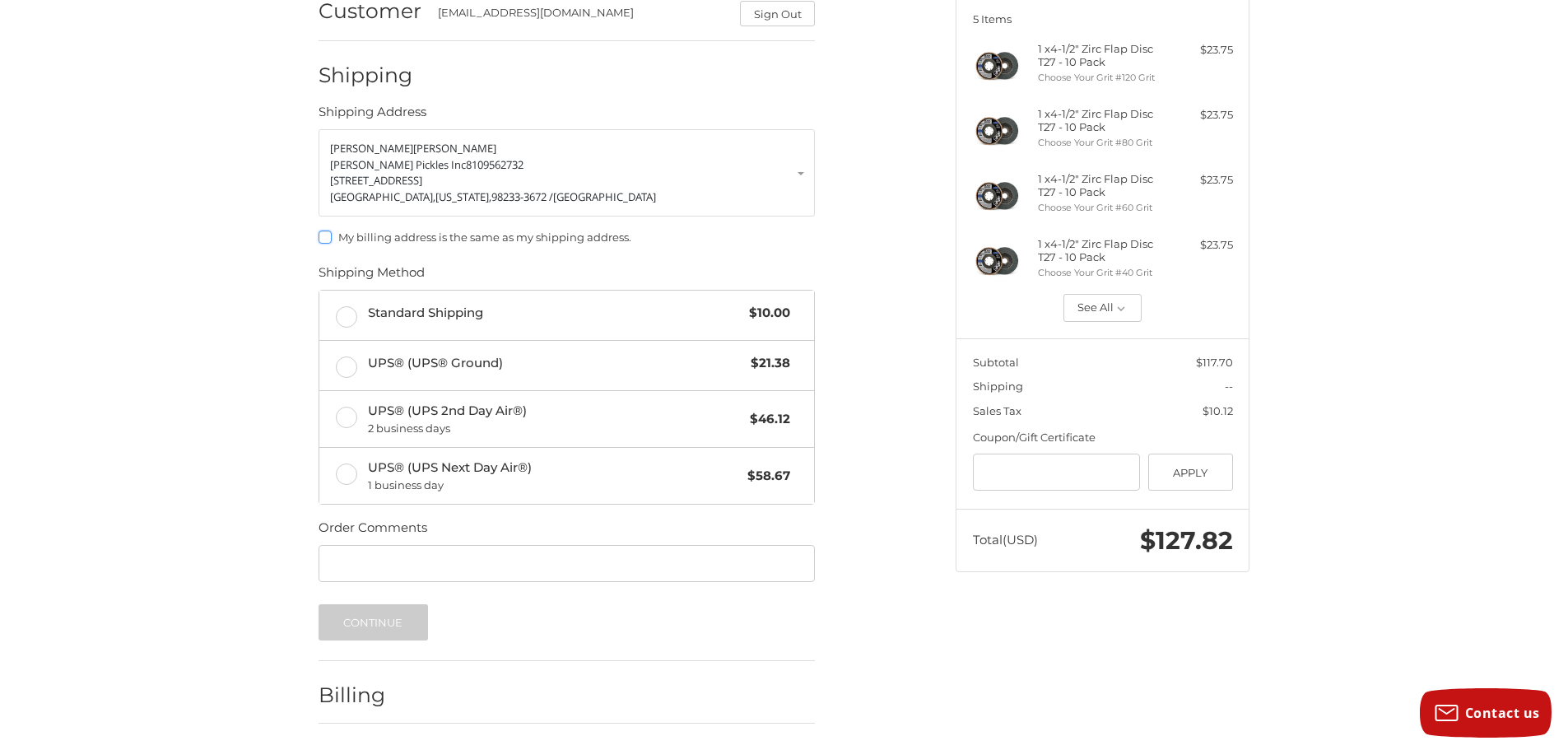
scroll to position [267, 0]
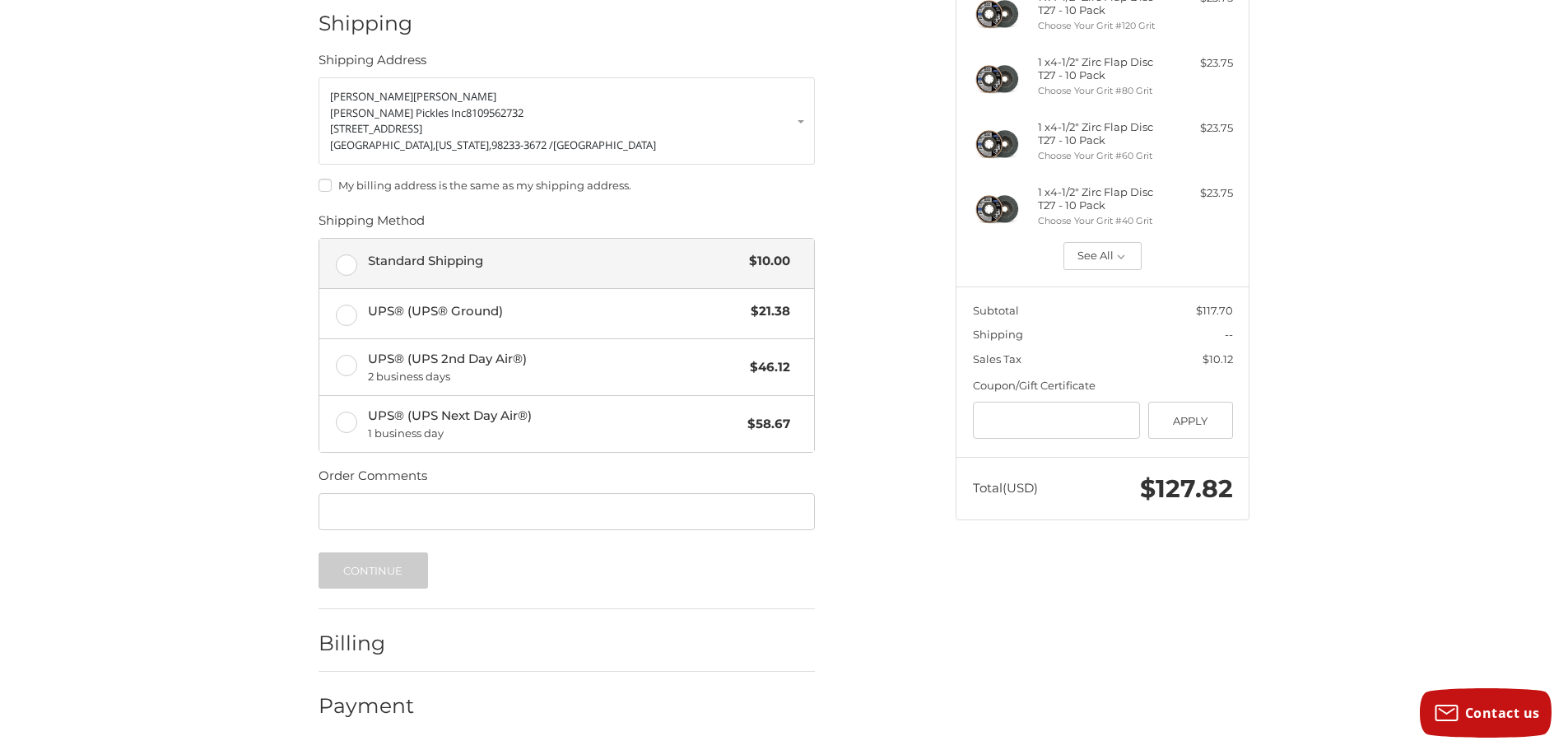
click at [349, 259] on label "Standard Shipping $10.00" at bounding box center [566, 263] width 495 height 50
click at [362, 510] on input "Order Comments" at bounding box center [566, 511] width 496 height 37
type input "**********"
click at [363, 575] on button "Continue" at bounding box center [373, 571] width 110 height 36
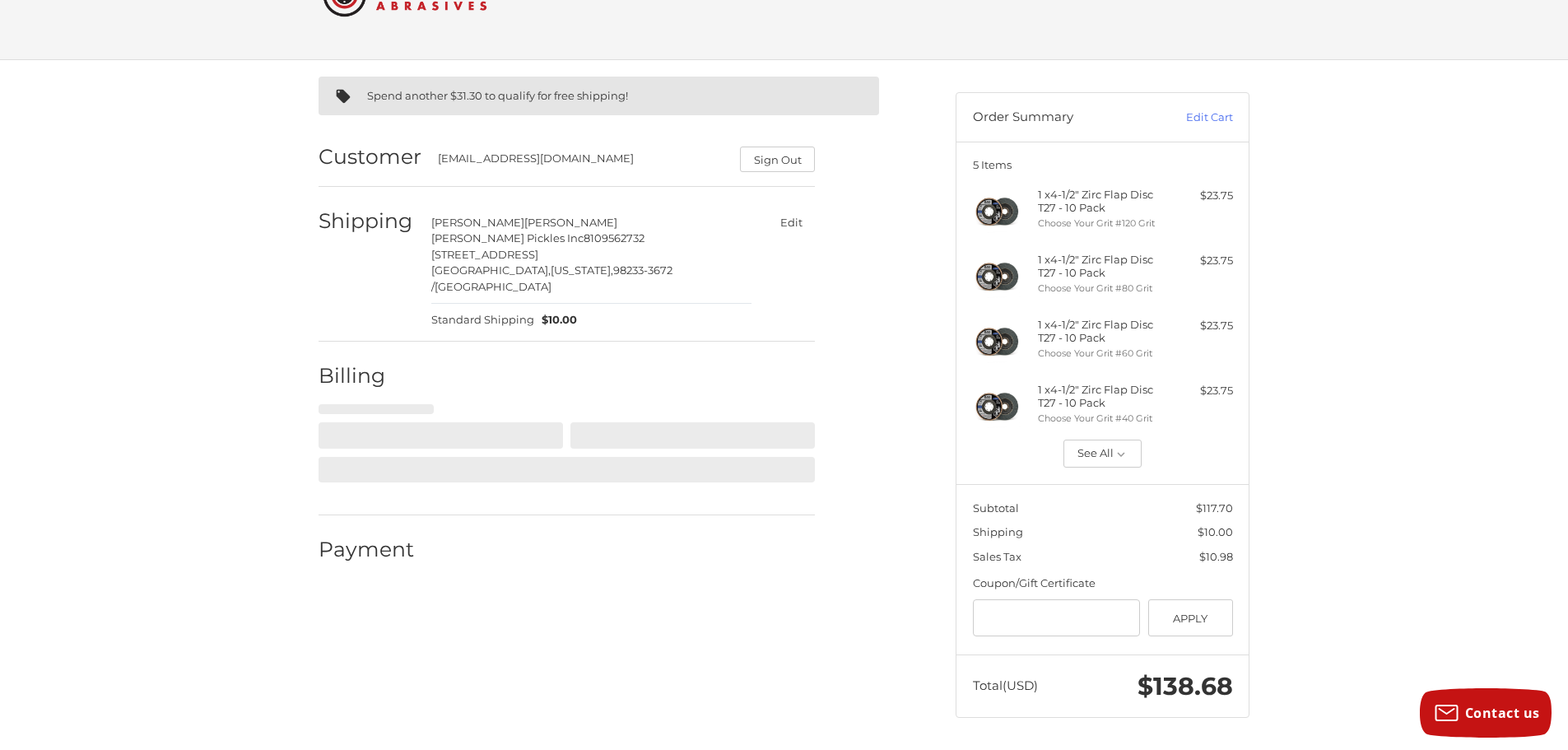
select select "**"
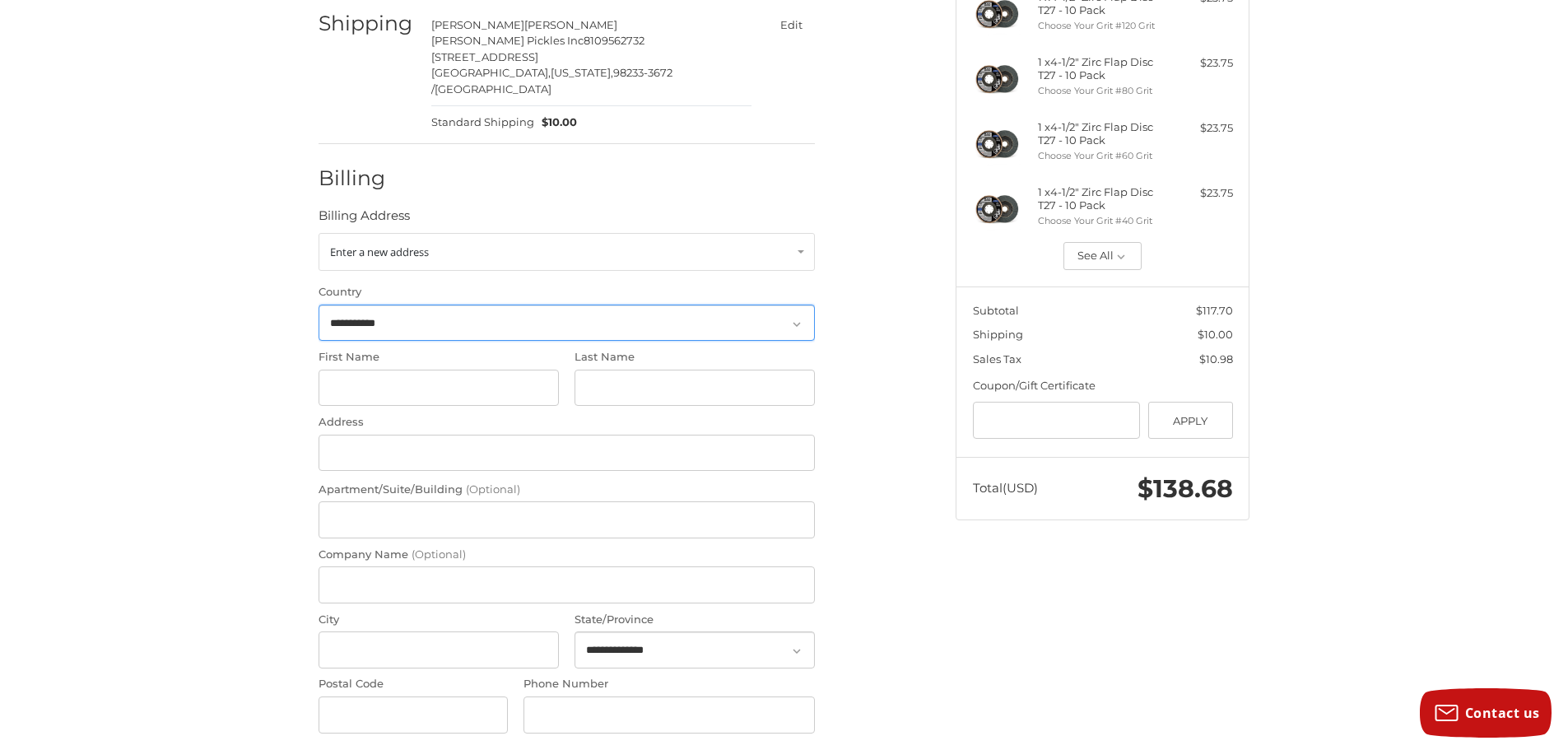
scroll to position [245, 0]
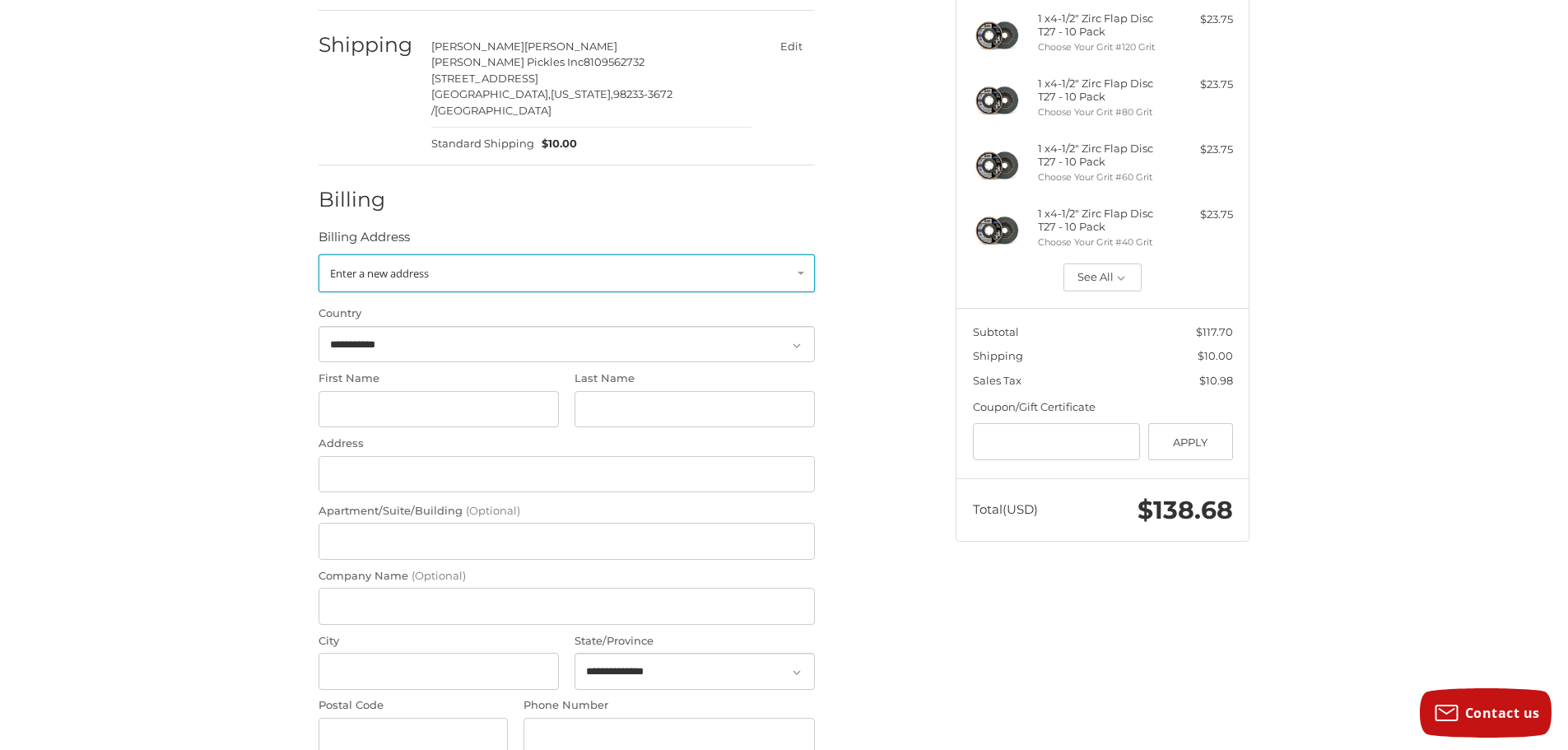
click at [792, 263] on link "Enter a new address" at bounding box center [566, 273] width 496 height 38
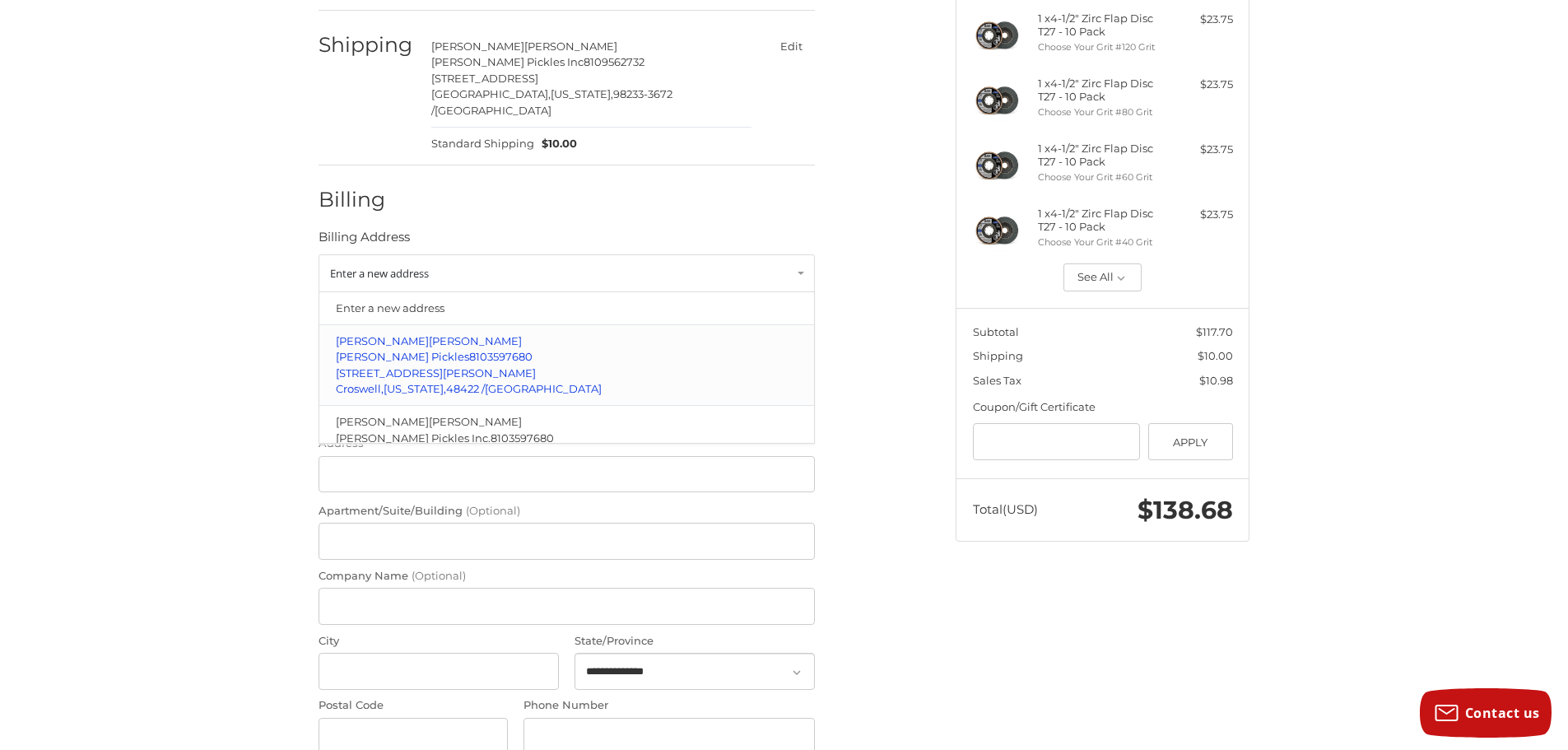
click at [514, 349] on p "Gielow Pickles 8103597680" at bounding box center [567, 358] width 462 height 17
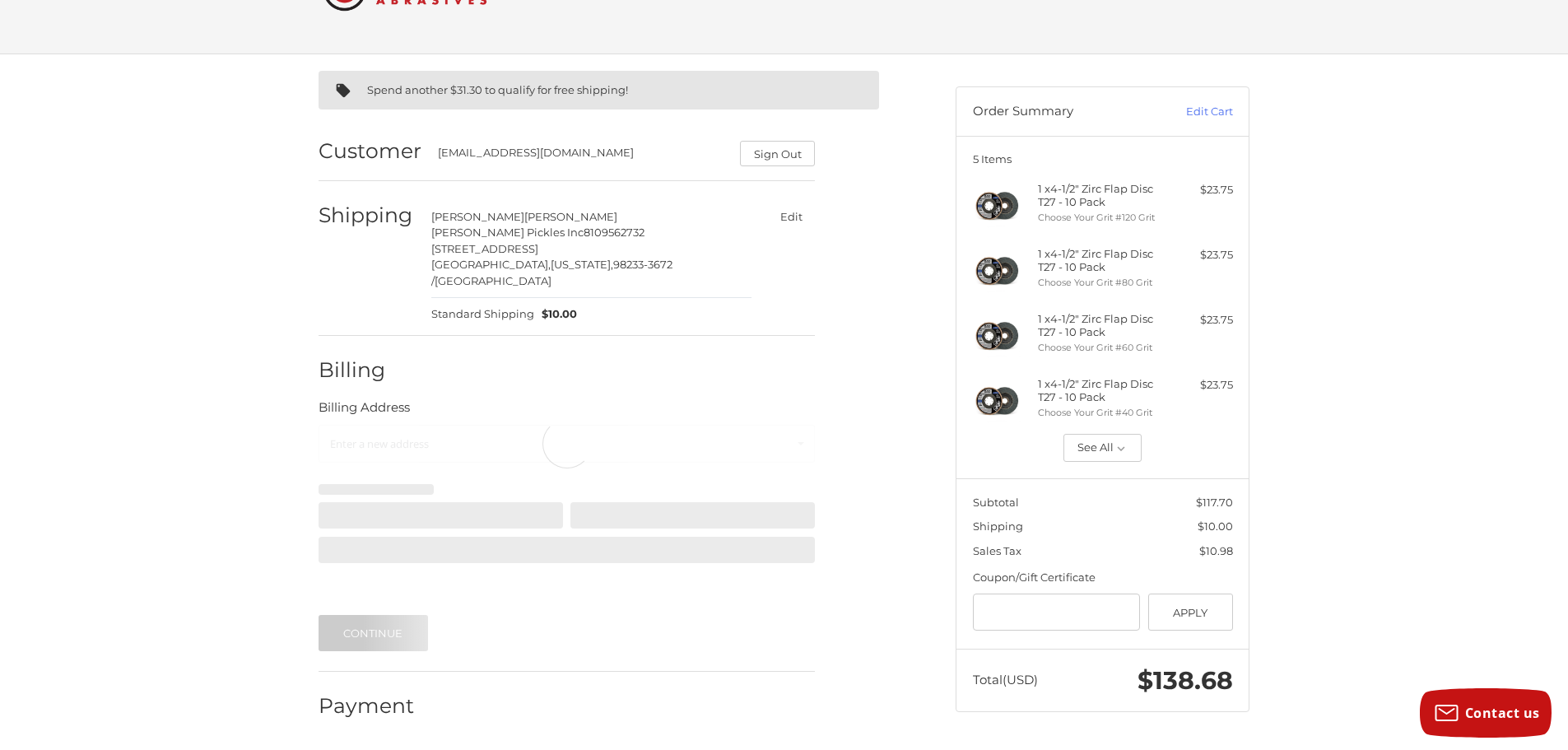
scroll to position [69, 0]
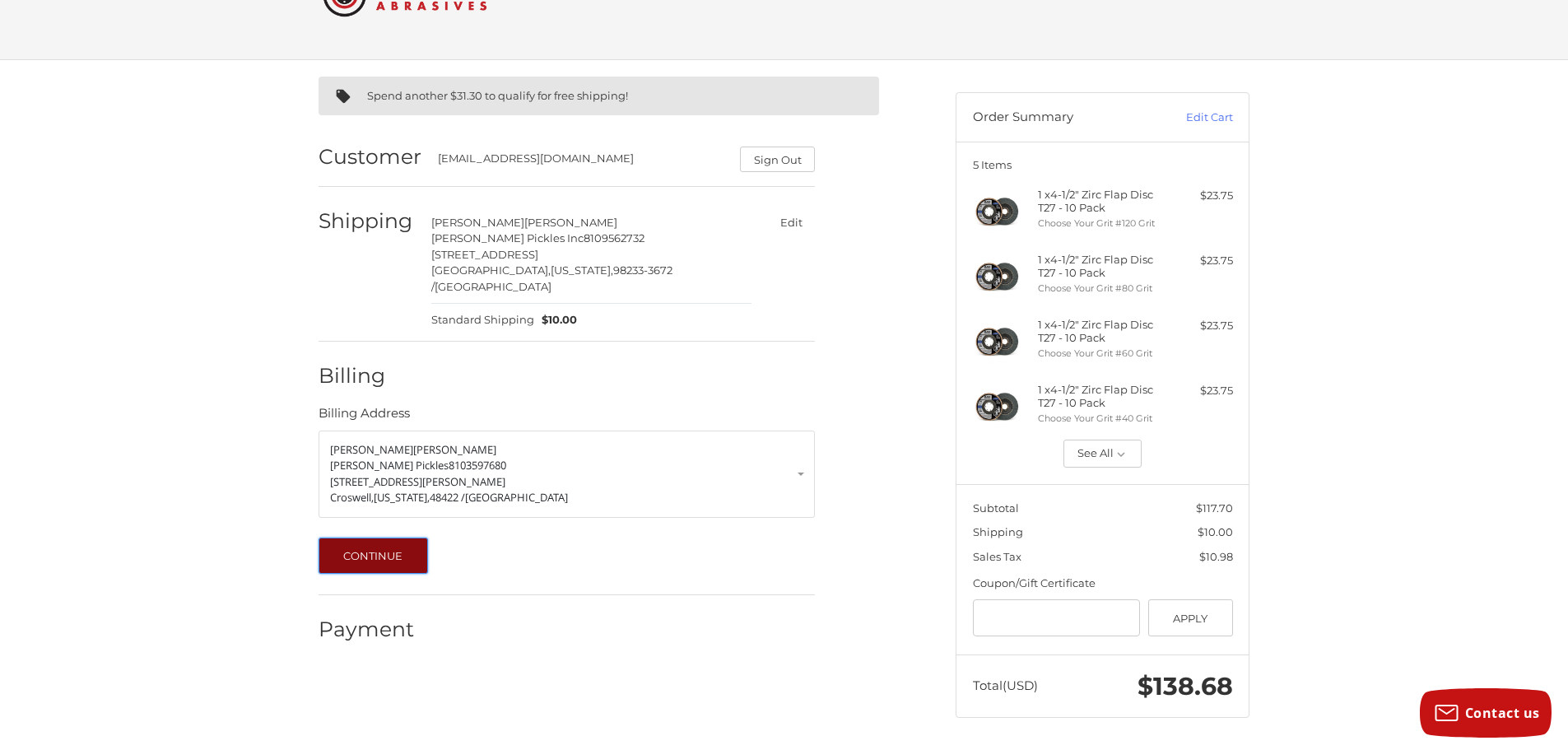
click at [365, 543] on button "Continue" at bounding box center [373, 556] width 110 height 36
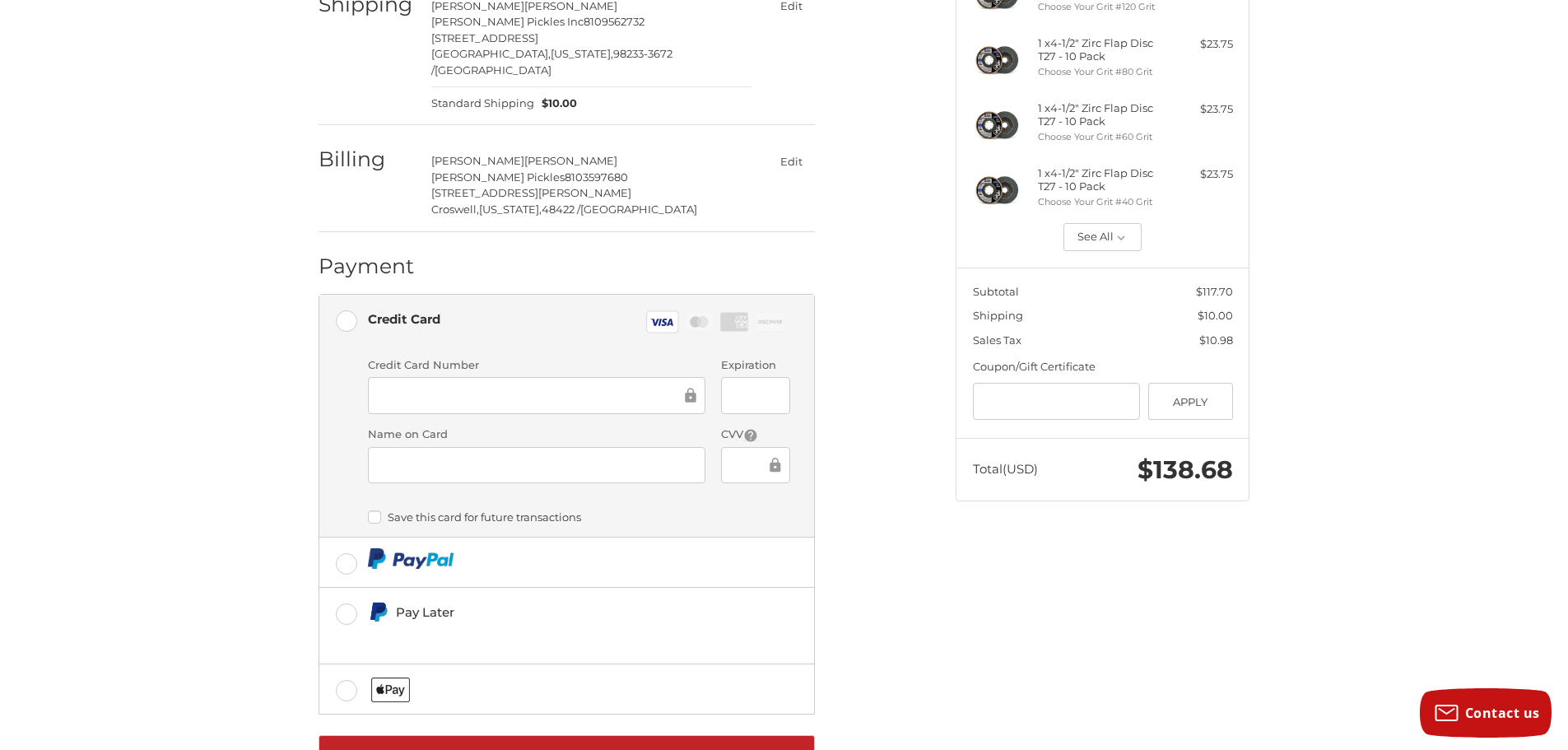
scroll to position [336, 0]
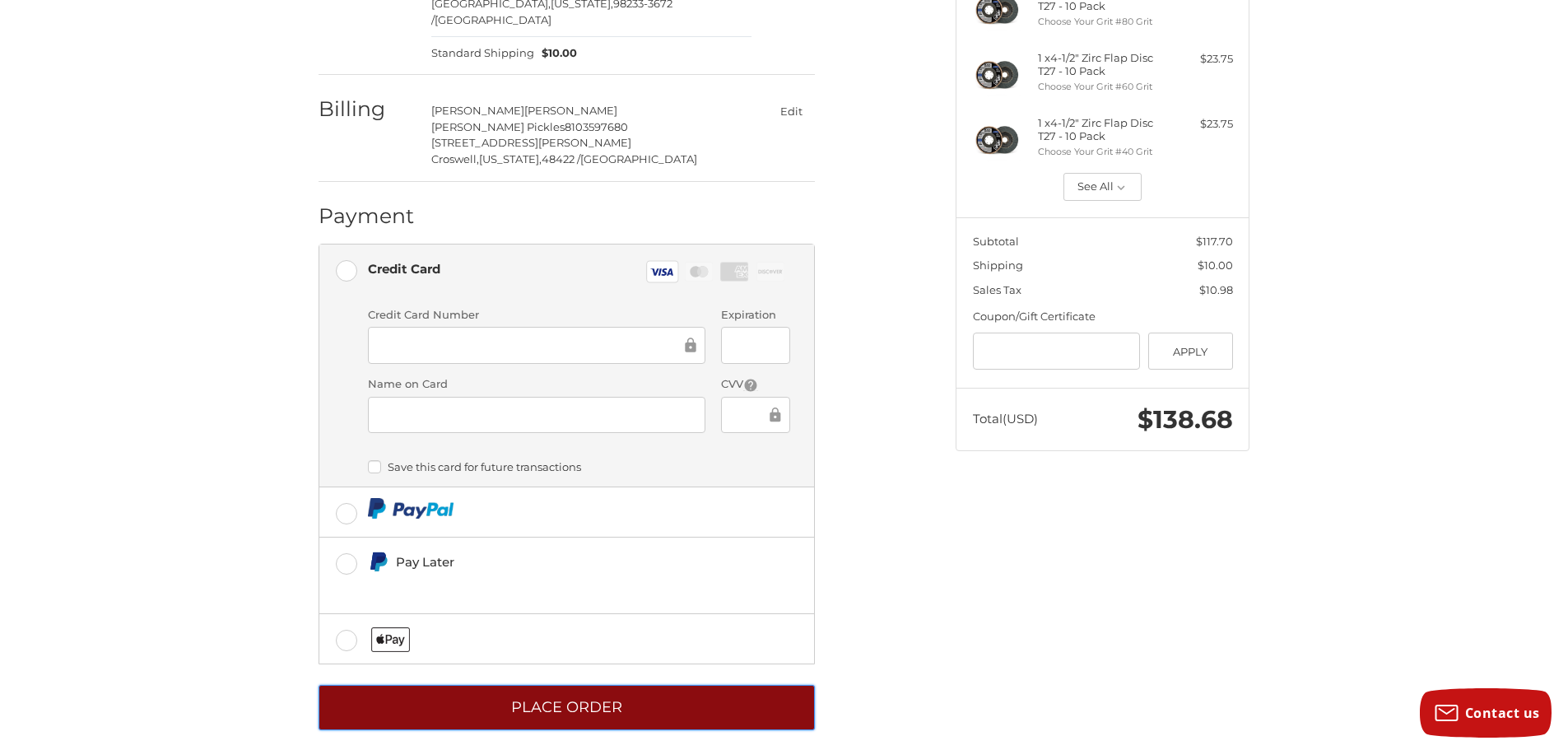
click at [639, 699] on button "Place Order" at bounding box center [566, 707] width 496 height 45
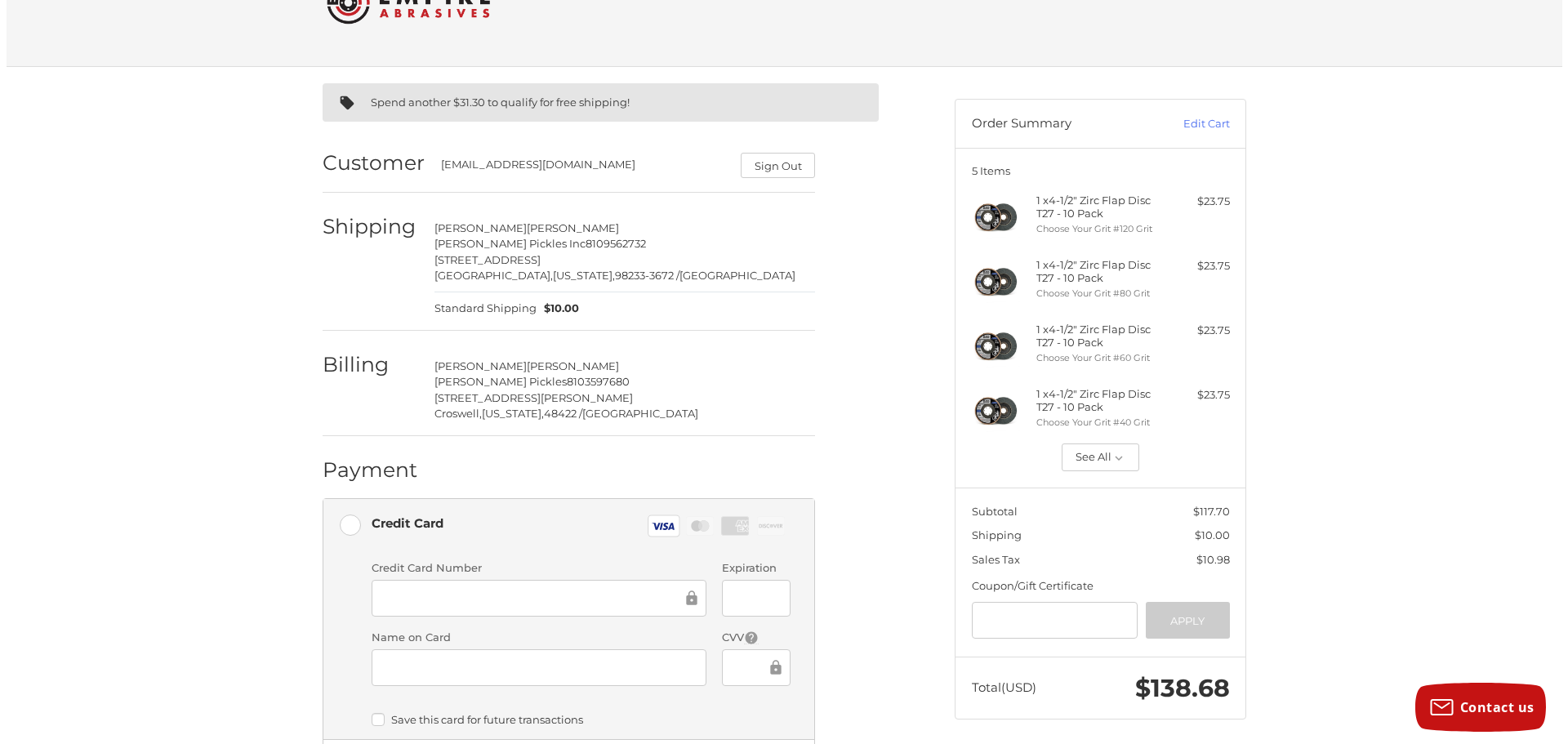
scroll to position [0, 0]
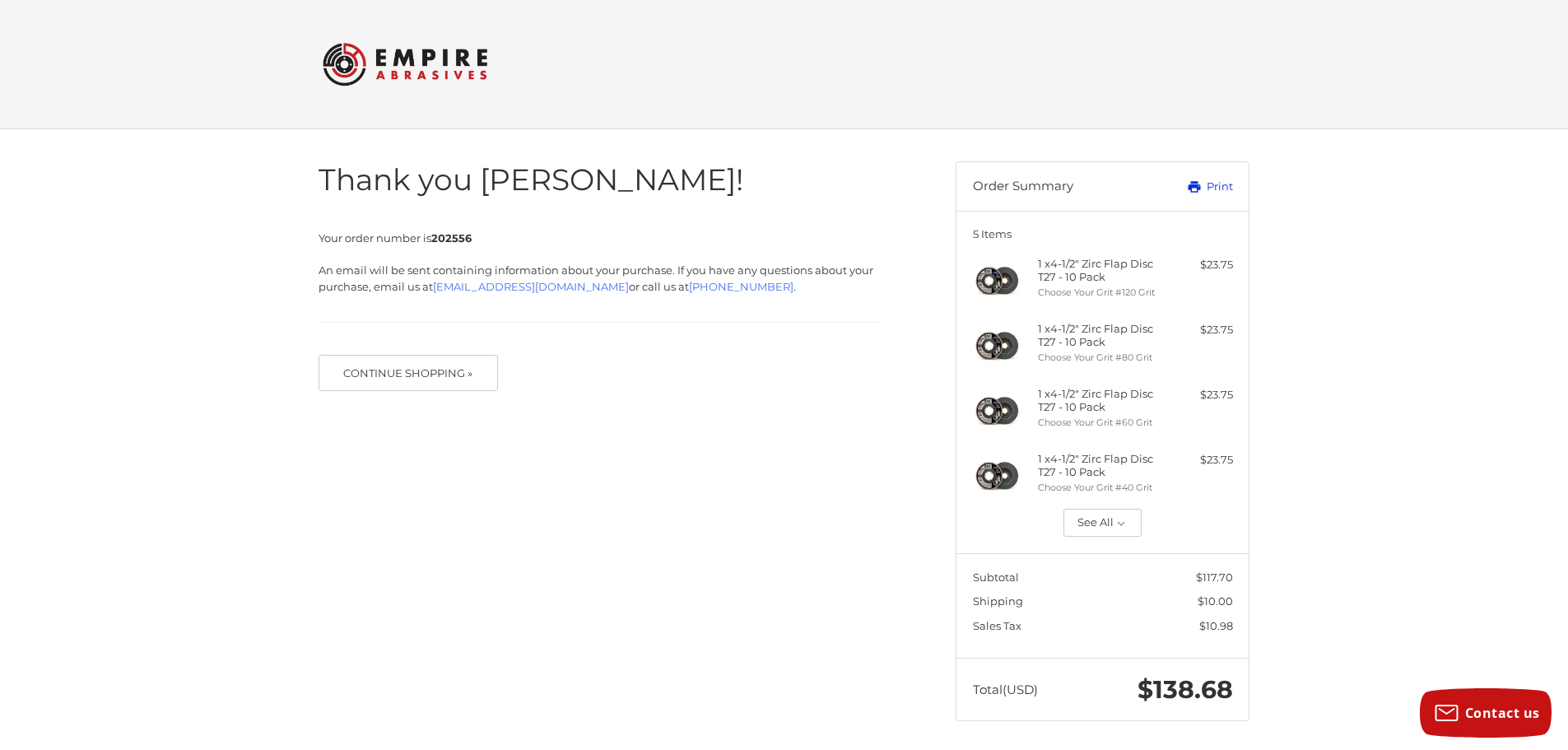
drag, startPoint x: 1223, startPoint y: 183, endPoint x: 1222, endPoint y: 646, distance: 463.0
click at [1223, 183] on link "Print" at bounding box center [1191, 187] width 82 height 17
